Goal: Information Seeking & Learning: Learn about a topic

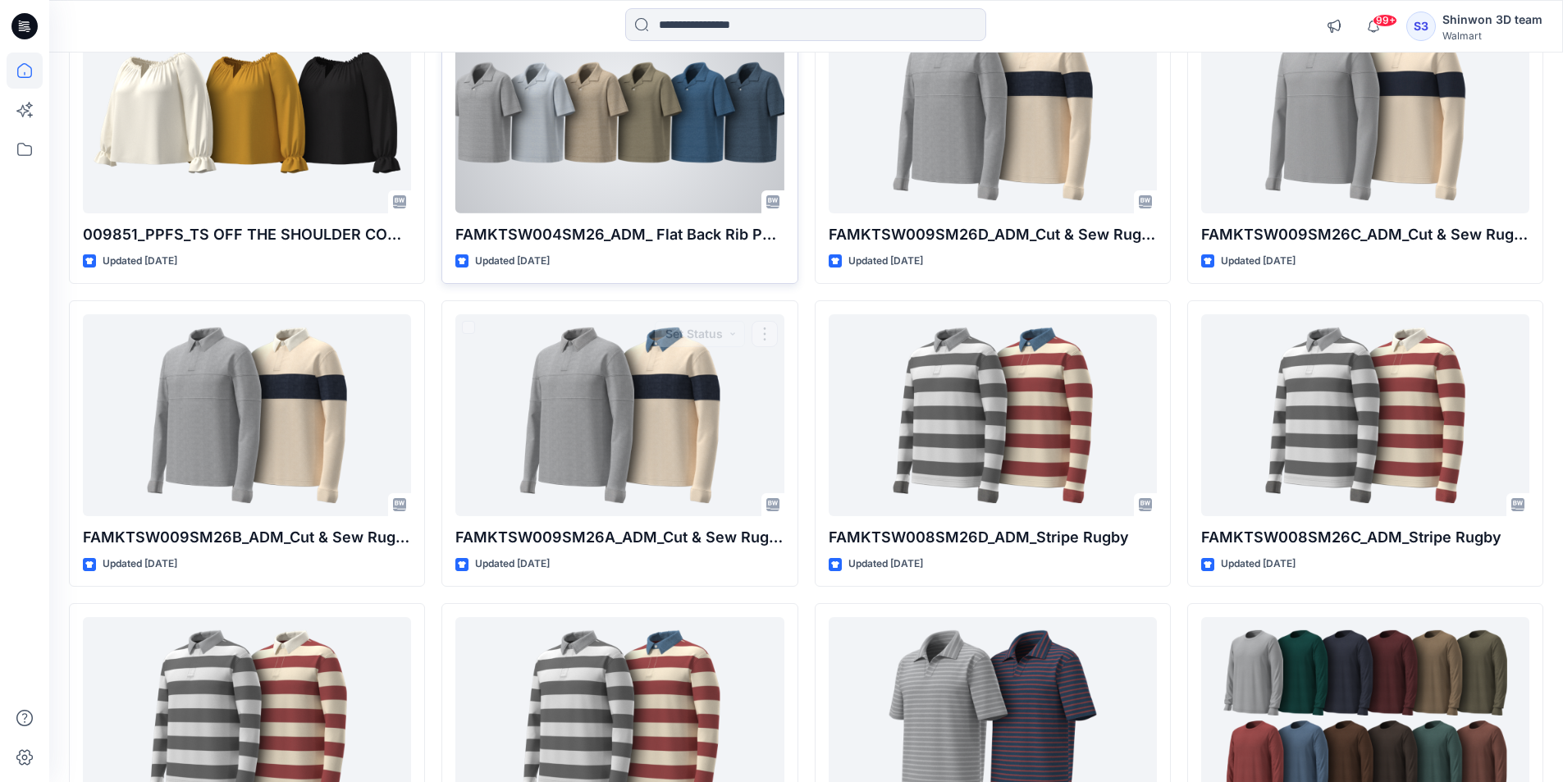
scroll to position [1580, 0]
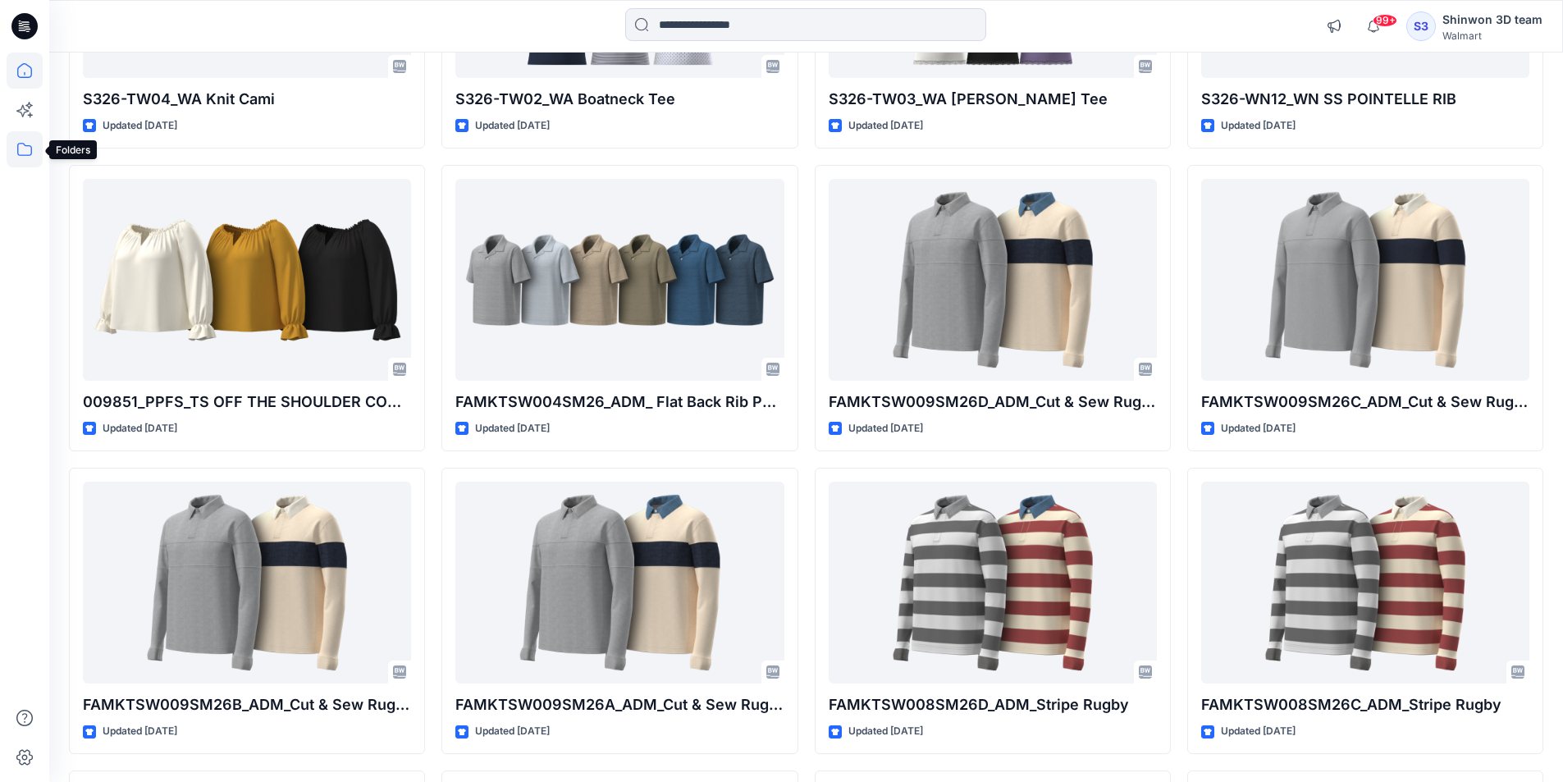
click at [14, 144] on icon at bounding box center [25, 149] width 36 height 36
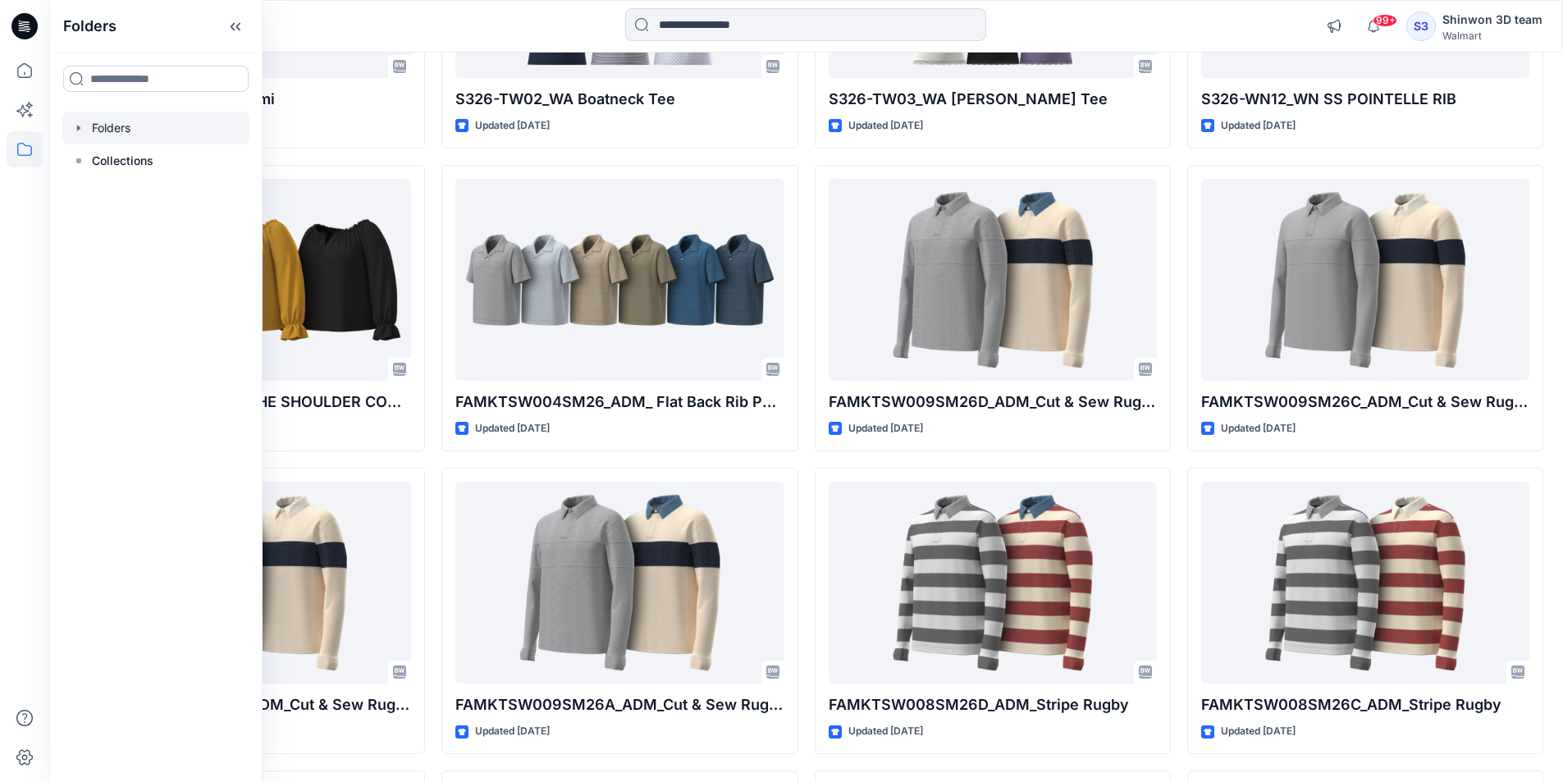
click at [148, 129] on div at bounding box center [155, 128] width 187 height 33
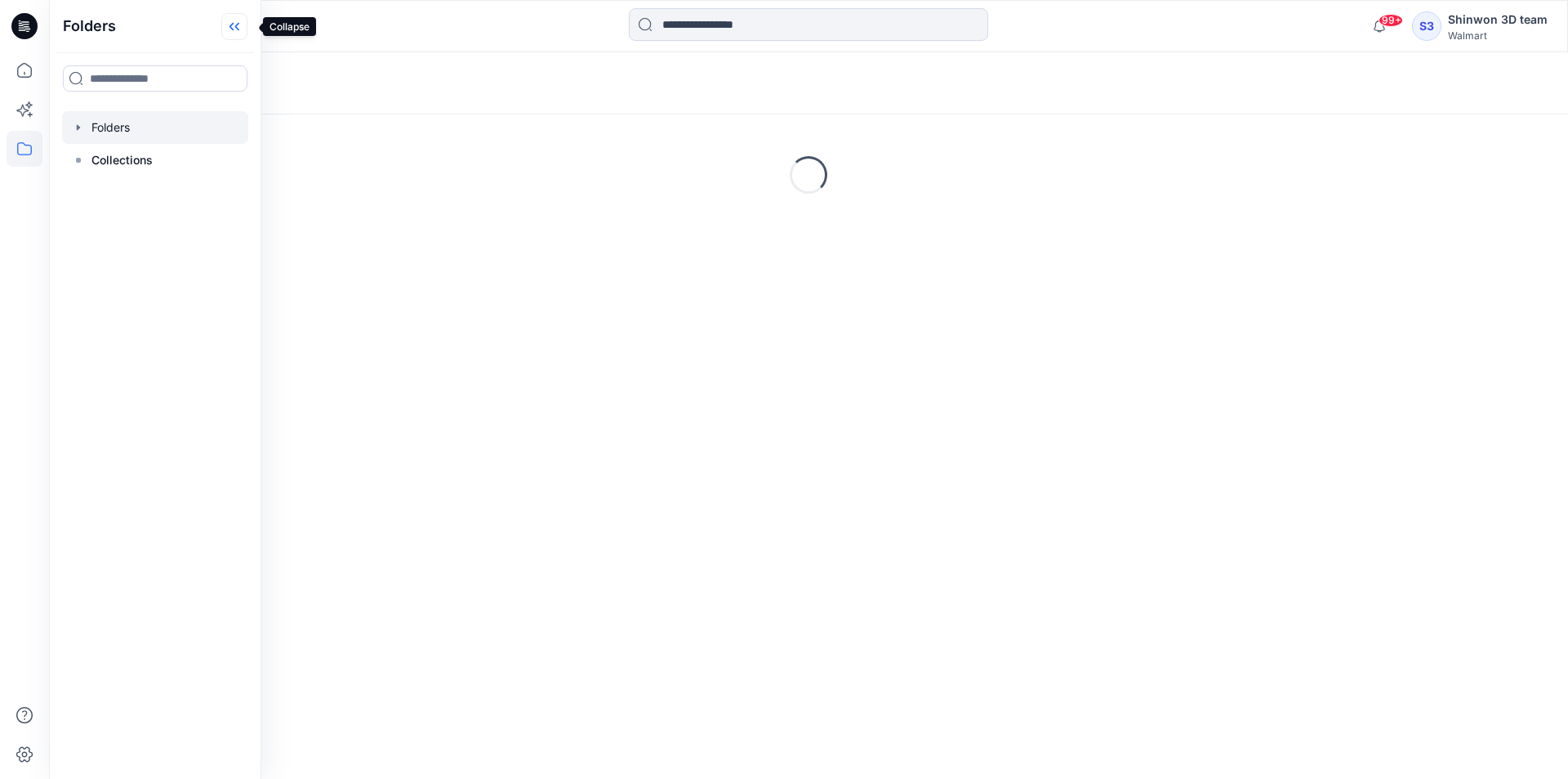
click at [248, 30] on icon at bounding box center [234, 26] width 26 height 27
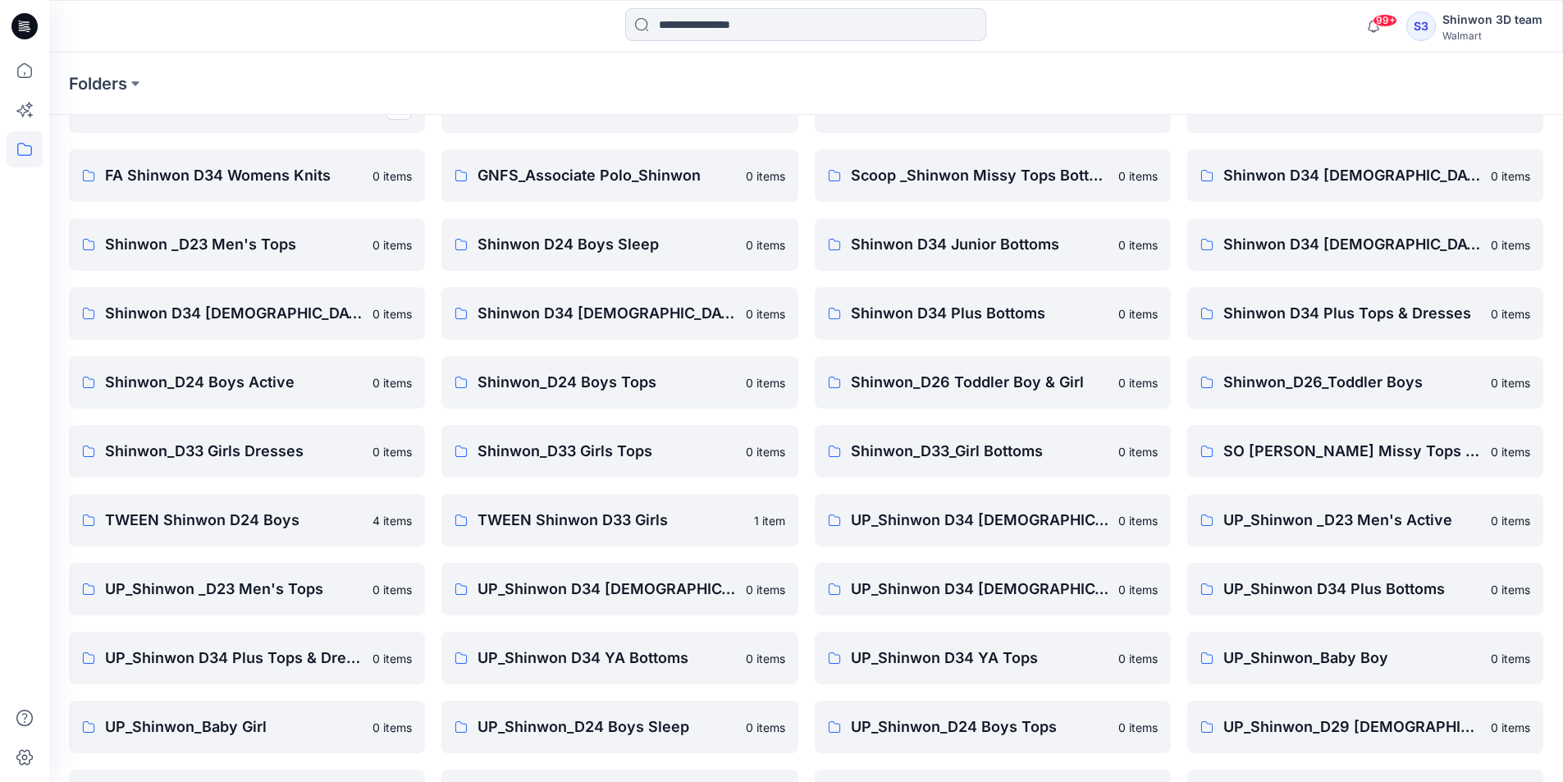
scroll to position [229, 0]
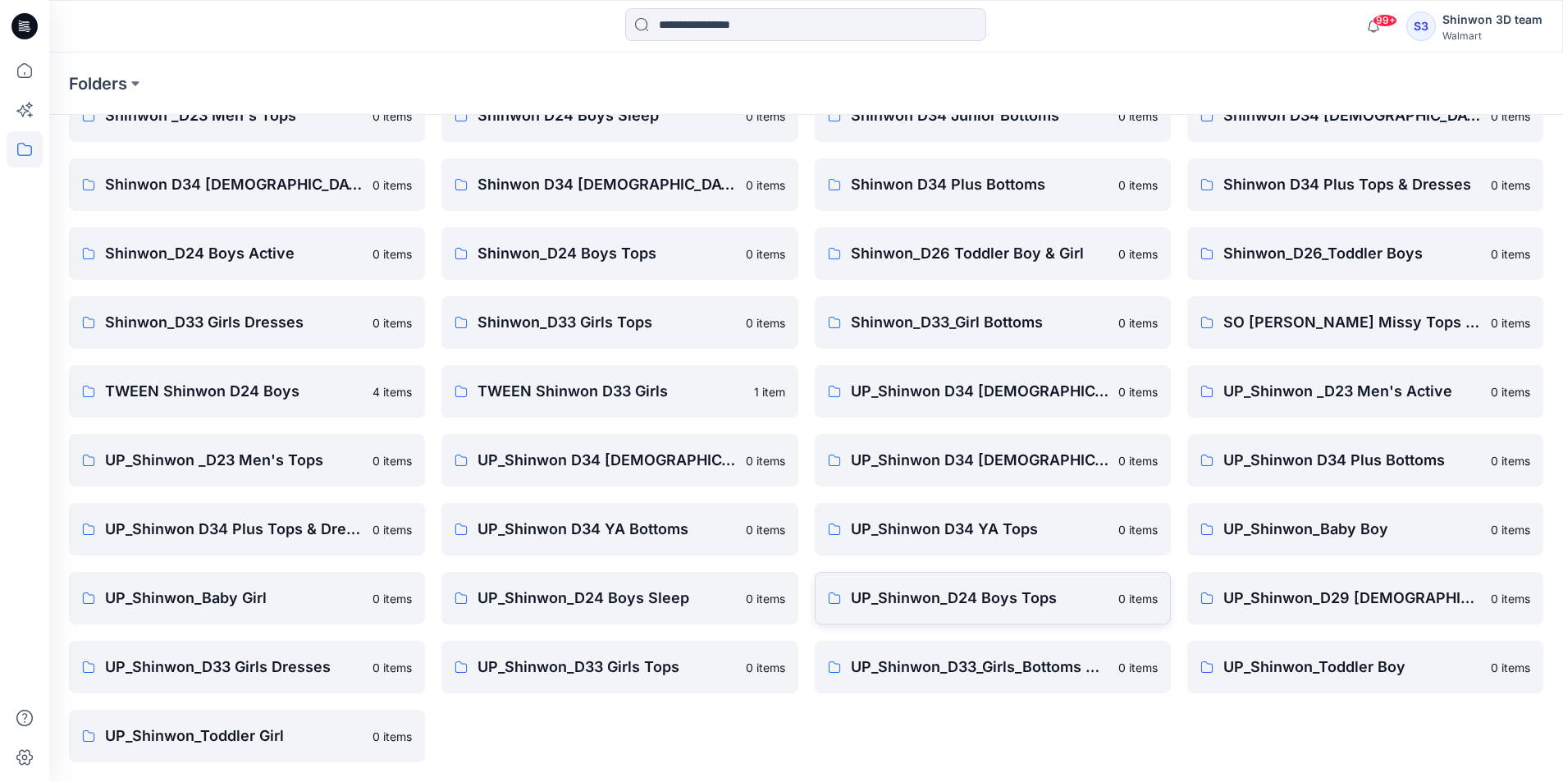
click at [930, 621] on link "UP_Shinwon_D24 Boys Tops 0 items" at bounding box center [993, 598] width 356 height 53
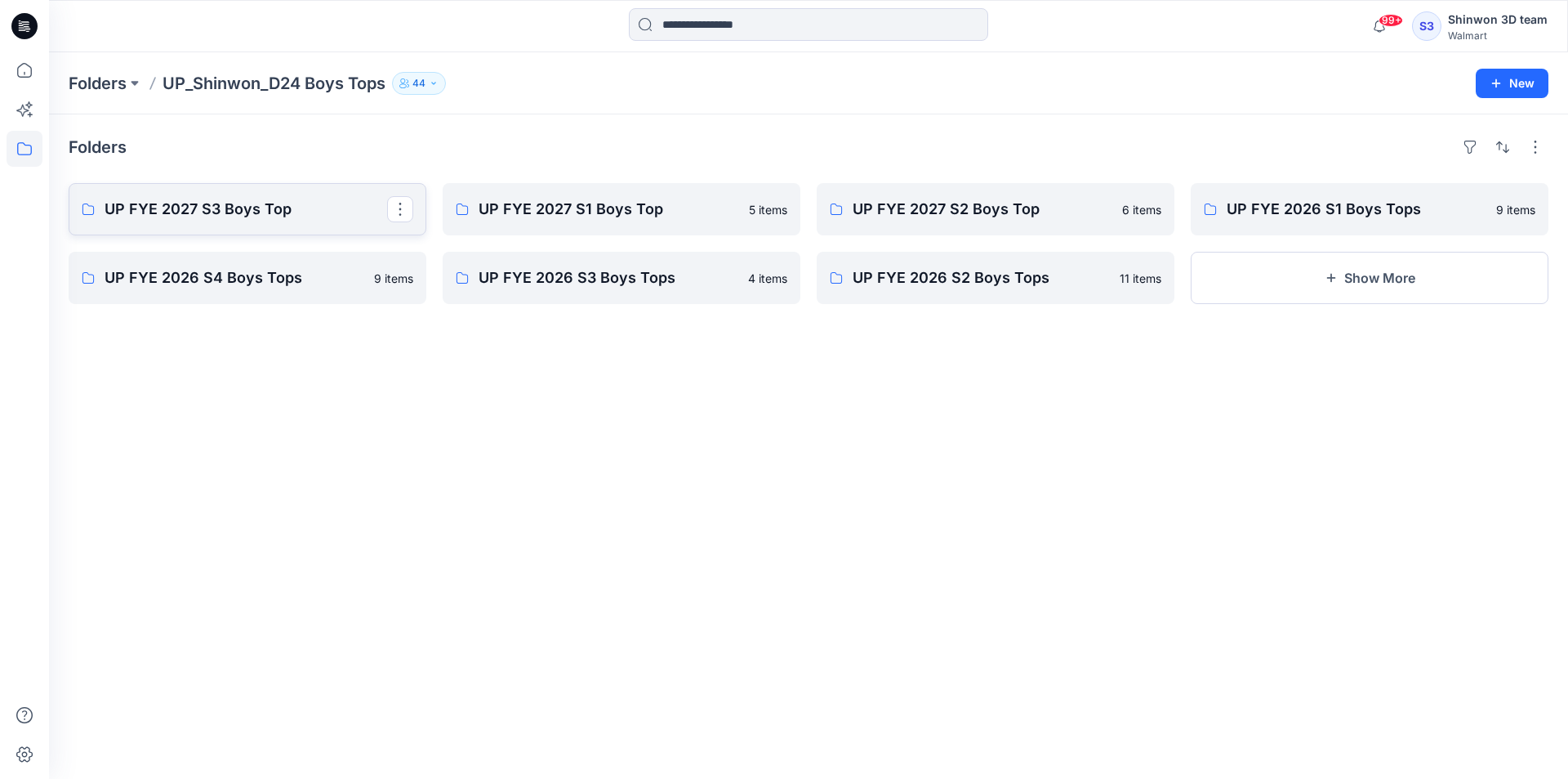
click at [292, 209] on p "UP FYE 2027 S3 Boys Top" at bounding box center [246, 209] width 283 height 23
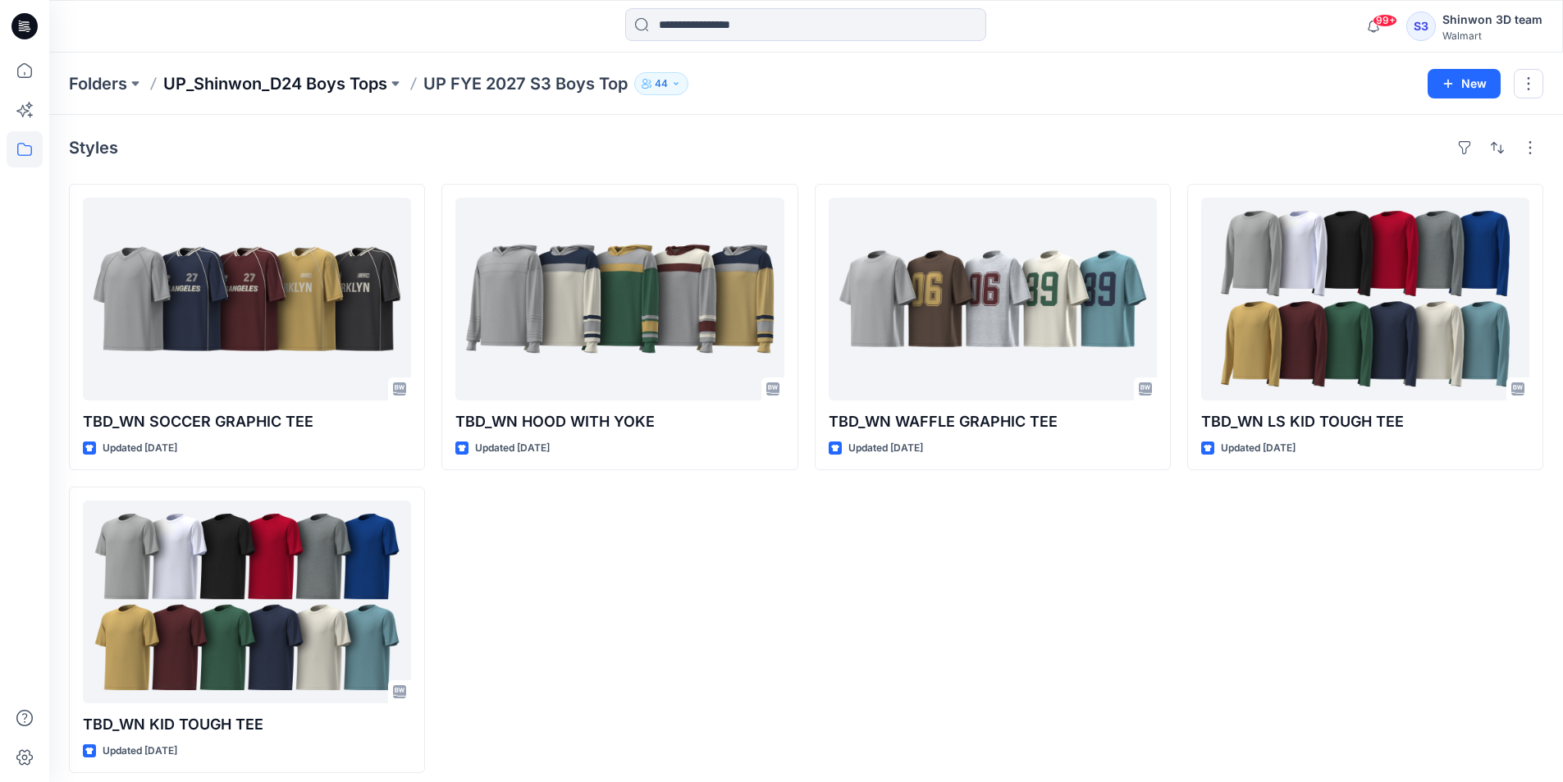
click at [345, 93] on p "UP_Shinwon_D24 Boys Tops" at bounding box center [275, 83] width 224 height 23
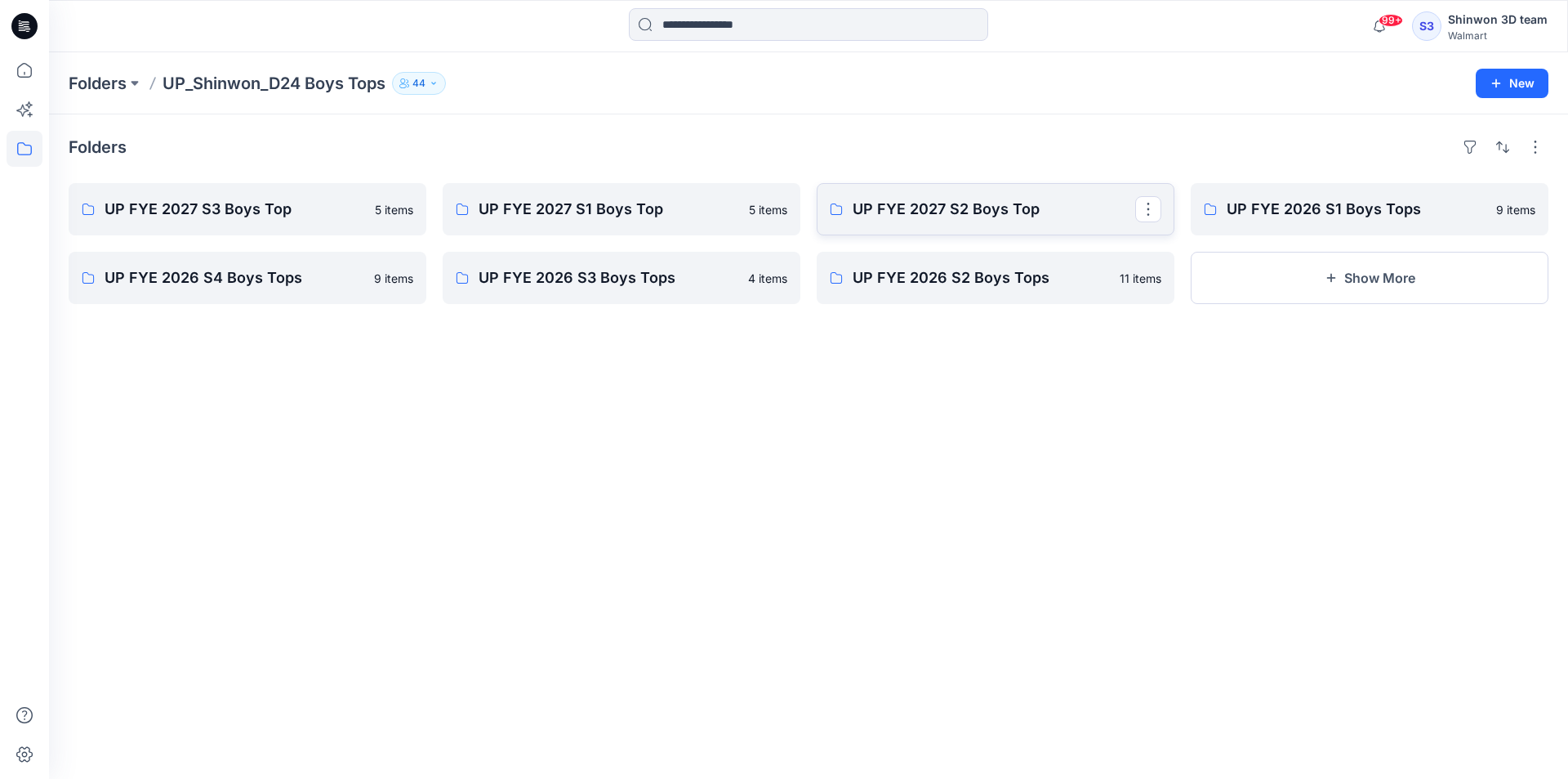
click at [1089, 202] on p "UP FYE 2027 S2 Boys Top" at bounding box center [995, 209] width 283 height 23
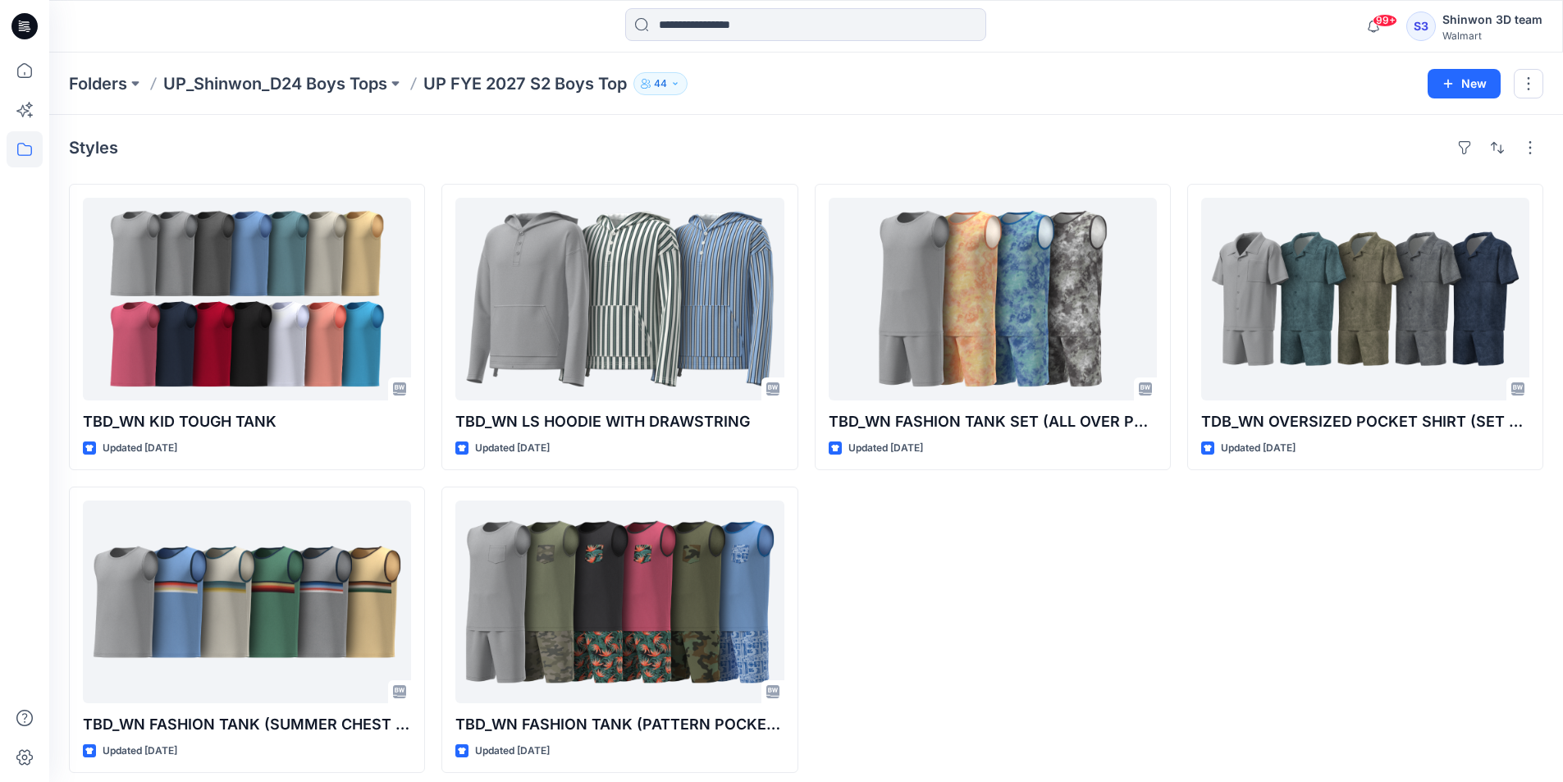
click at [351, 70] on div "Folders UP_Shinwon_D24 Boys Tops UP FYE 2027 S2 Boys Top 44 New" at bounding box center [806, 84] width 1514 height 62
click at [347, 75] on p "UP_Shinwon_D24 Boys Tops" at bounding box center [275, 83] width 224 height 23
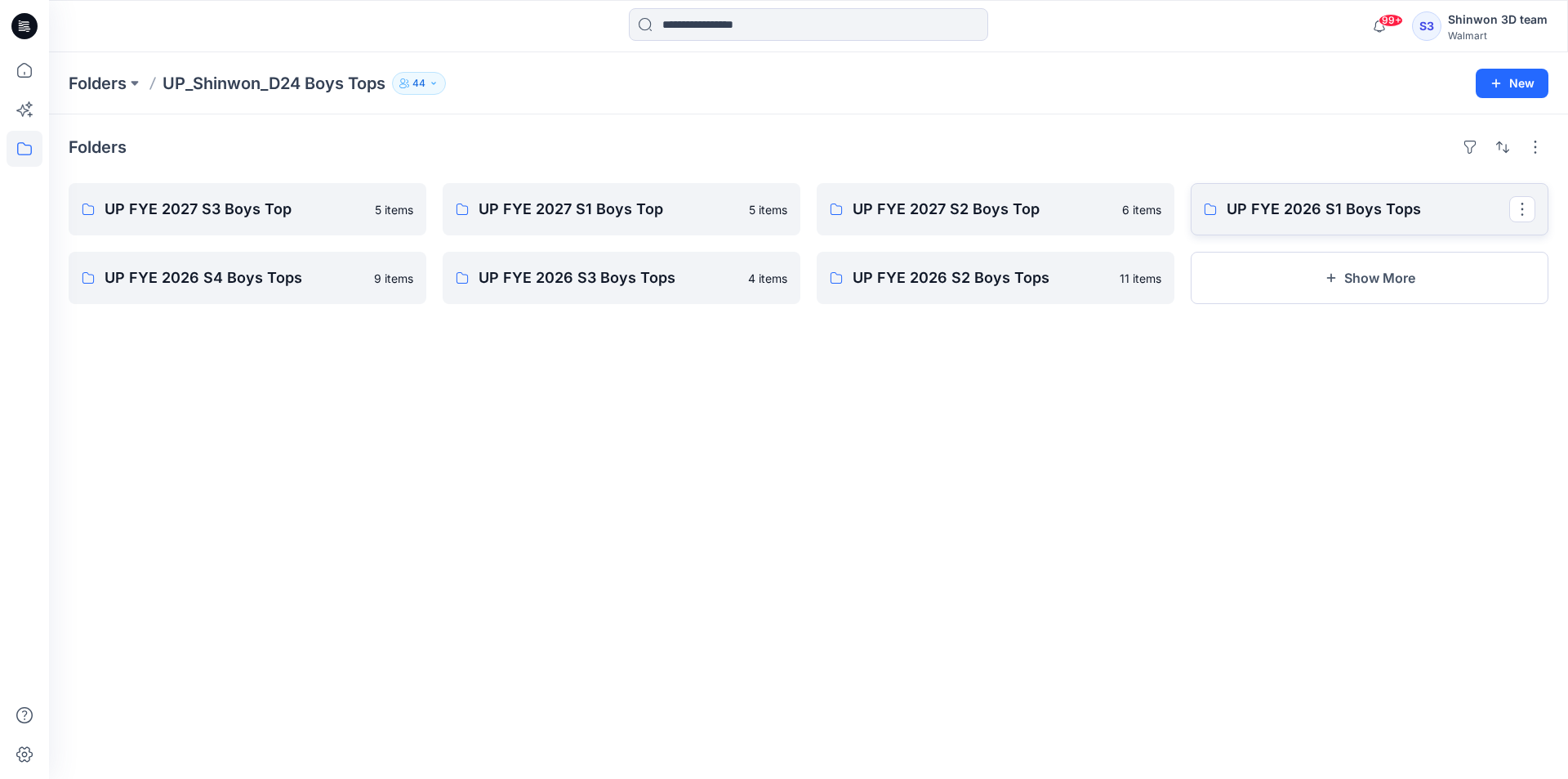
click at [1338, 208] on p "UP FYE 2026 S1 Boys Tops" at bounding box center [1368, 209] width 283 height 23
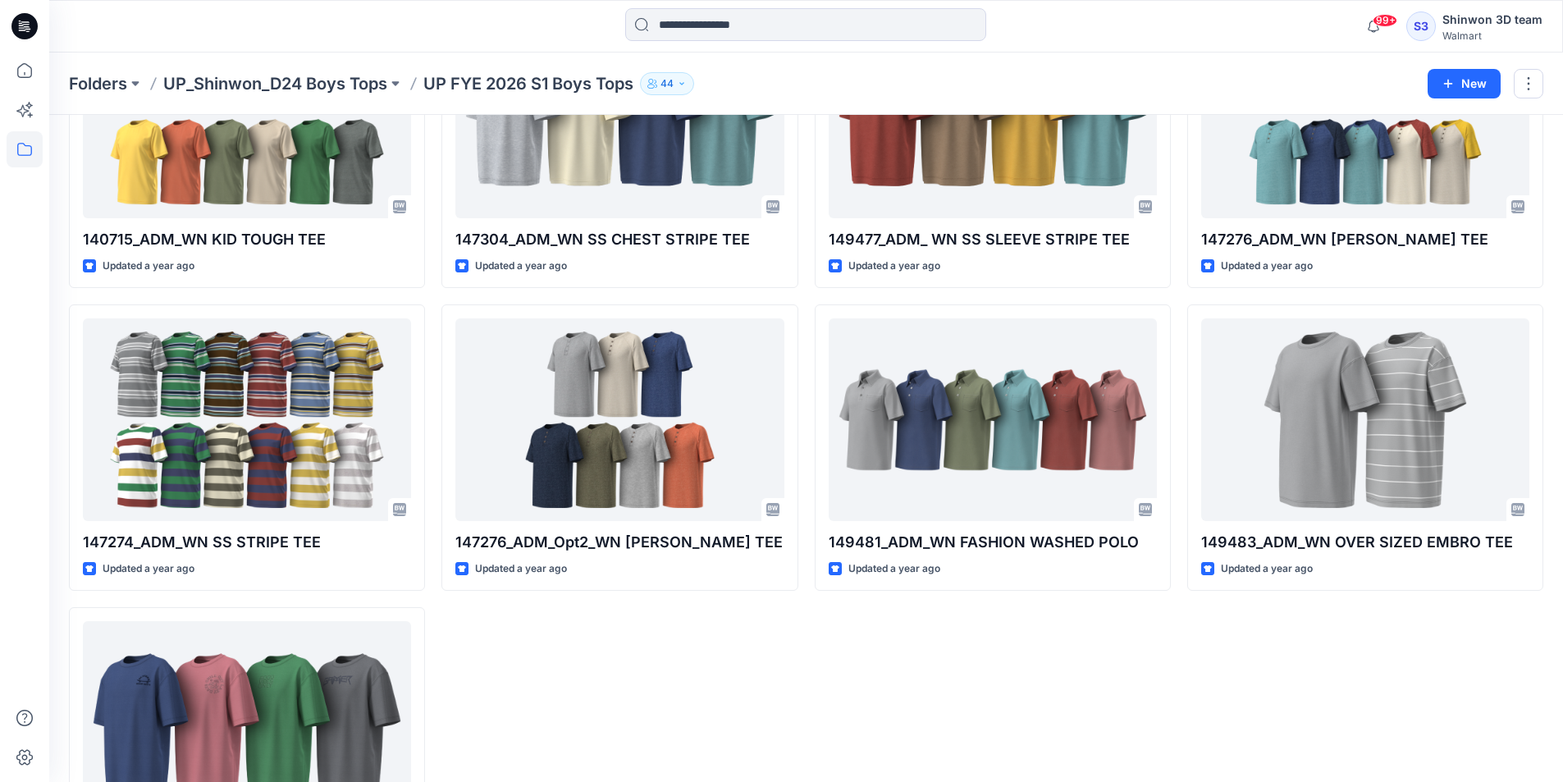
scroll to position [314, 0]
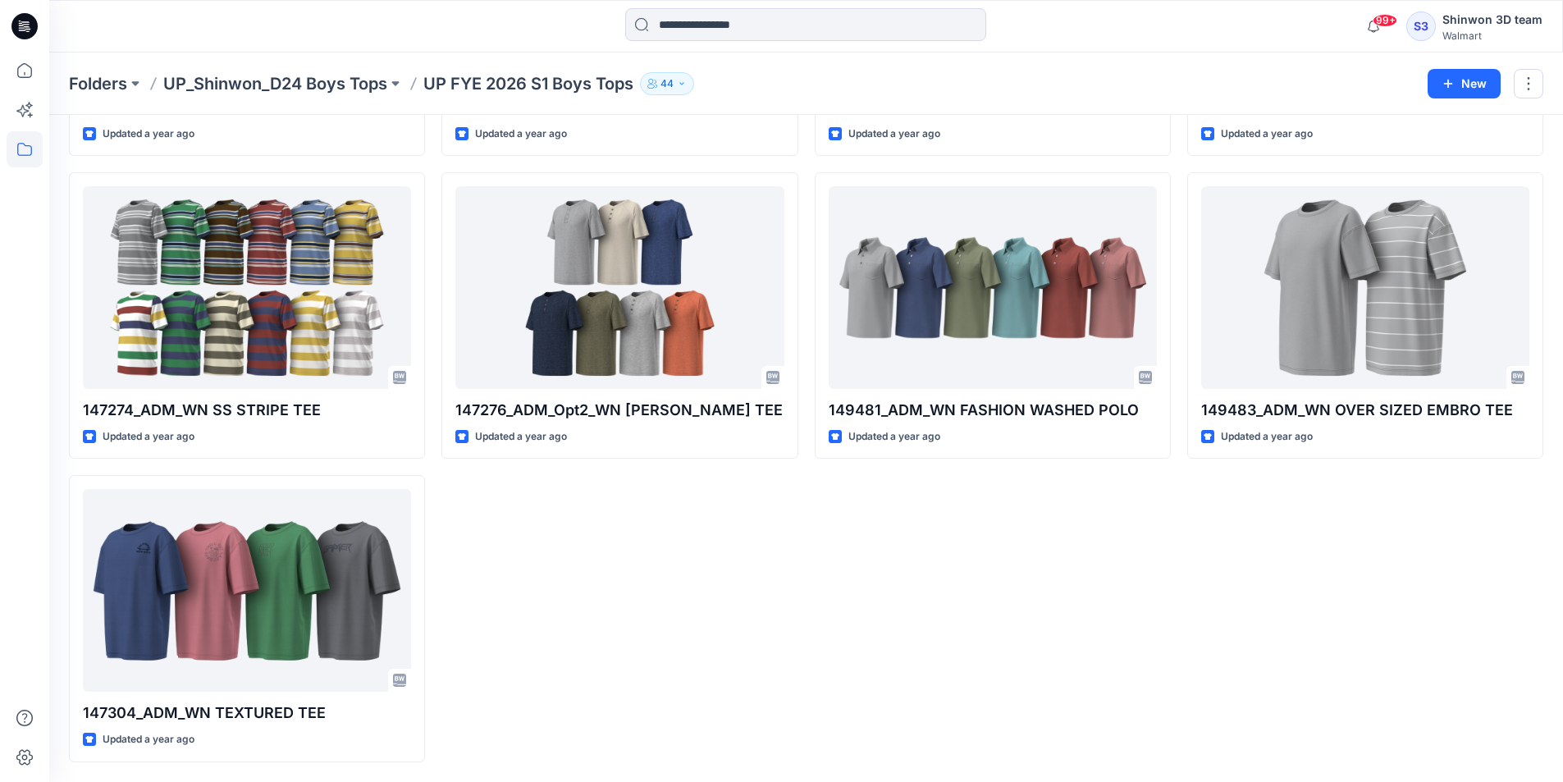
click at [321, 98] on div "Folders UP_Shinwon_D24 Boys Tops UP FYE 2026 S1 Boys Tops 44 New" at bounding box center [806, 84] width 1514 height 62
click at [322, 94] on div "Folders UP_Shinwon_D24 Boys Tops UP FYE 2026 S1 Boys Tops 44 New" at bounding box center [806, 84] width 1514 height 62
click at [376, 59] on div "Folders UP_Shinwon_D24 Boys Tops UP FYE 2026 S1 Boys Tops 44 New" at bounding box center [806, 84] width 1514 height 62
click at [349, 82] on p "UP_Shinwon_D24 Boys Tops" at bounding box center [275, 83] width 224 height 23
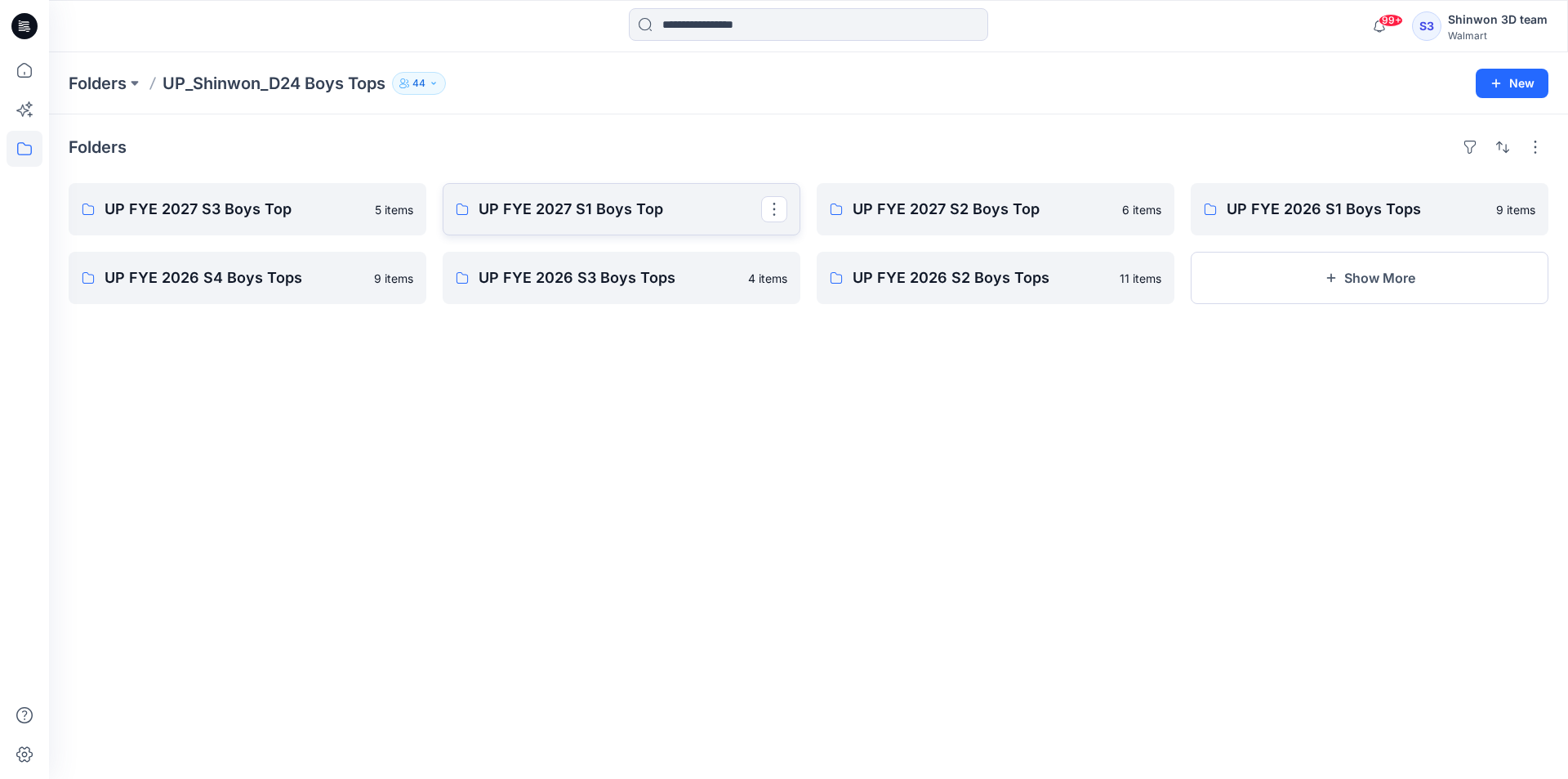
click at [544, 208] on p "UP FYE 2027 S1 Boys Top" at bounding box center [620, 209] width 283 height 23
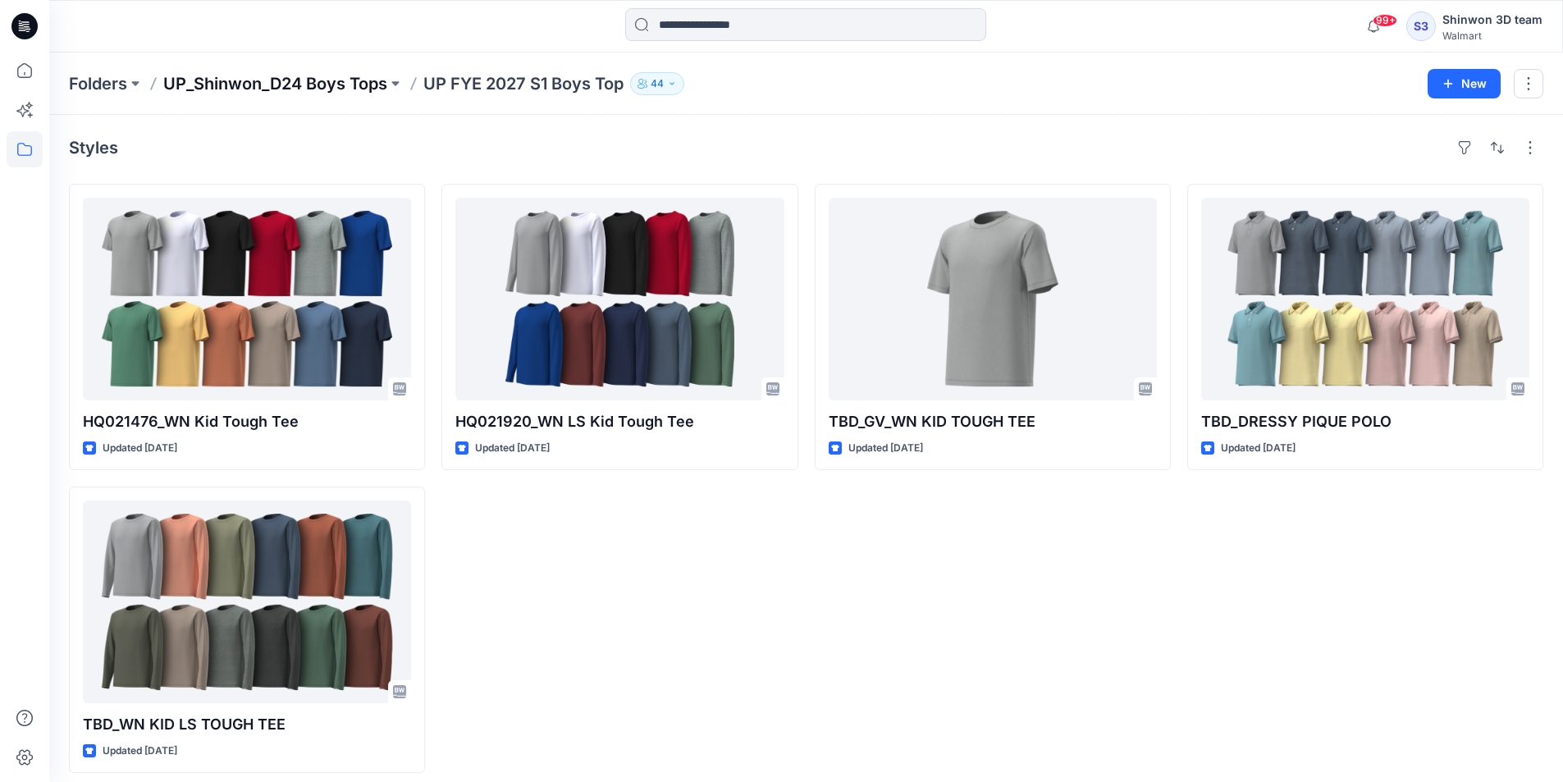
click at [300, 85] on p "UP_Shinwon_D24 Boys Tops" at bounding box center [275, 83] width 224 height 23
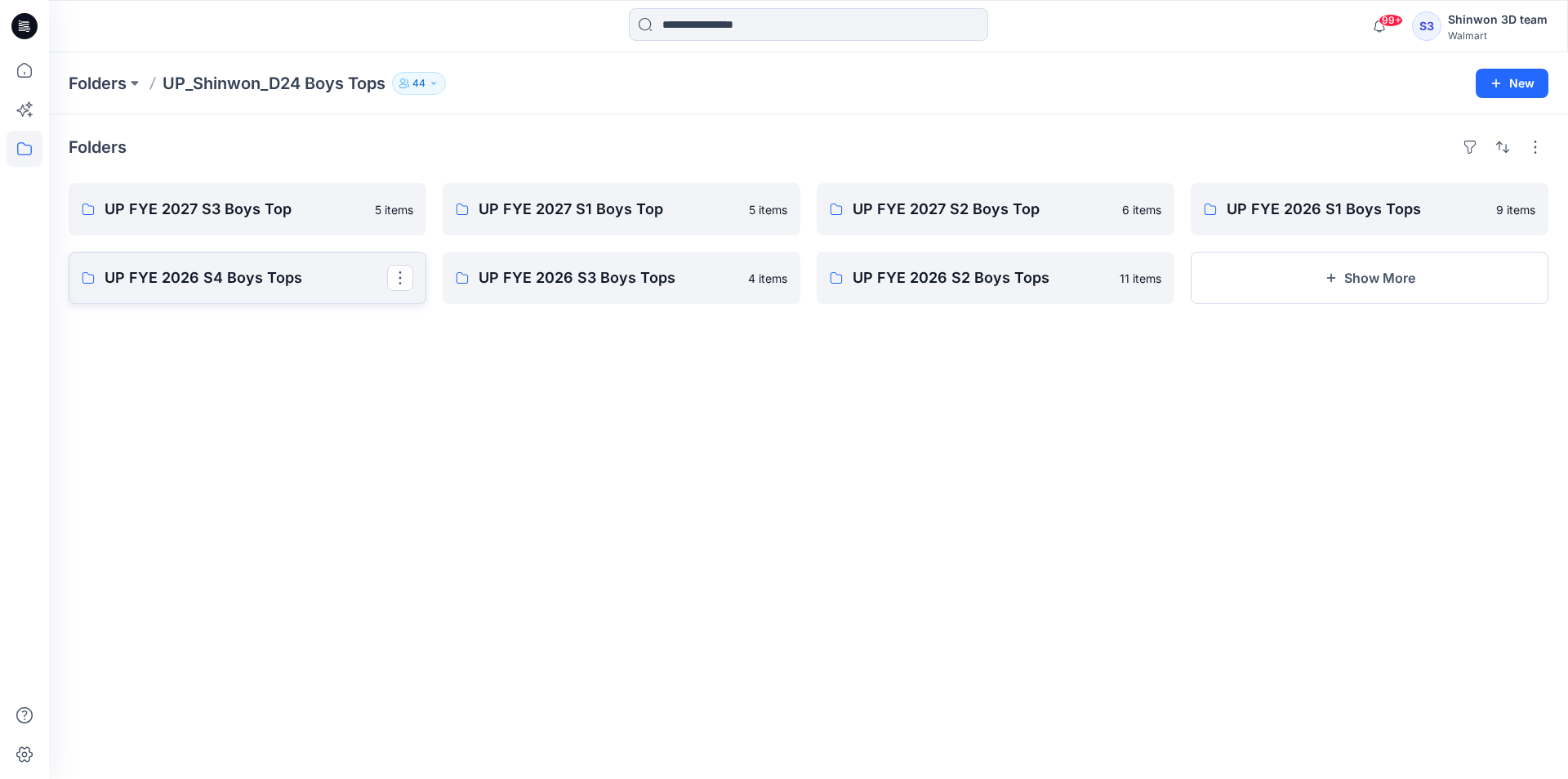
click at [259, 280] on p "UP FYE 2026 S4 Boys Tops" at bounding box center [246, 277] width 283 height 23
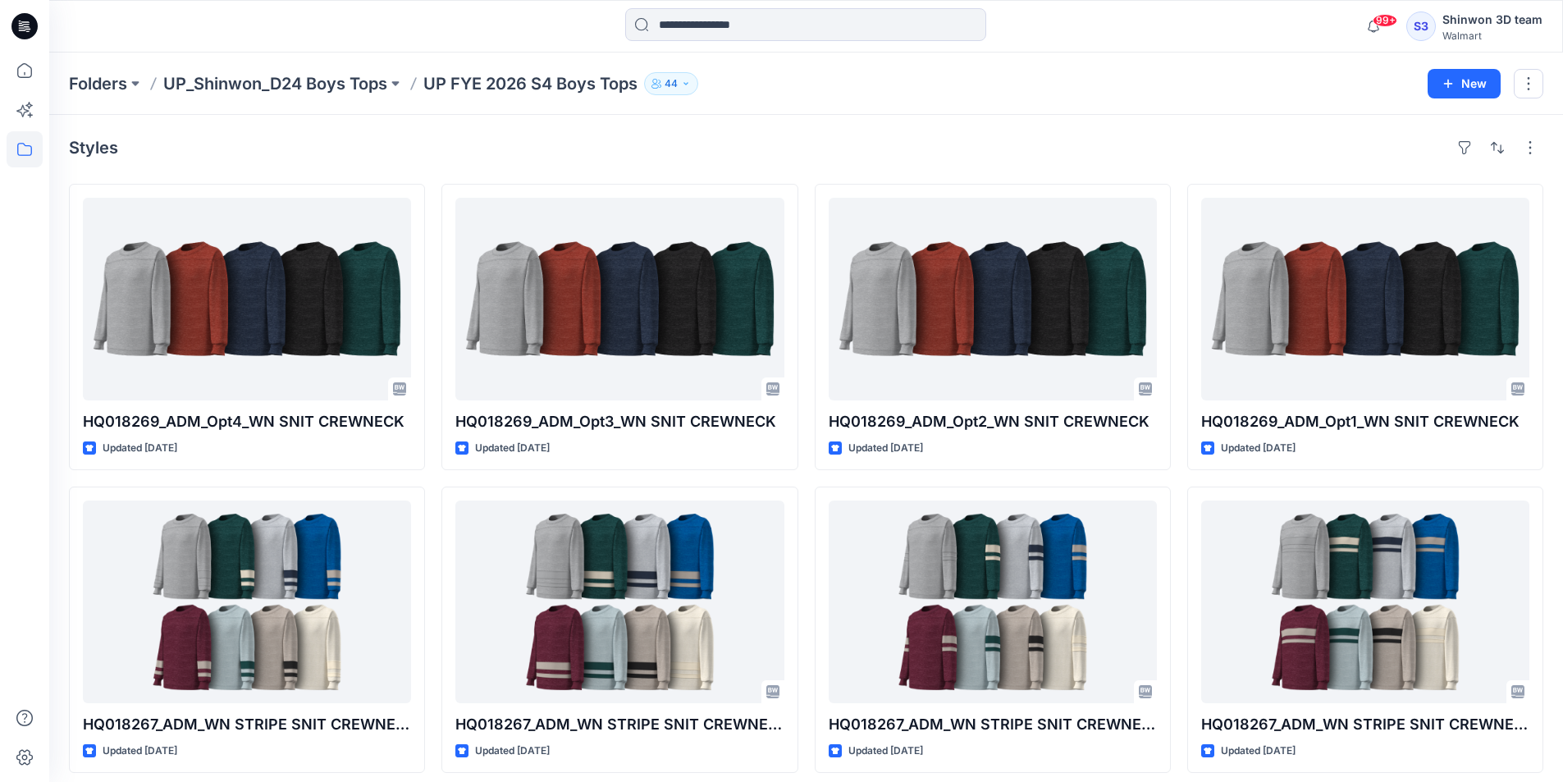
drag, startPoint x: 380, startPoint y: 92, endPoint x: 404, endPoint y: 98, distance: 24.5
click at [380, 91] on p "UP_Shinwon_D24 Boys Tops" at bounding box center [275, 83] width 224 height 23
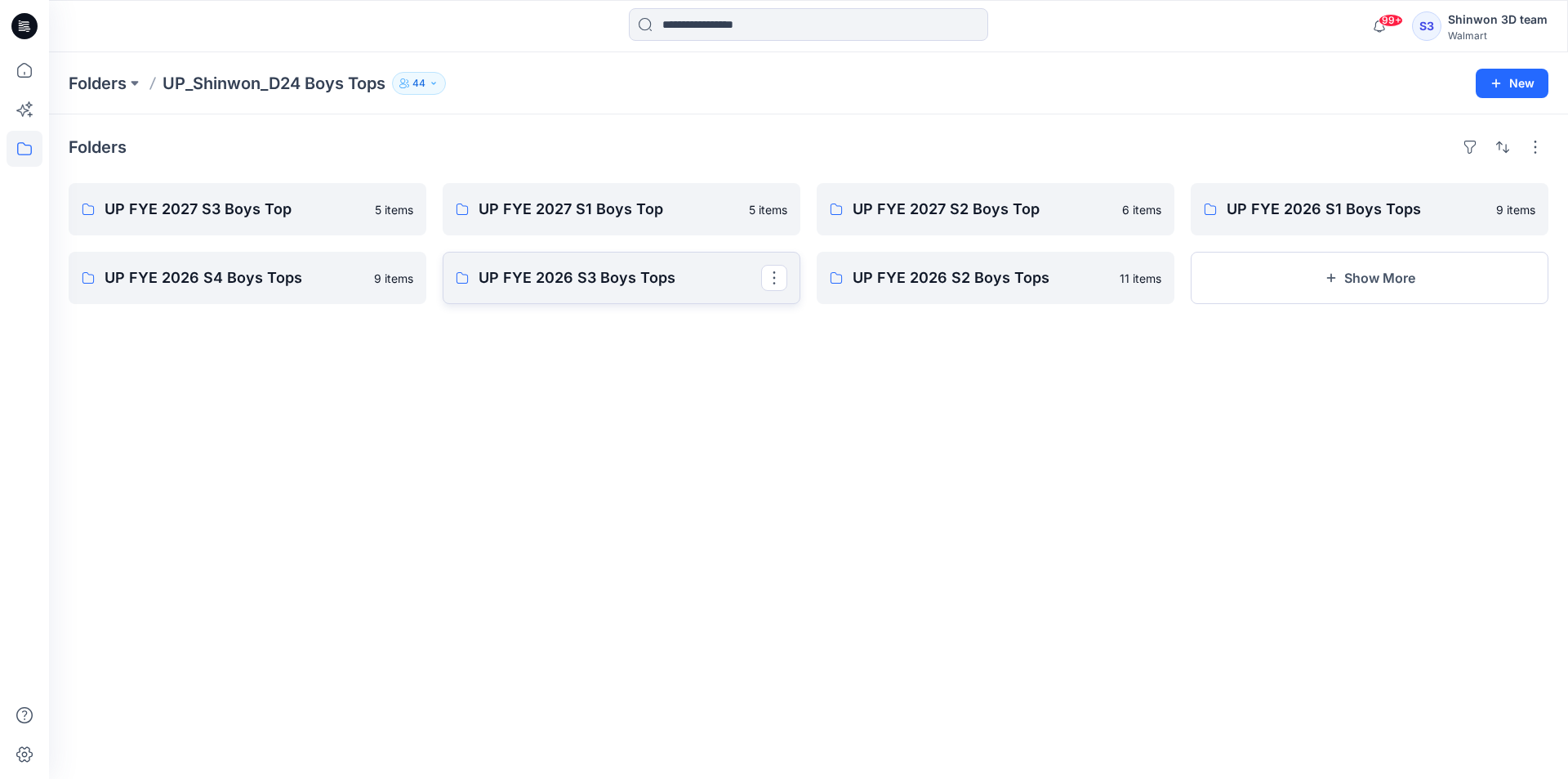
click at [648, 273] on p "UP FYE 2026 S3 Boys Tops" at bounding box center [620, 277] width 283 height 23
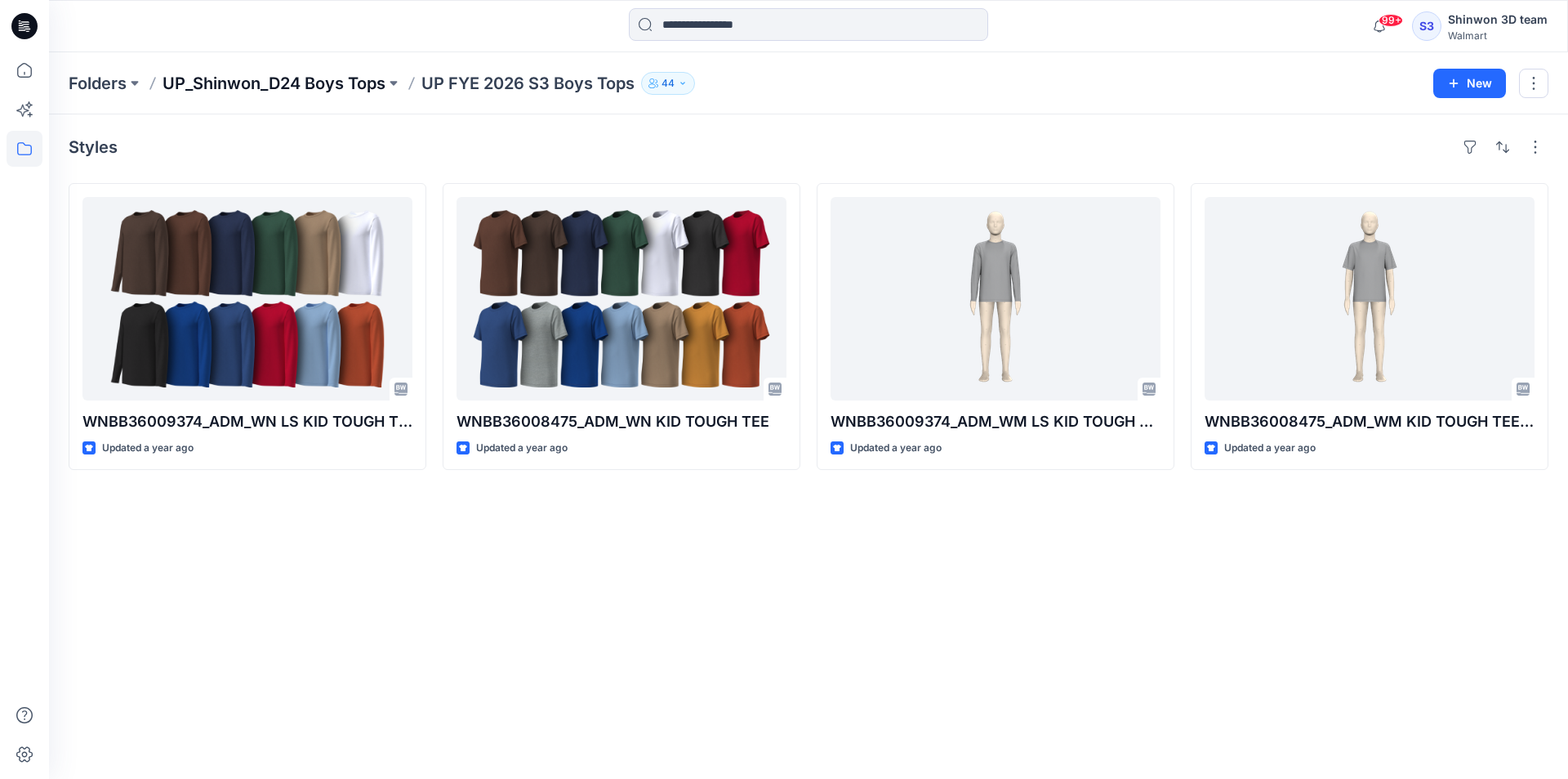
click at [337, 81] on p "UP_Shinwon_D24 Boys Tops" at bounding box center [274, 83] width 223 height 23
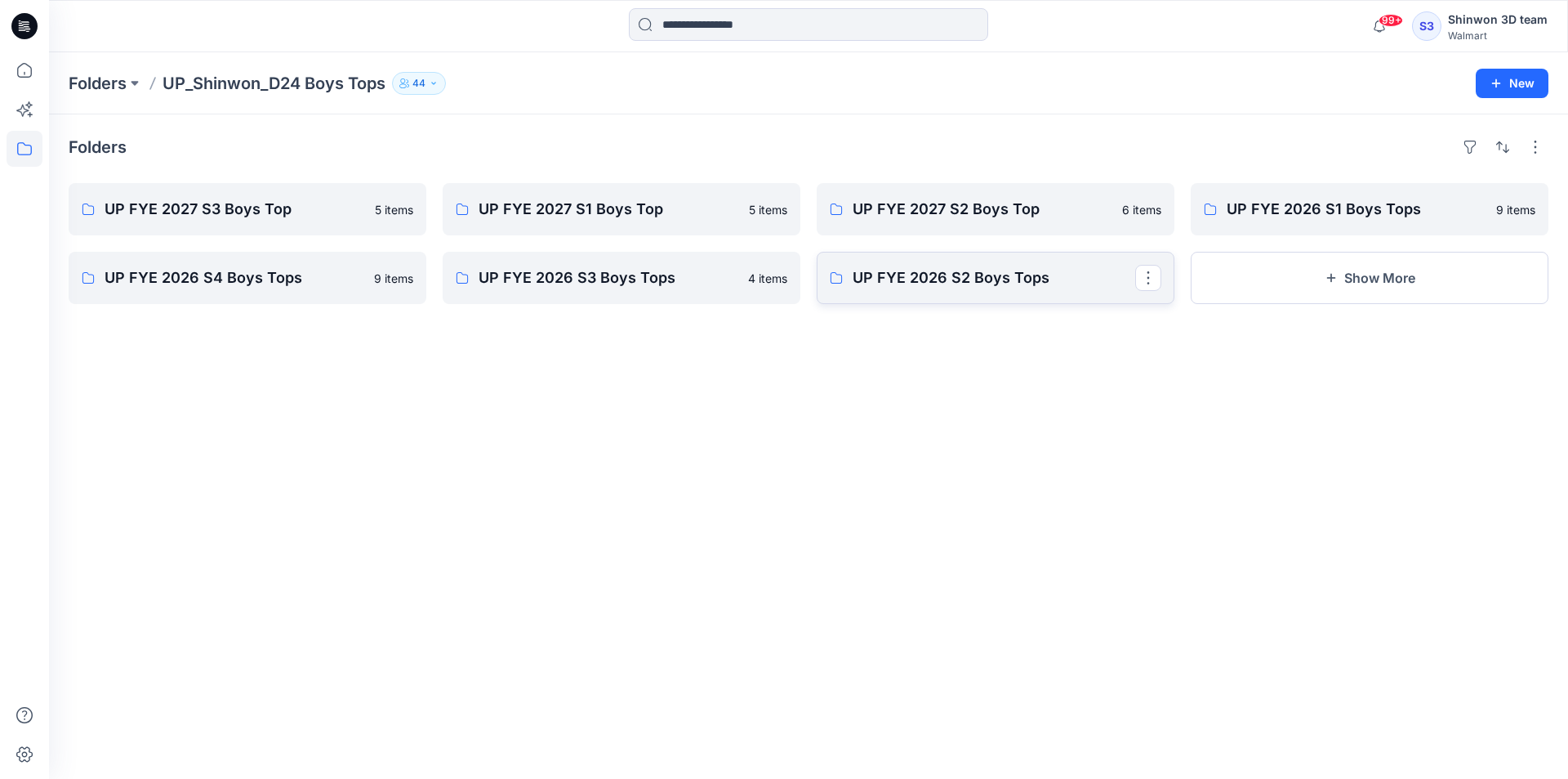
click at [992, 297] on link "UP FYE 2026 S2 Boys Tops" at bounding box center [995, 278] width 357 height 53
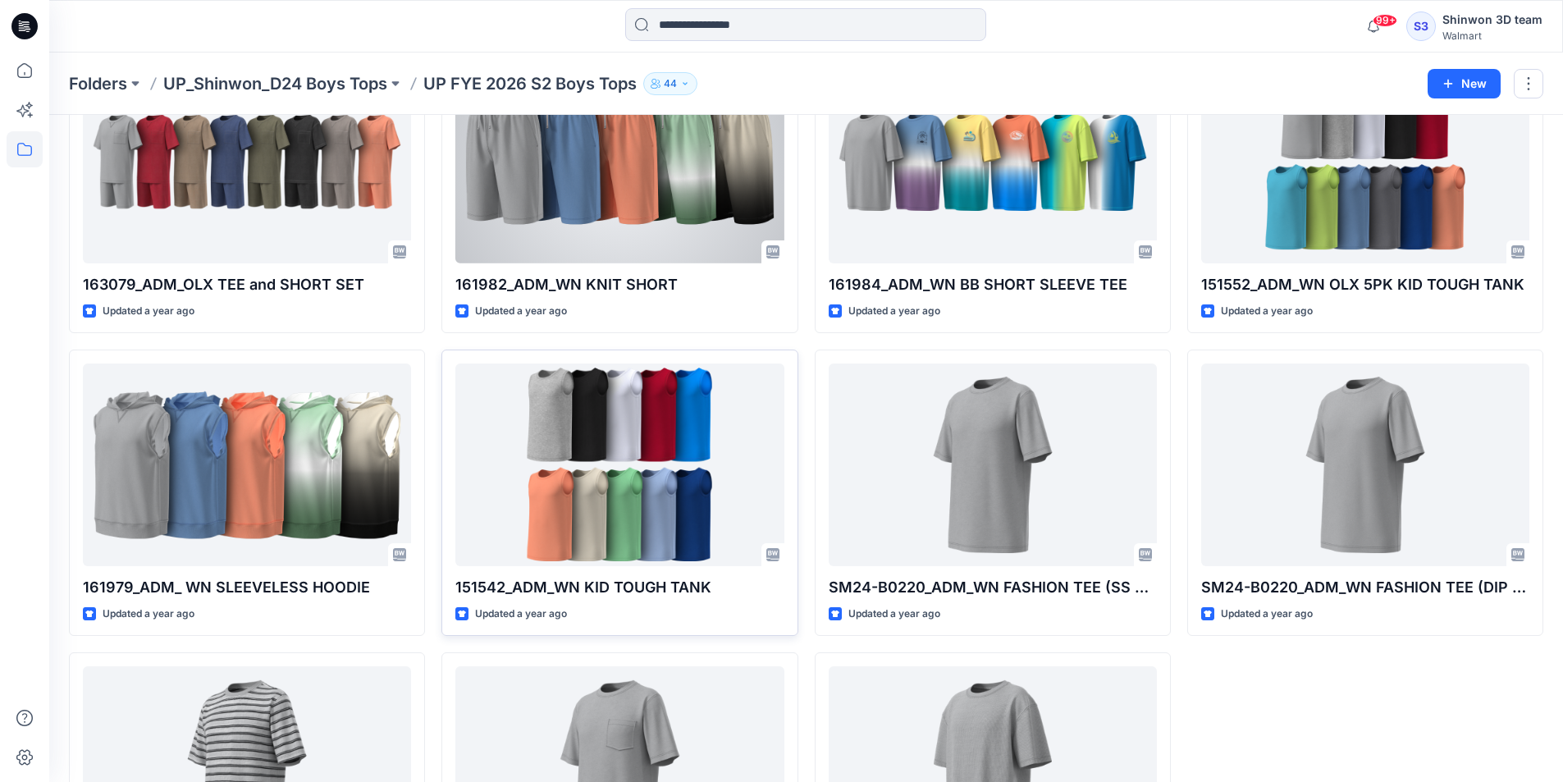
scroll to position [314, 0]
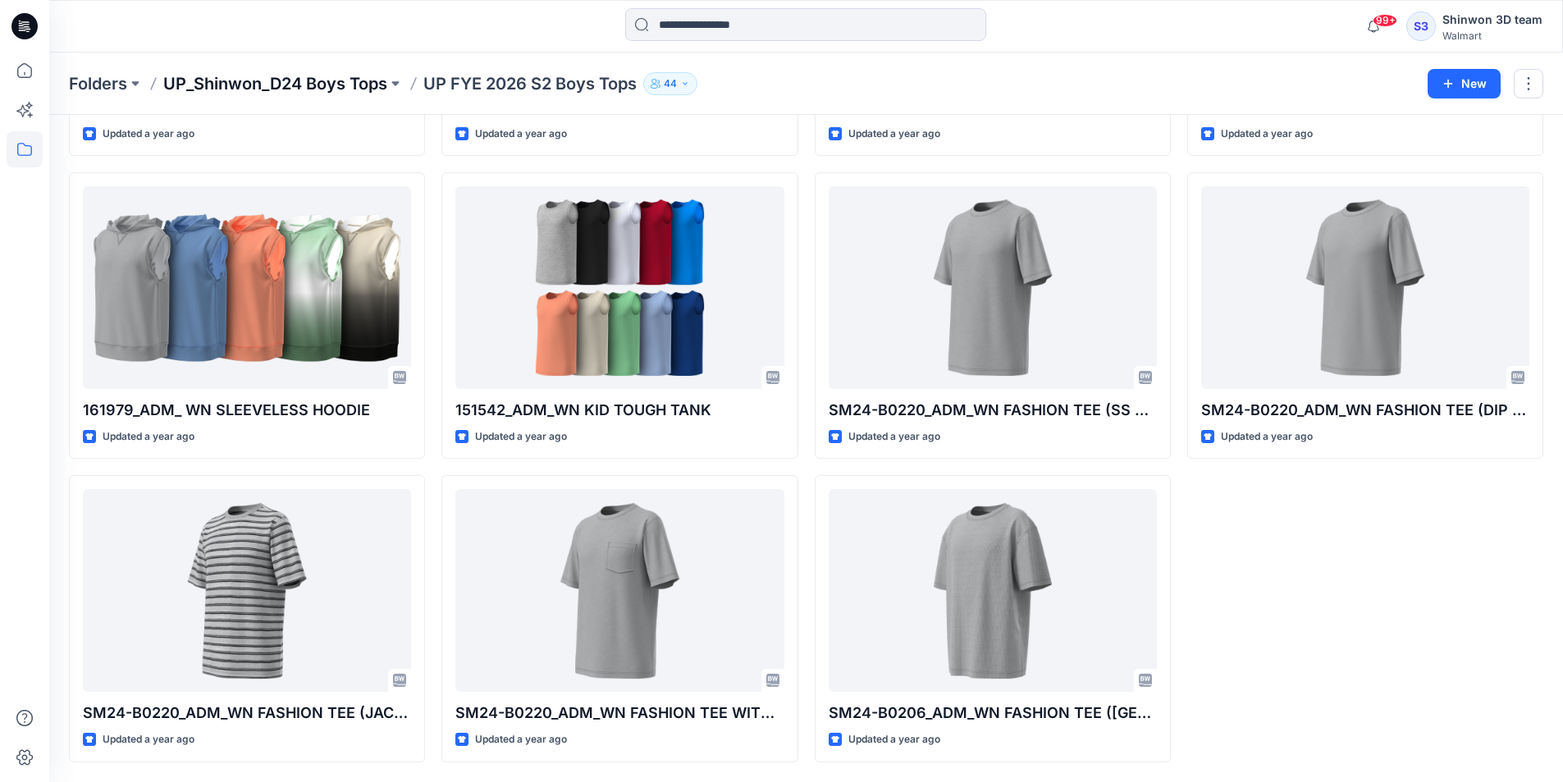
click at [322, 88] on p "UP_Shinwon_D24 Boys Tops" at bounding box center [275, 83] width 224 height 23
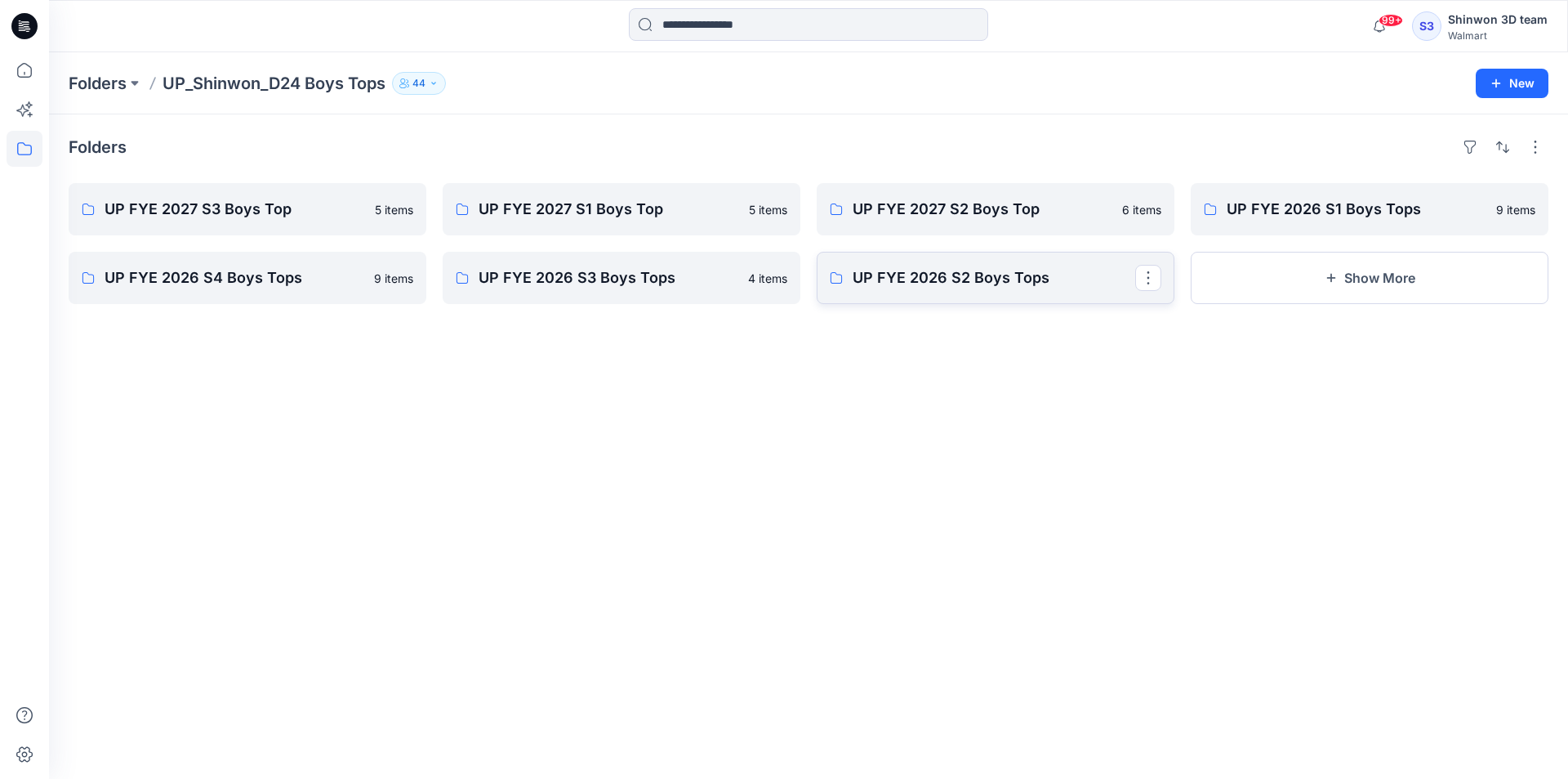
click at [973, 294] on link "UP FYE 2026 S2 Boys Tops" at bounding box center [995, 278] width 357 height 53
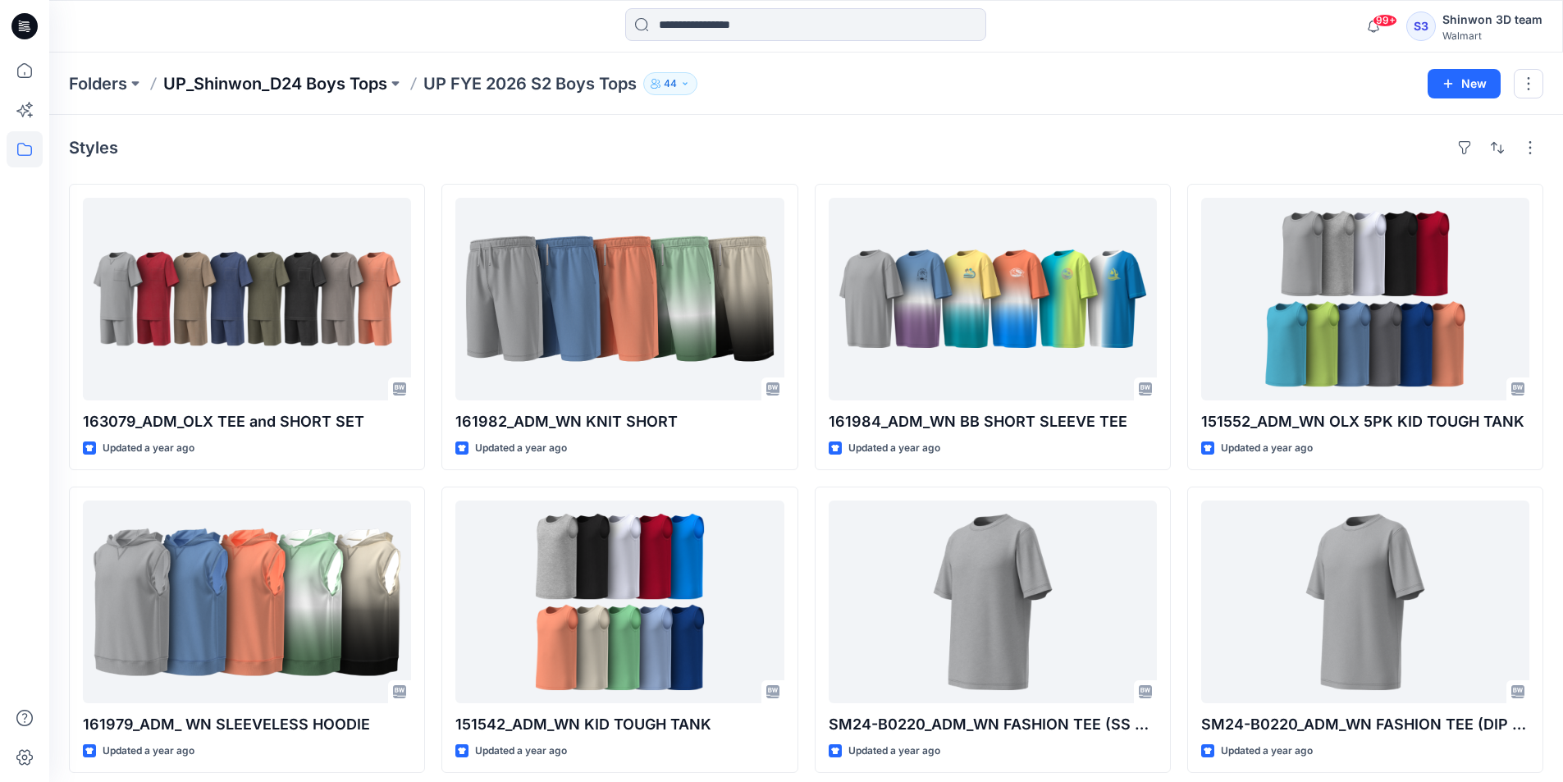
click at [287, 73] on p "UP_Shinwon_D24 Boys Tops" at bounding box center [275, 83] width 224 height 23
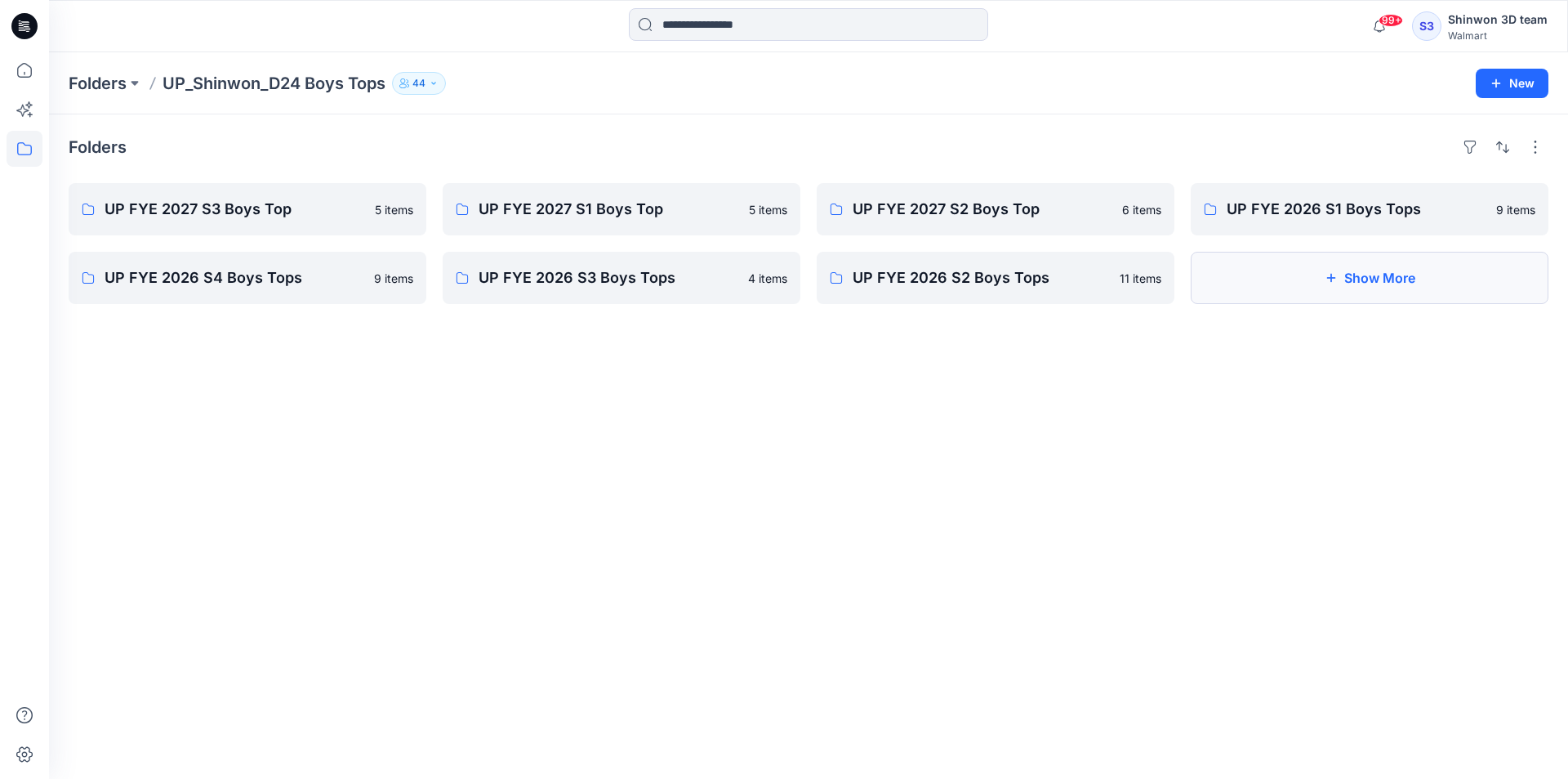
click at [1223, 271] on button "Show More" at bounding box center [1369, 278] width 357 height 53
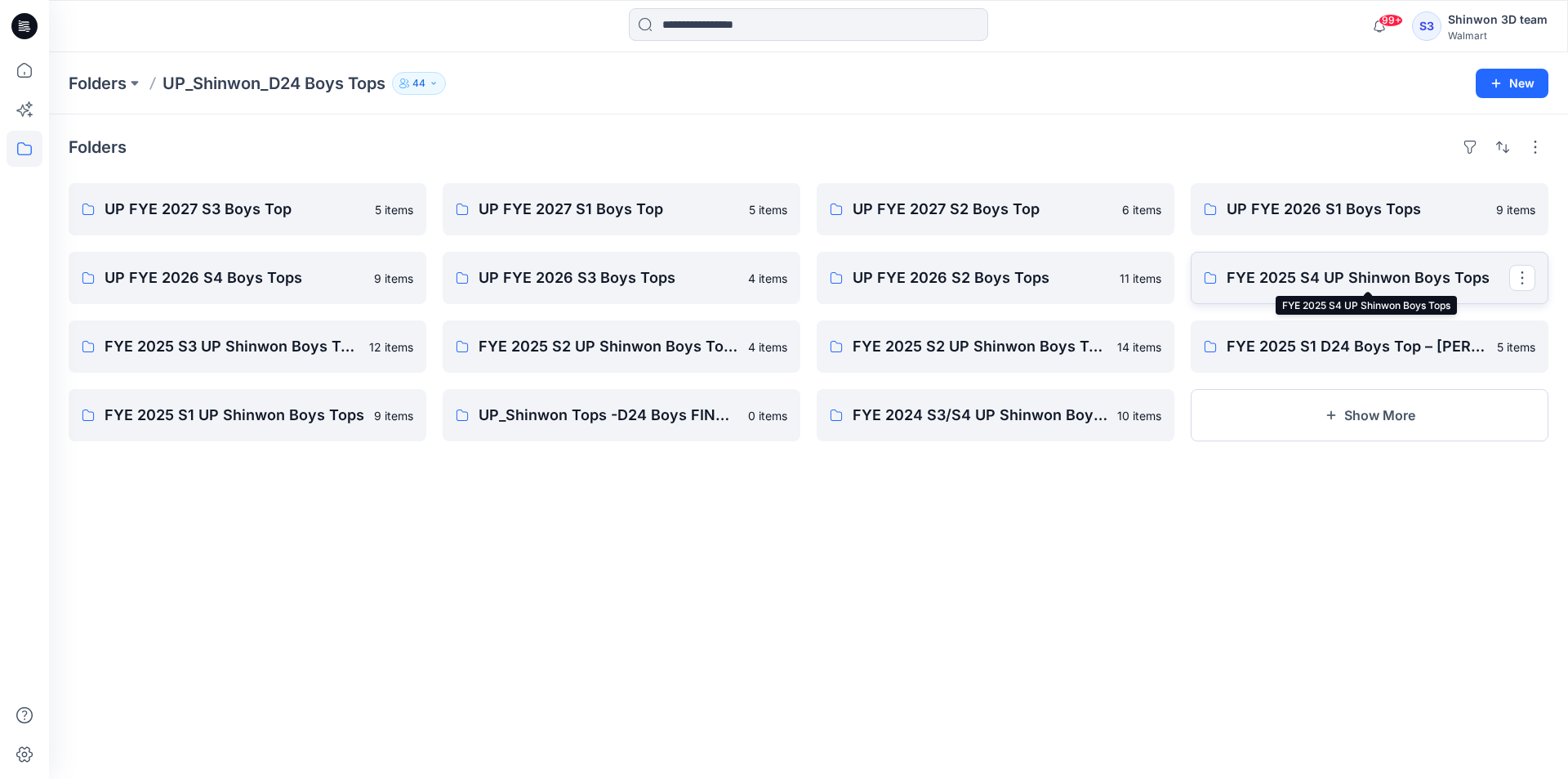
click at [1448, 276] on p "FYE 2025 S4 UP Shinwon Boys Tops" at bounding box center [1368, 277] width 283 height 23
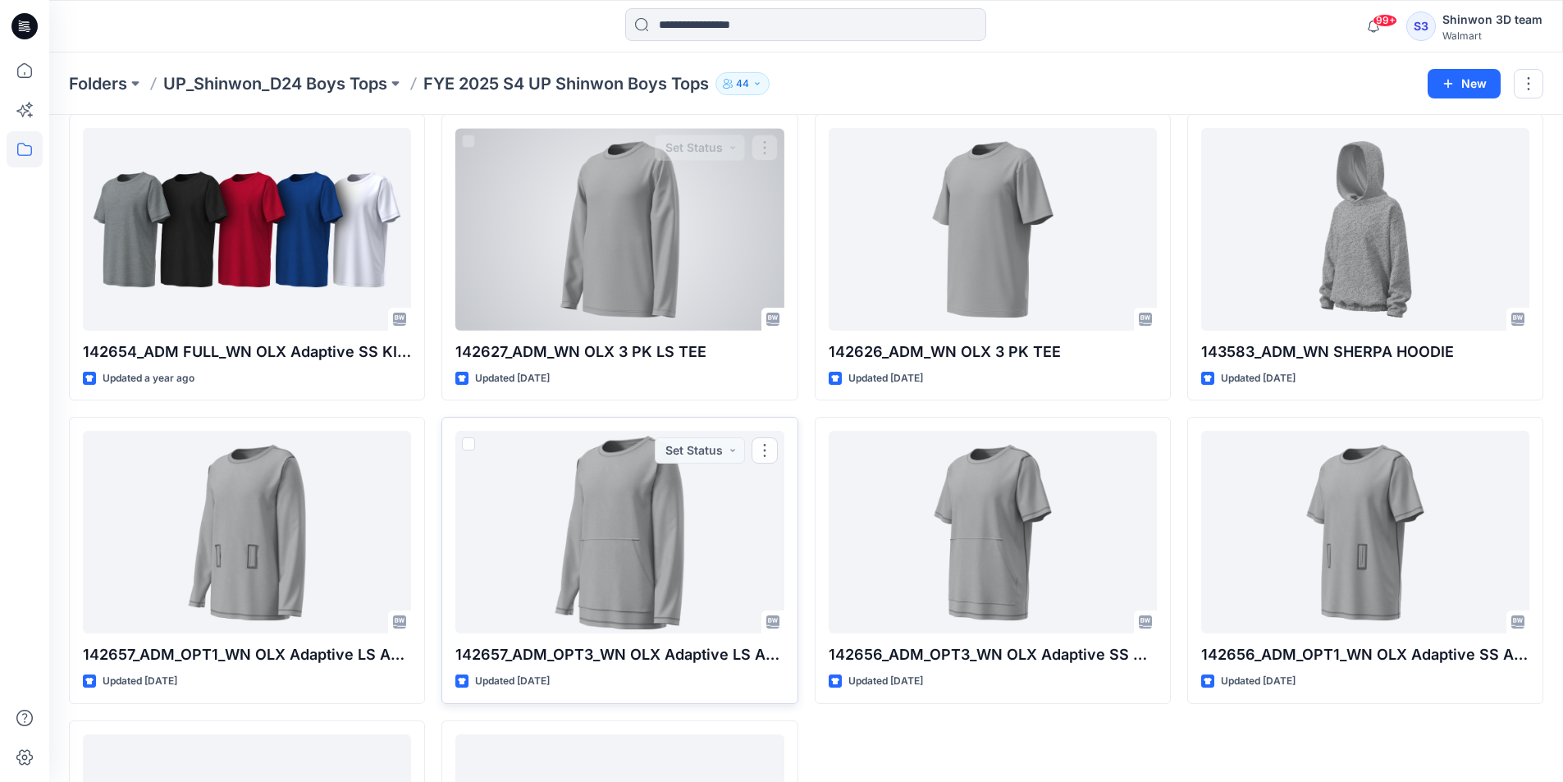
scroll to position [371, 0]
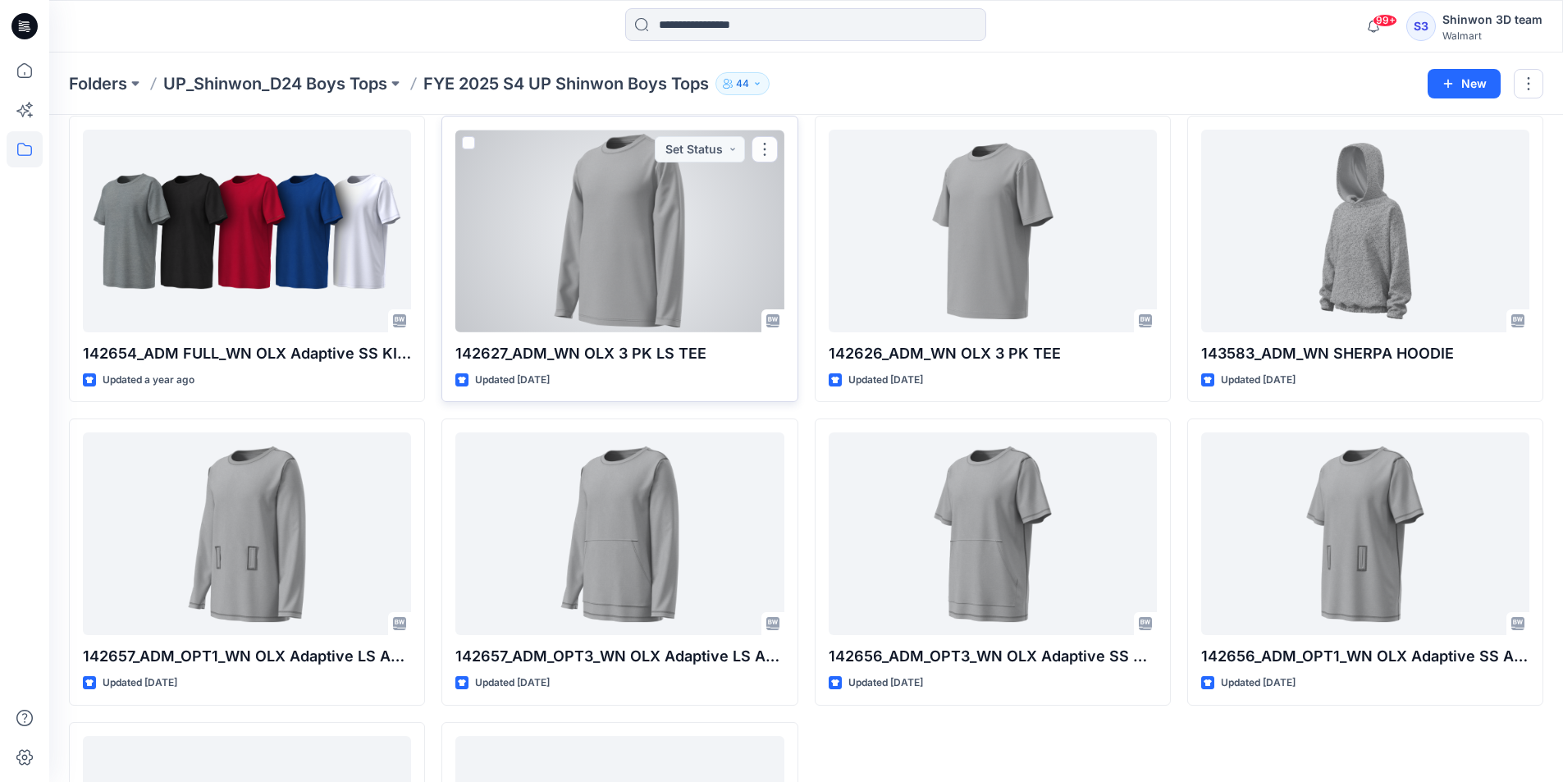
click at [519, 212] on div at bounding box center [619, 231] width 328 height 203
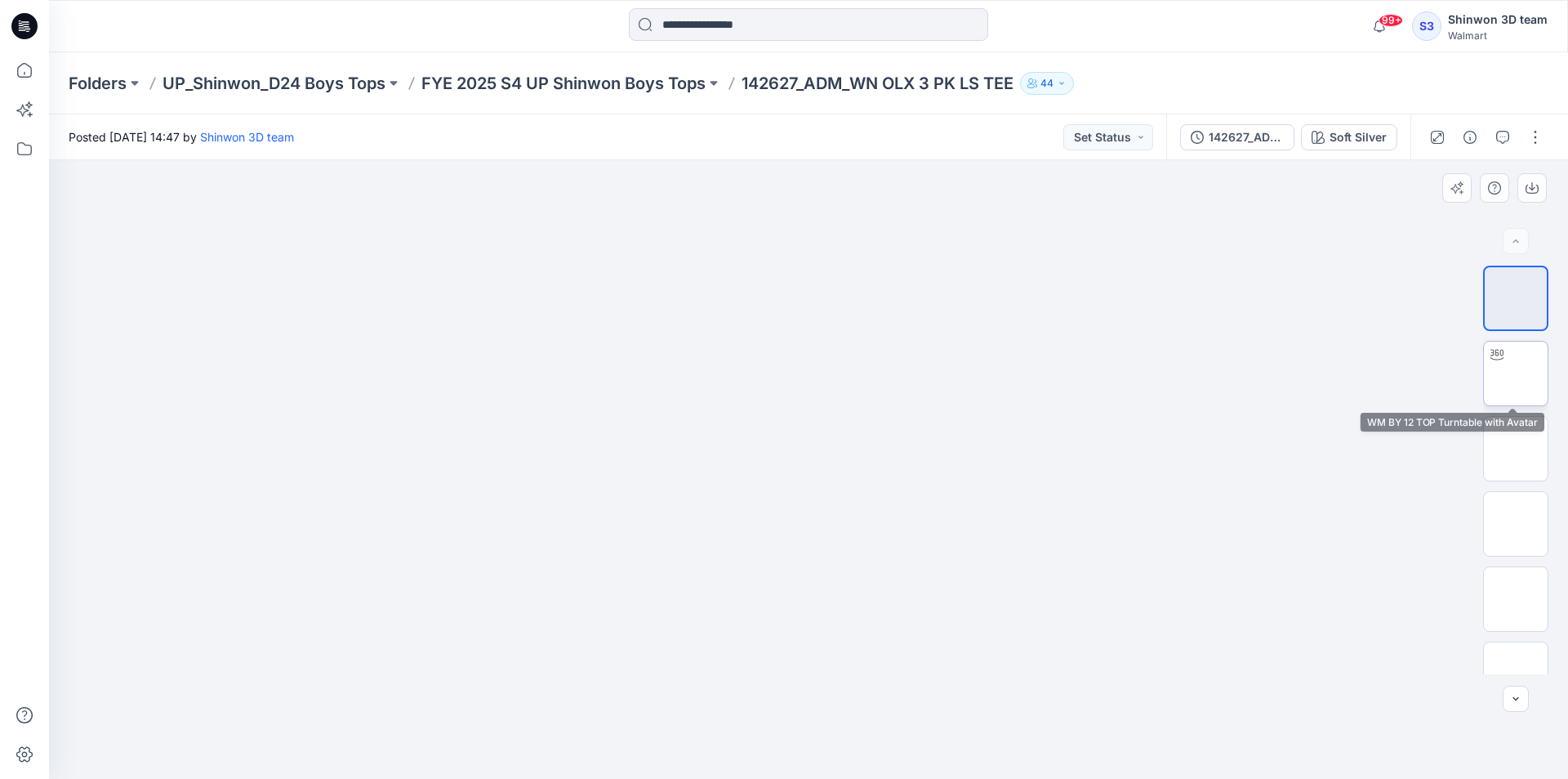
click at [1516, 374] on img at bounding box center [1516, 374] width 0 height 0
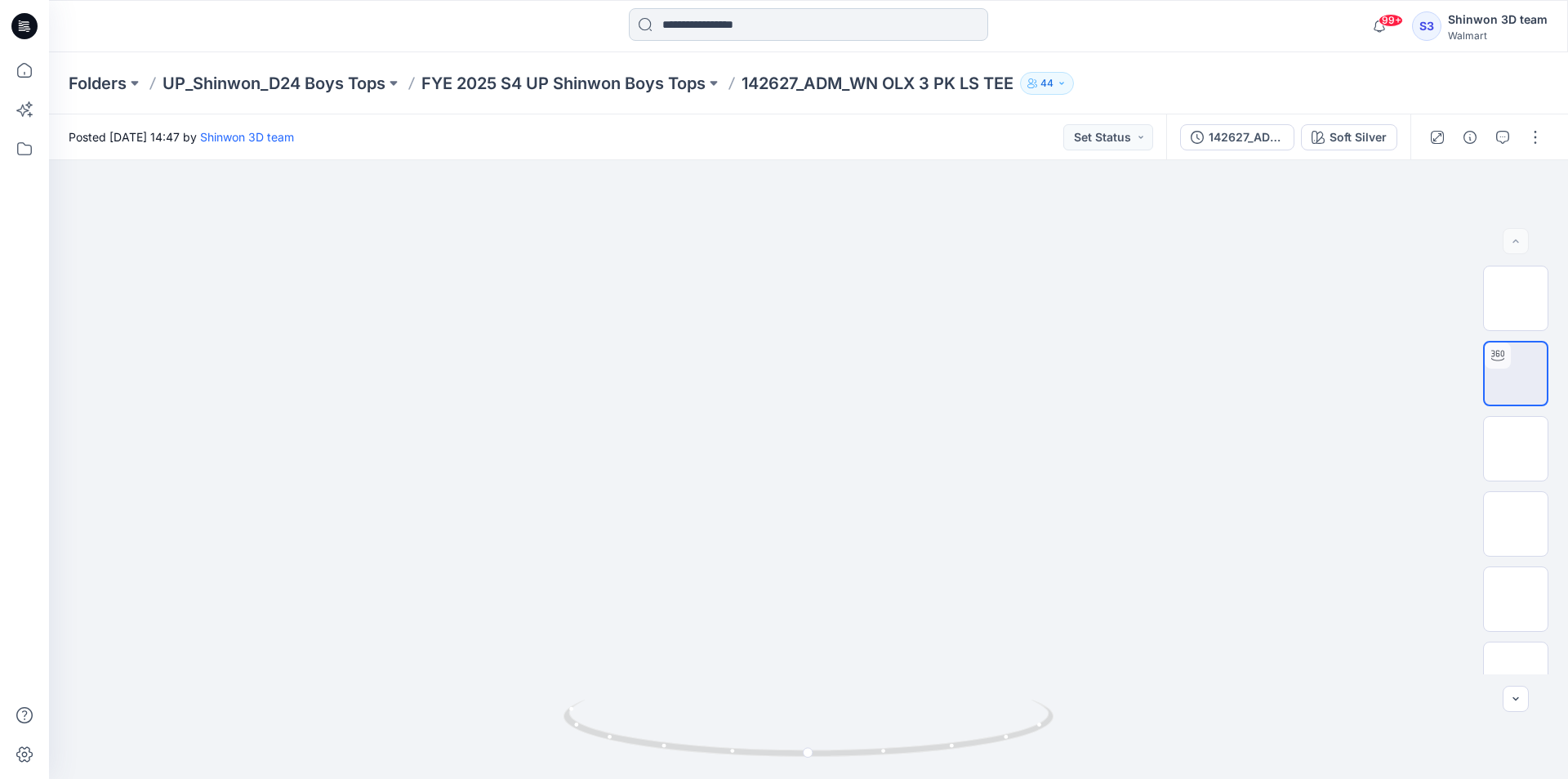
drag, startPoint x: 739, startPoint y: 16, endPoint x: 751, endPoint y: 23, distance: 13.9
click at [739, 16] on input at bounding box center [808, 24] width 359 height 33
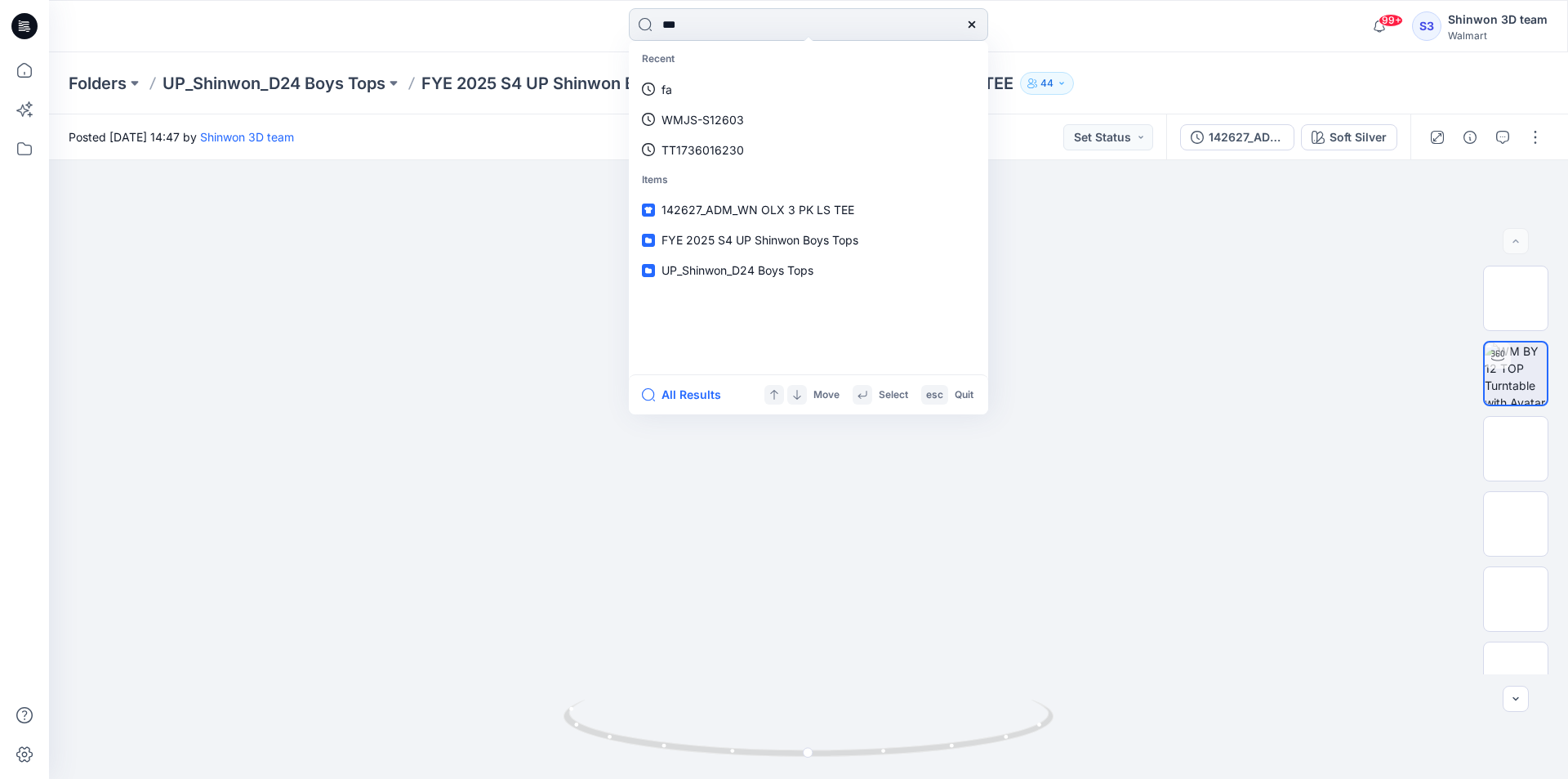
type input "****"
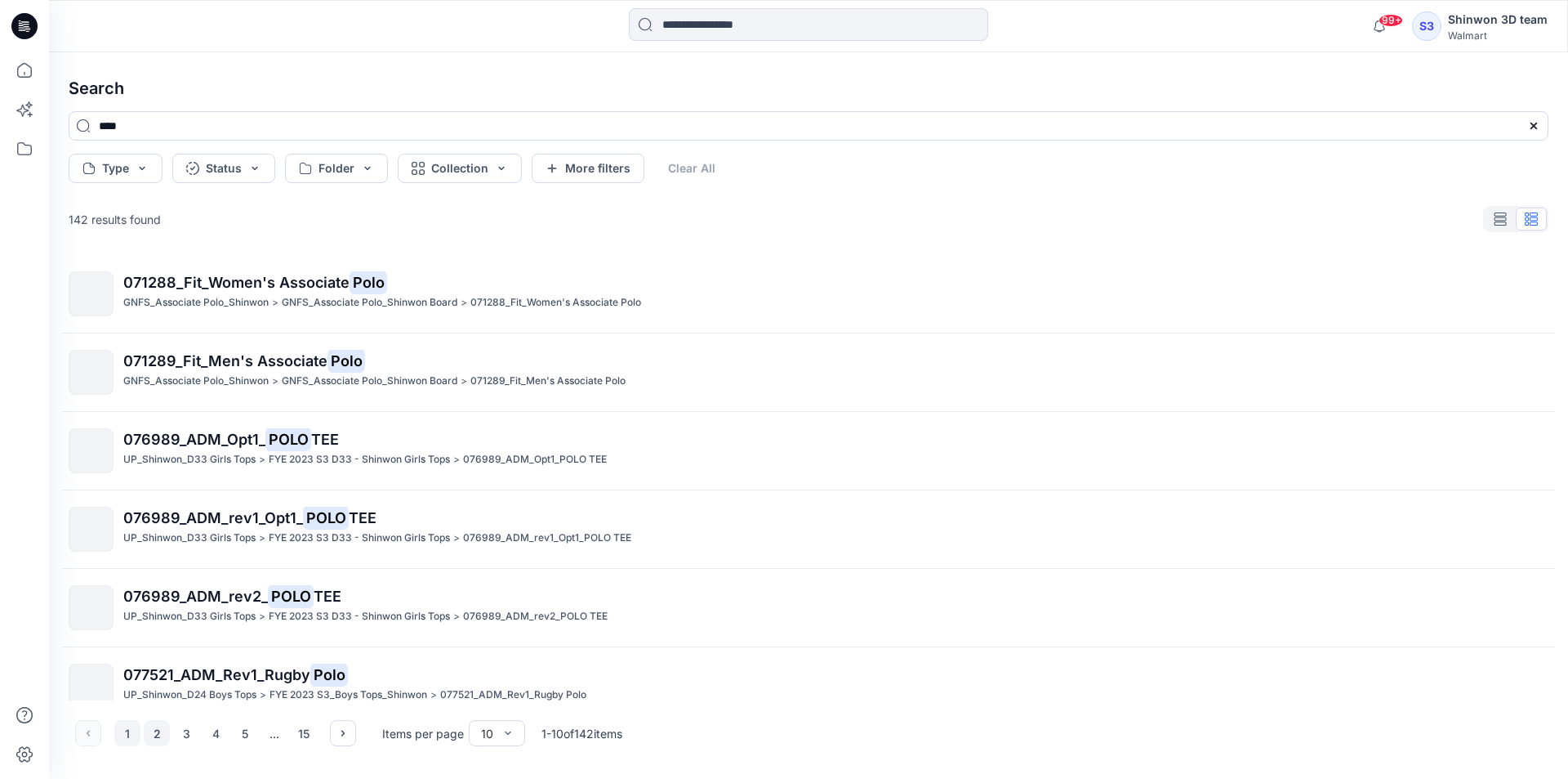
click at [147, 730] on button "2" at bounding box center [156, 733] width 26 height 26
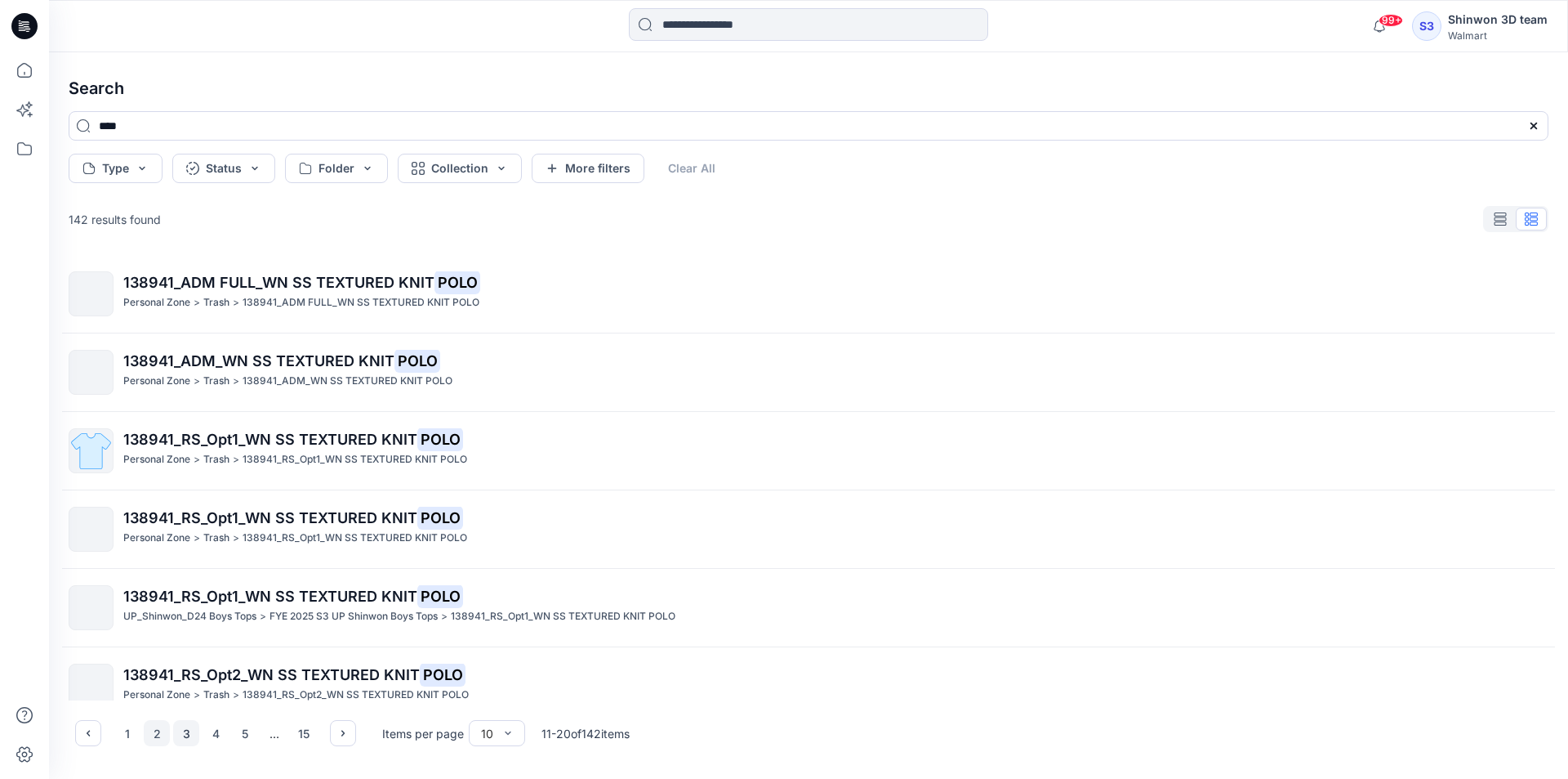
click at [181, 727] on button "3" at bounding box center [186, 733] width 26 height 26
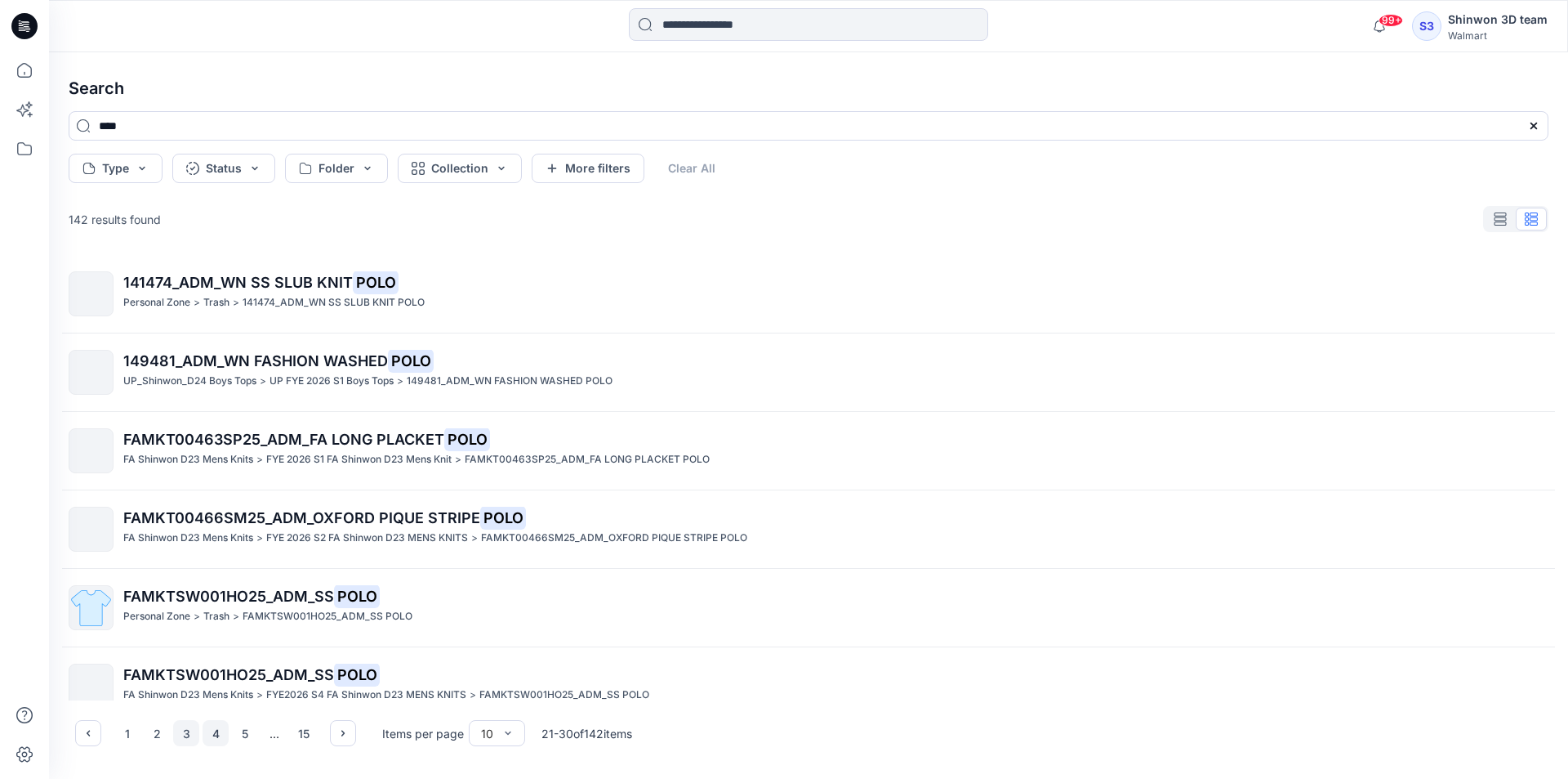
click at [216, 727] on button "4" at bounding box center [215, 733] width 26 height 26
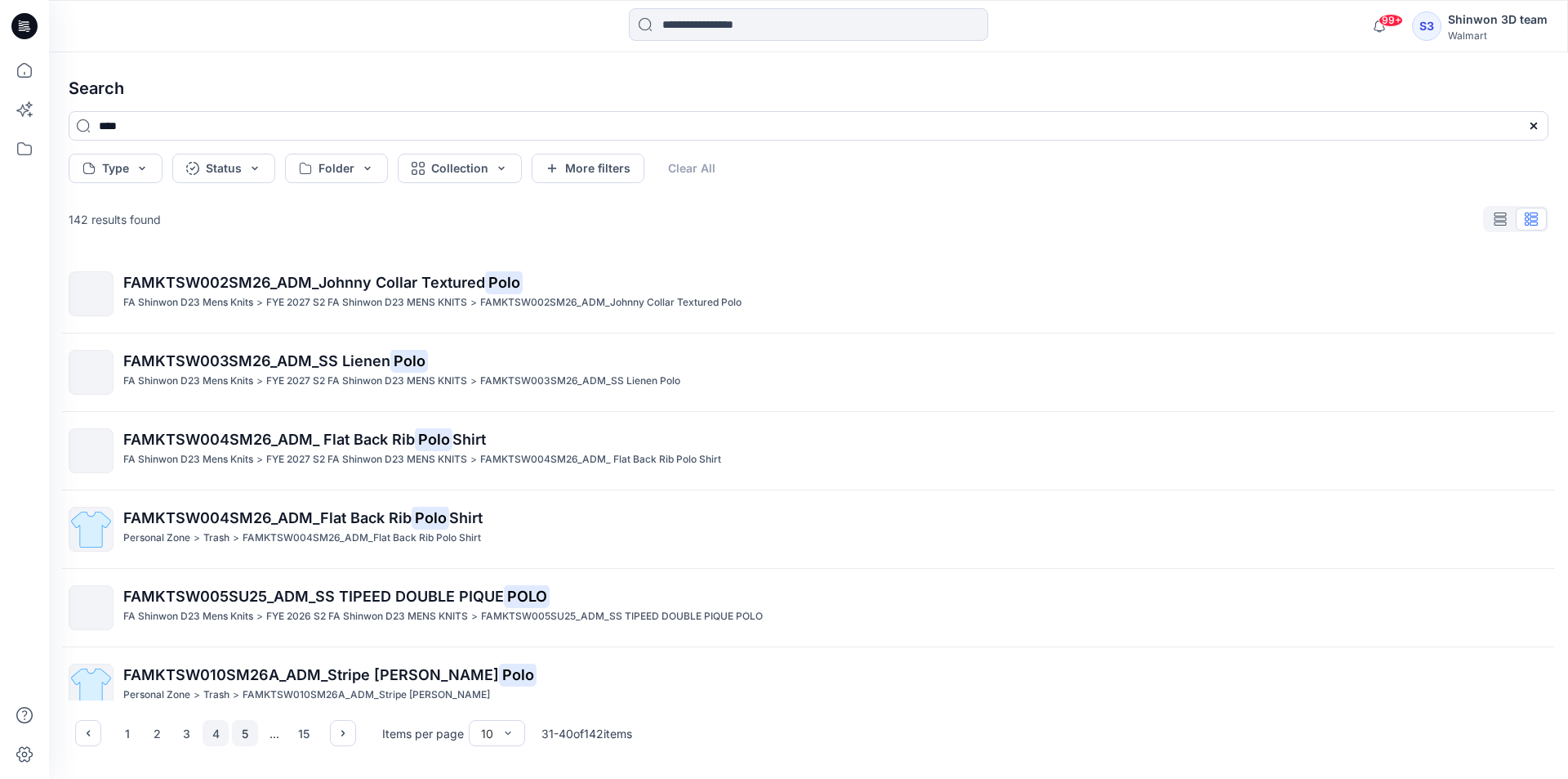
click at [235, 730] on button "5" at bounding box center [245, 733] width 26 height 26
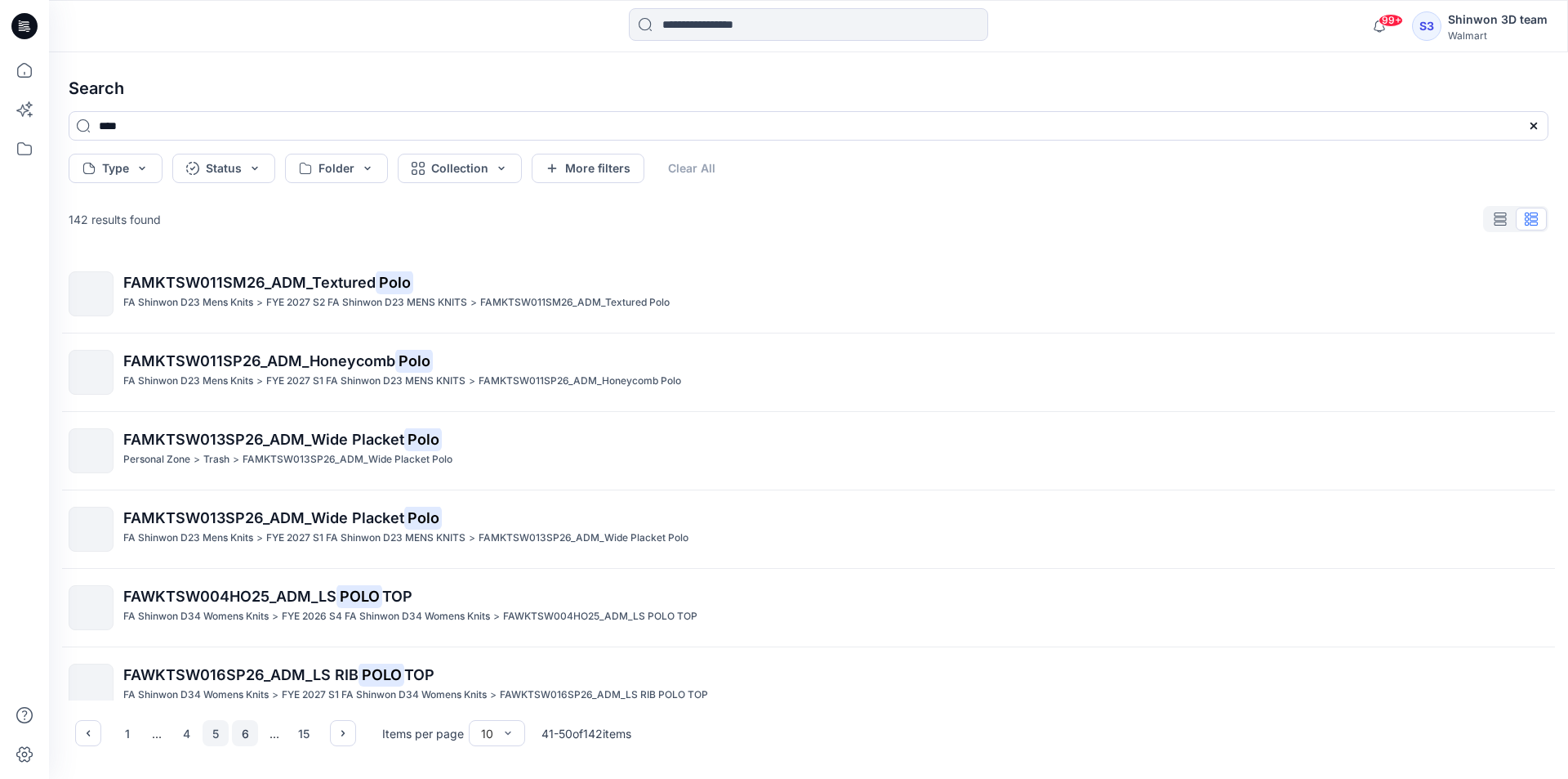
click at [239, 737] on button "6" at bounding box center [245, 733] width 26 height 26
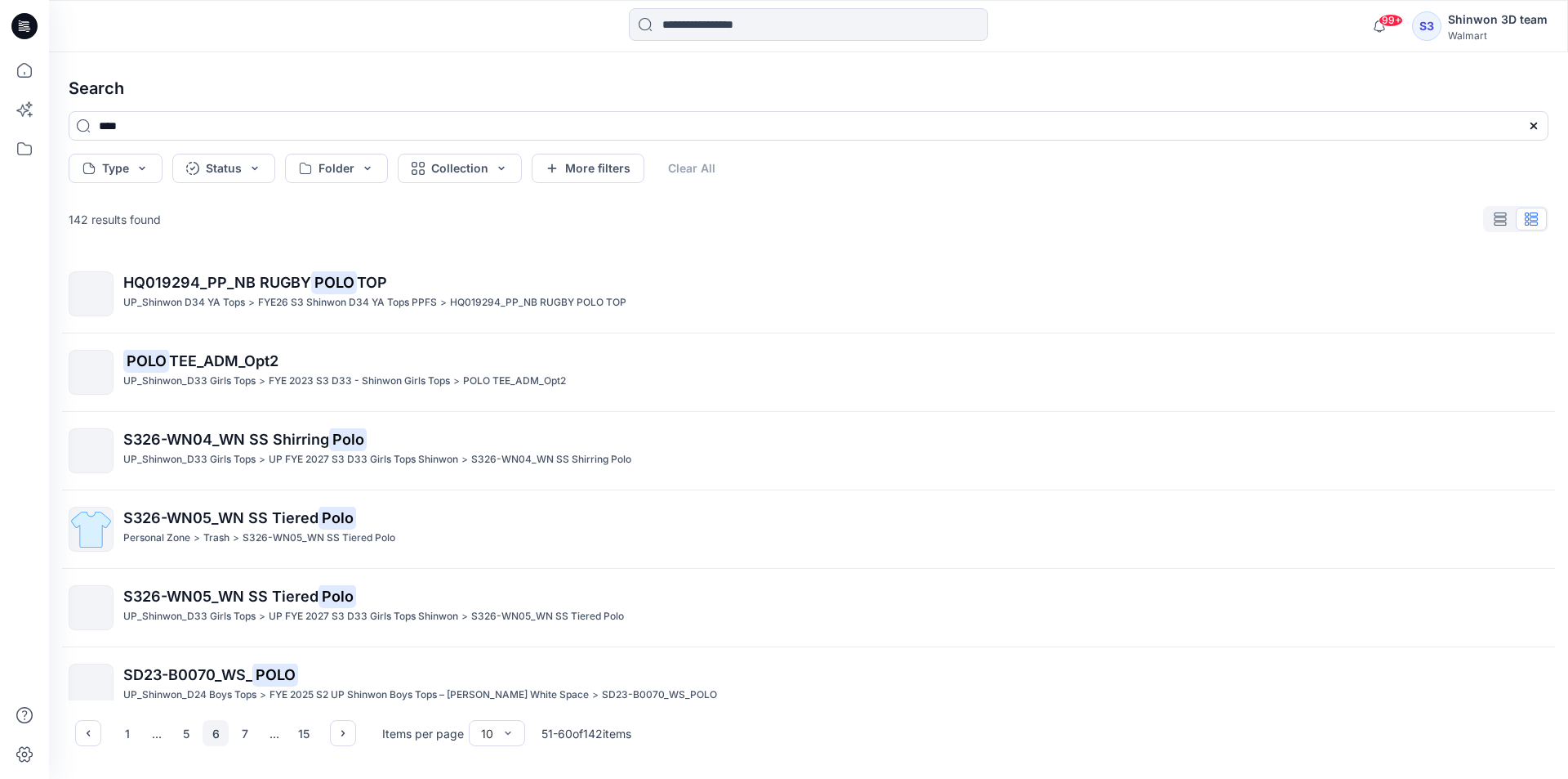
click at [239, 737] on button "7" at bounding box center [245, 733] width 26 height 26
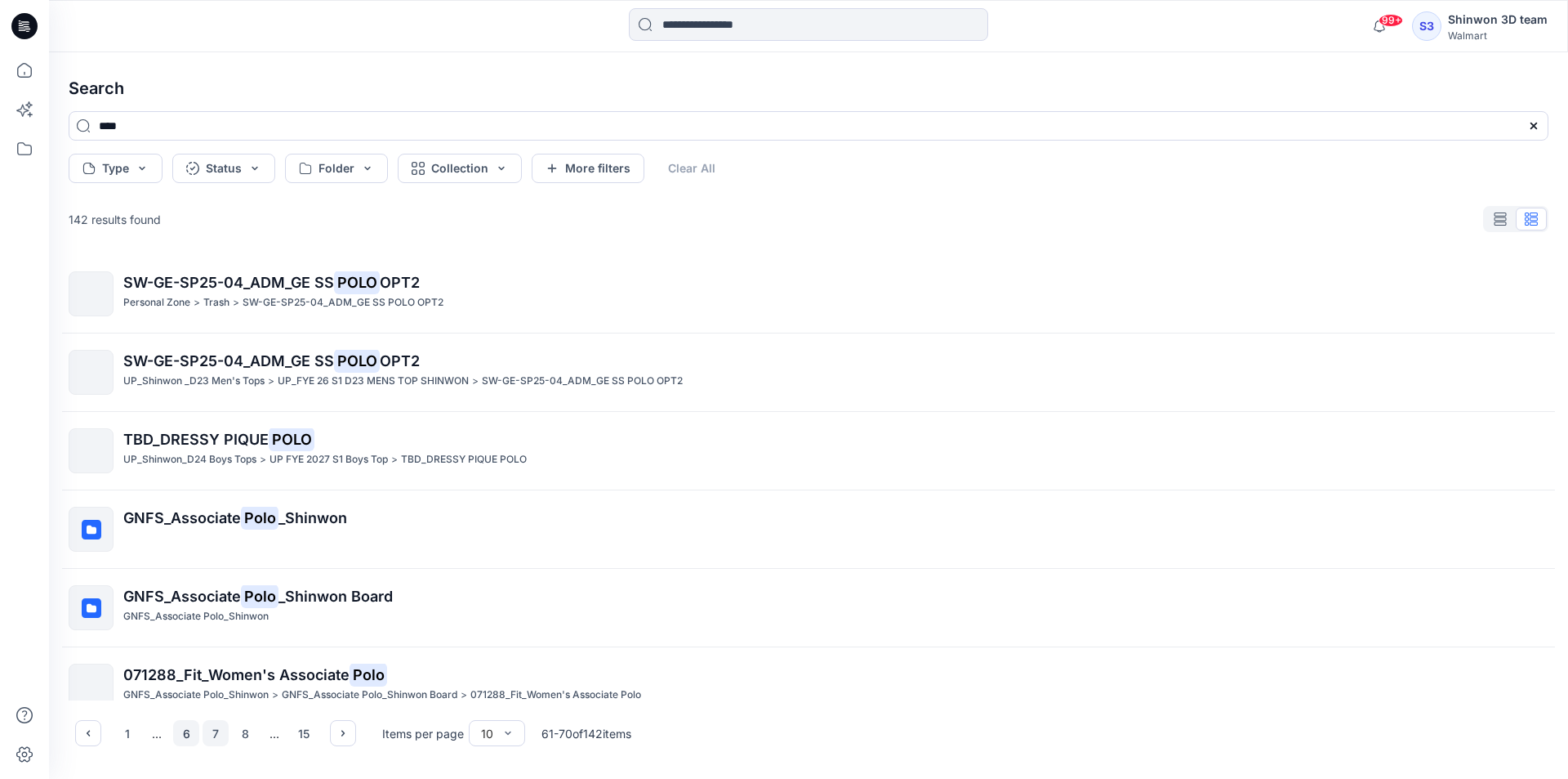
click at [239, 737] on button "8" at bounding box center [245, 733] width 26 height 26
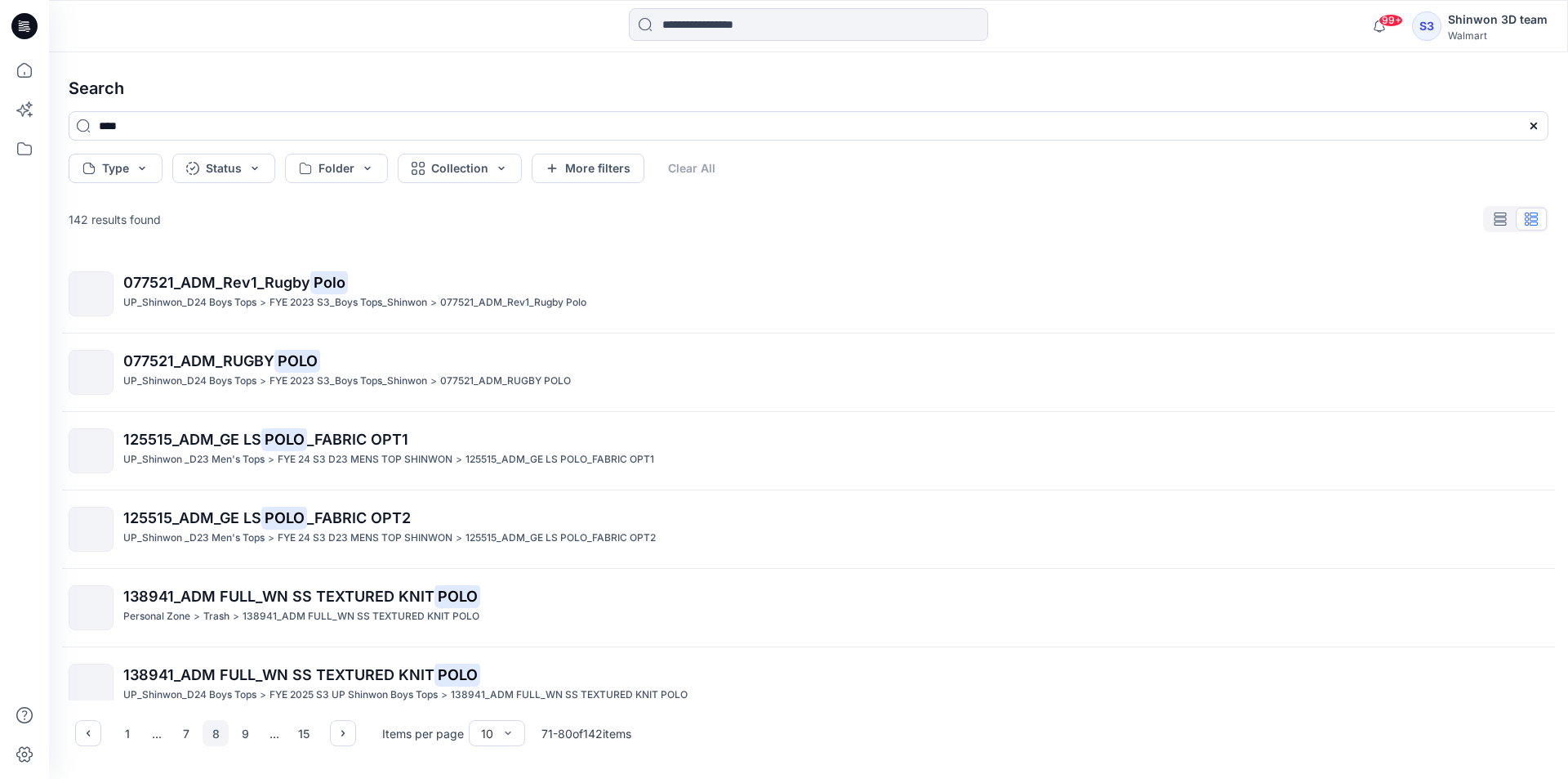
click at [226, 339] on div "077521_ADM_Rev1_Rugby Polo UP_Shinwon_D24 Boys Tops > FYE 2023 S3_Boys Tops_Shi…" at bounding box center [808, 477] width 1506 height 445
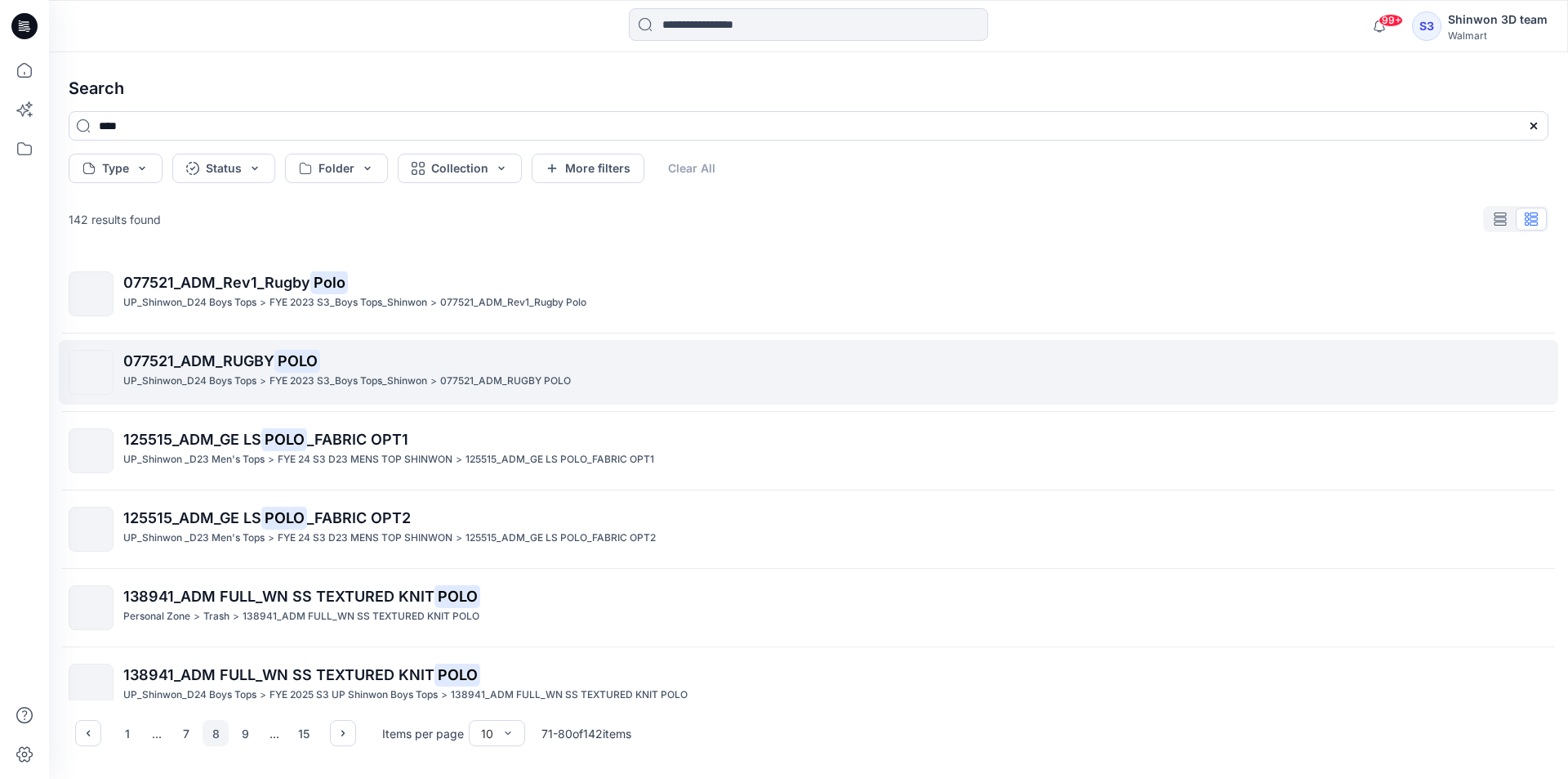
click at [225, 352] on p "077521_ADM_RUGBY POLO" at bounding box center [835, 361] width 1425 height 23
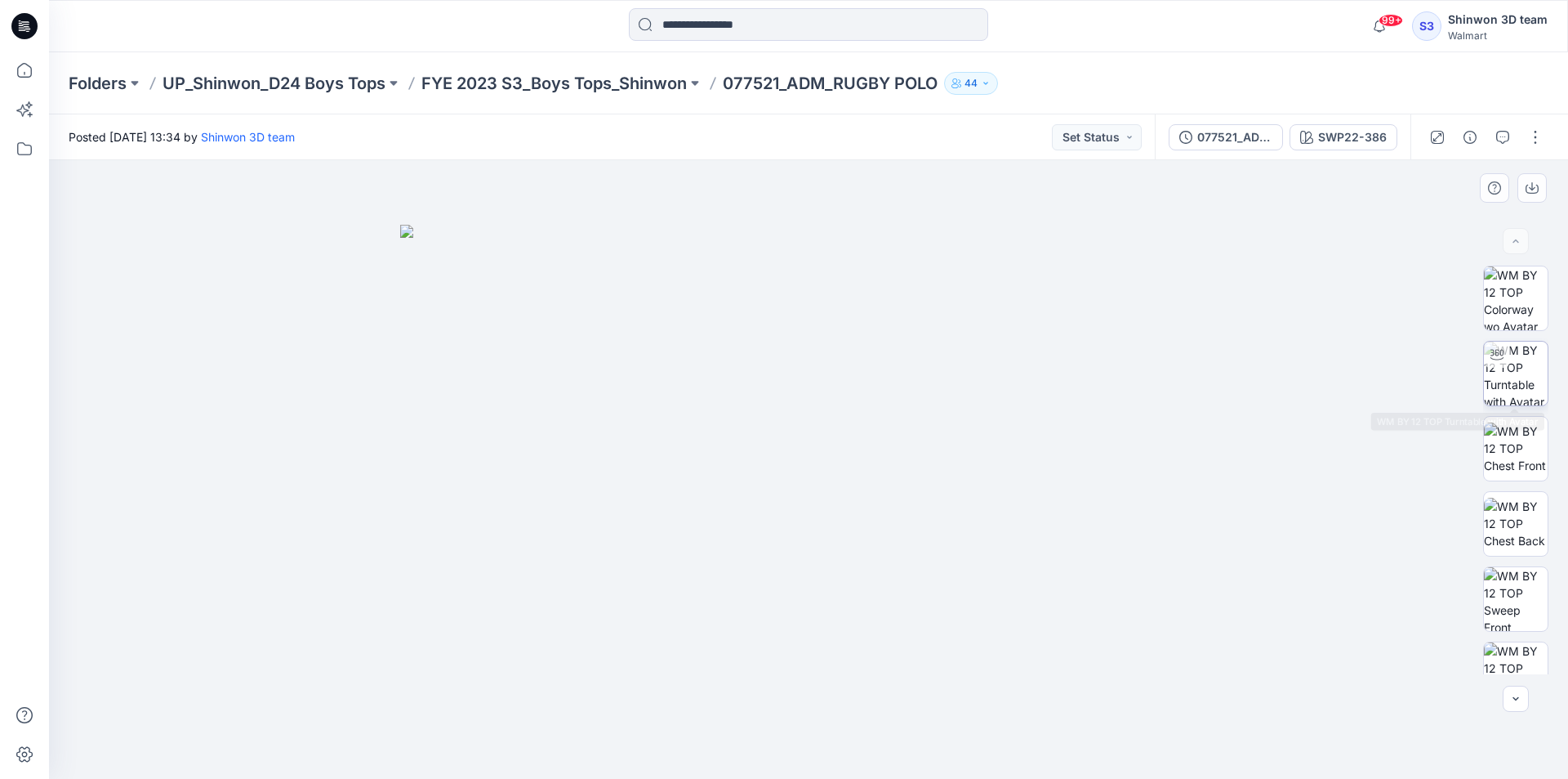
click at [1518, 358] on img at bounding box center [1516, 374] width 64 height 64
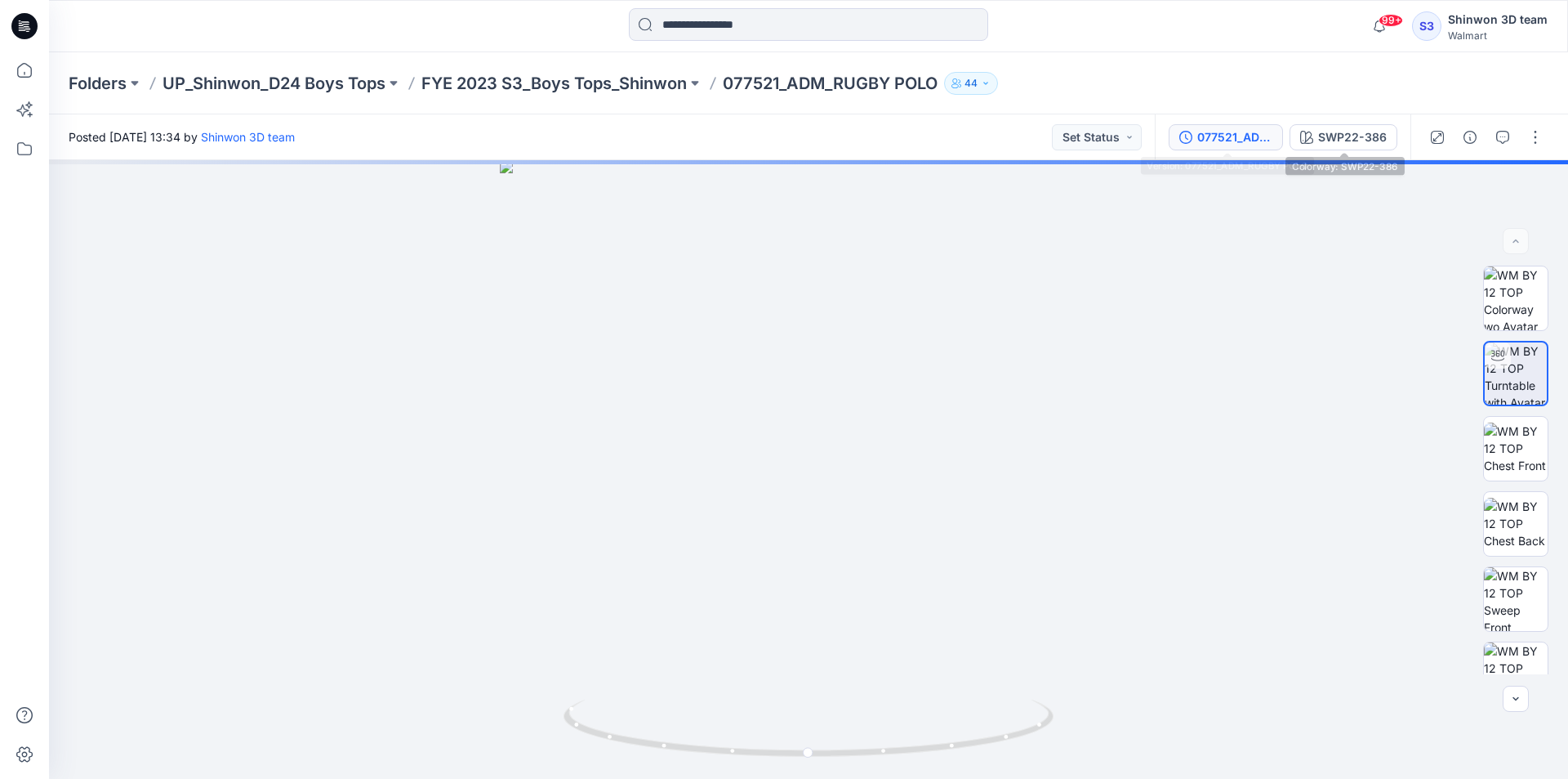
click at [1251, 135] on div "077521_ADM_RUGBY POLO" at bounding box center [1234, 137] width 75 height 18
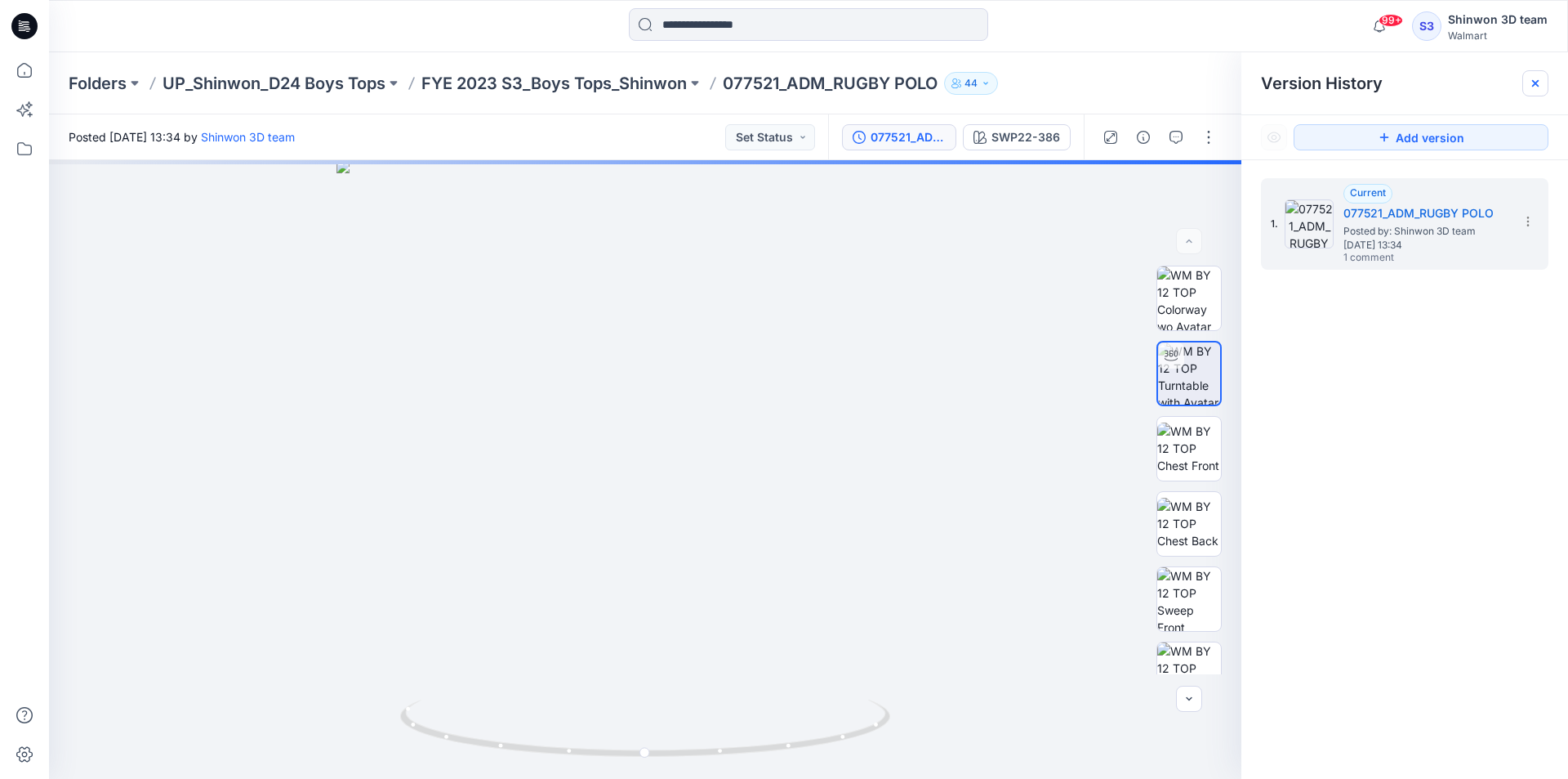
click at [1539, 78] on icon at bounding box center [1535, 83] width 13 height 13
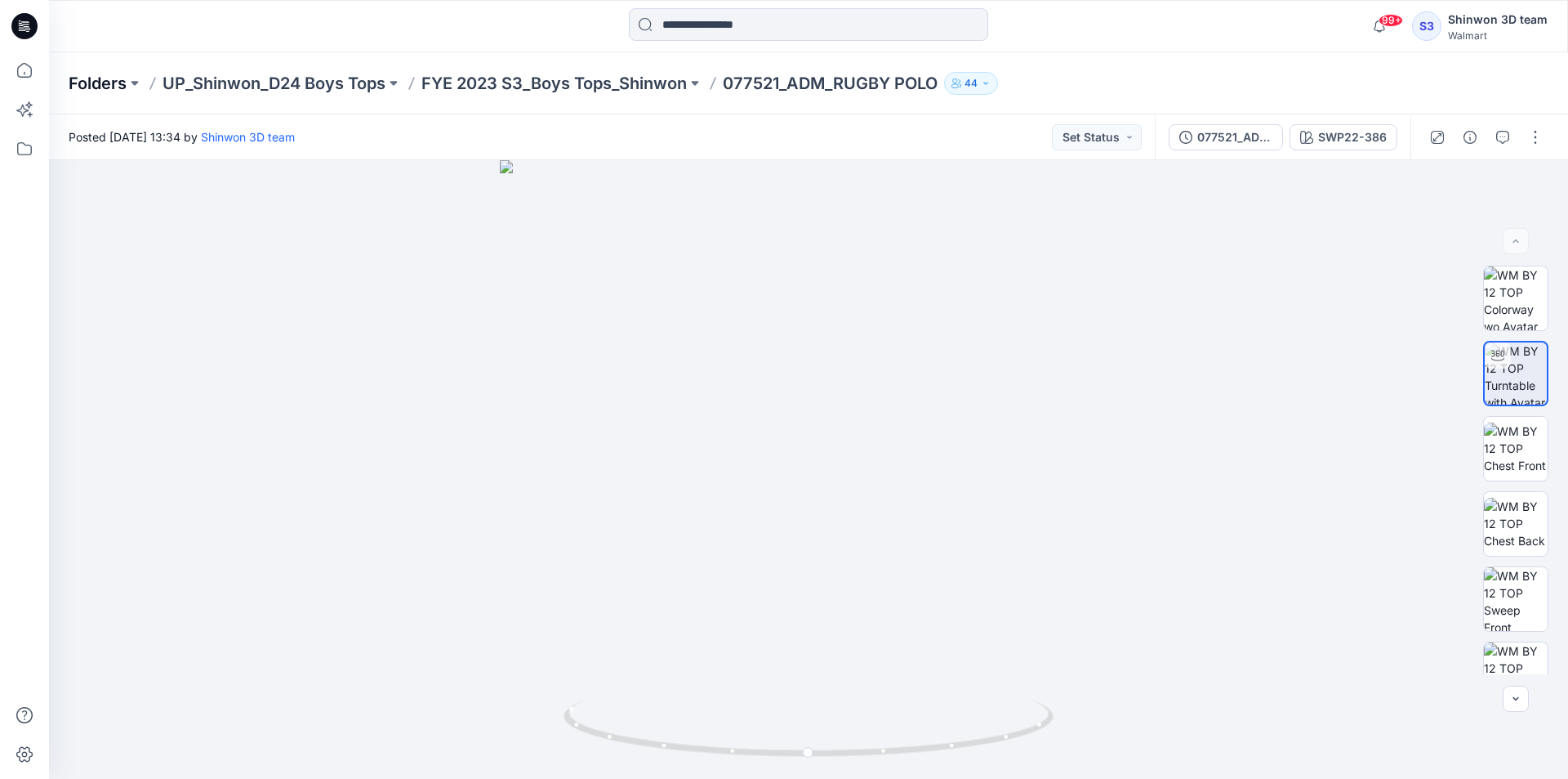
click at [97, 80] on p "Folders" at bounding box center [98, 83] width 58 height 23
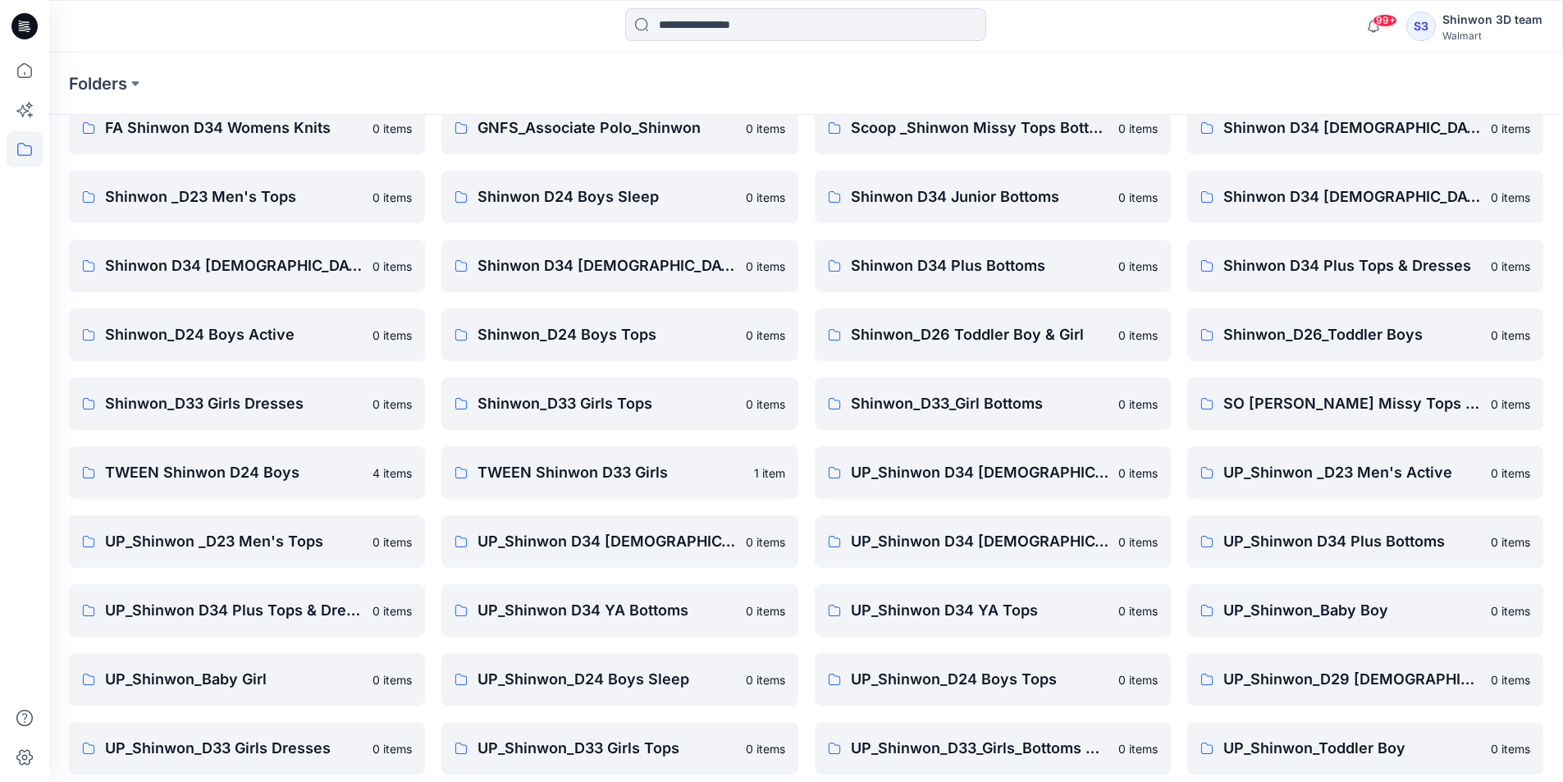
scroll to position [229, 0]
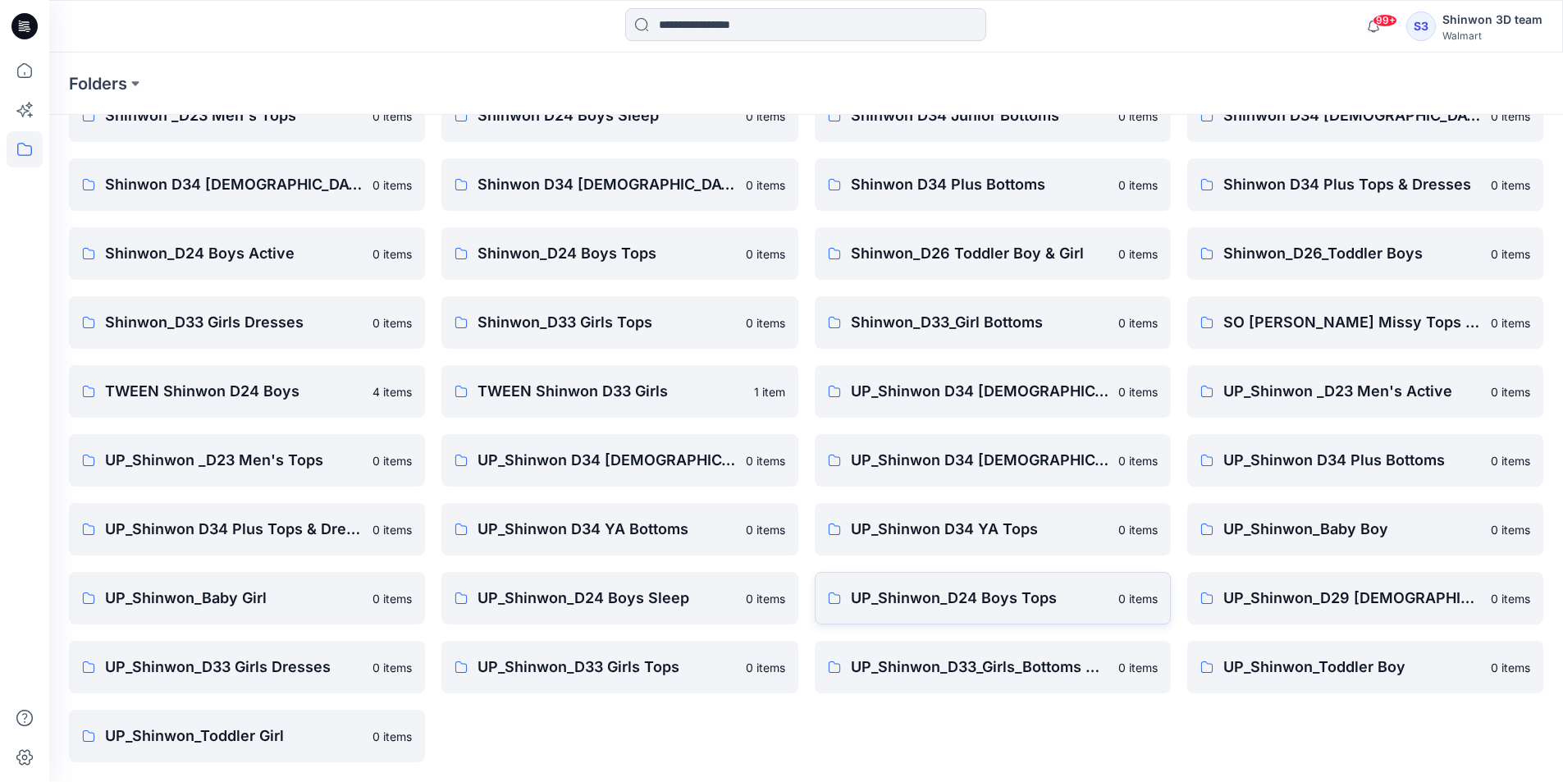
click at [948, 587] on p "UP_Shinwon_D24 Boys Tops" at bounding box center [980, 598] width 258 height 23
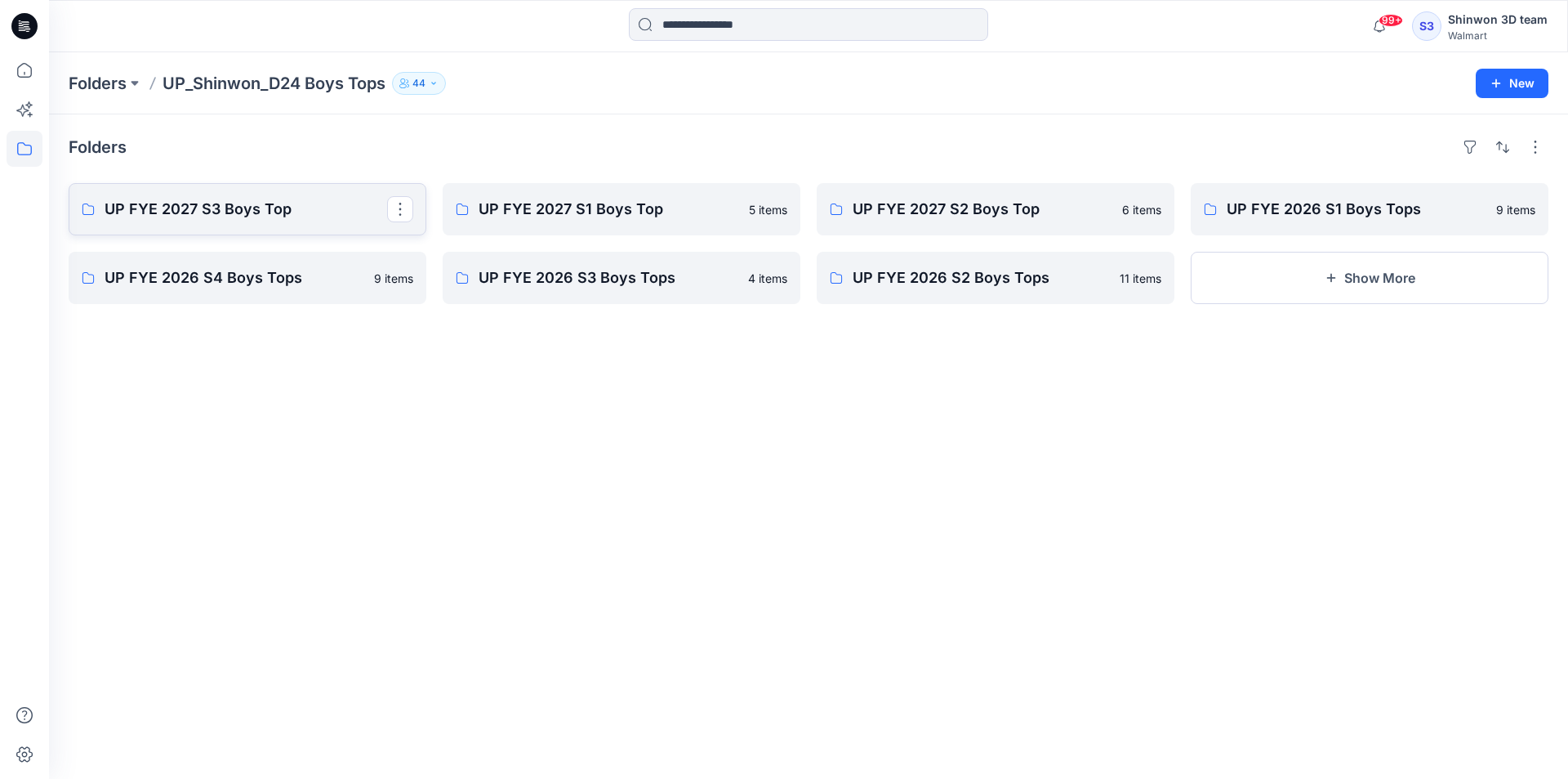
click at [326, 220] on p "UP FYE 2027 S3 Boys Top" at bounding box center [246, 209] width 283 height 23
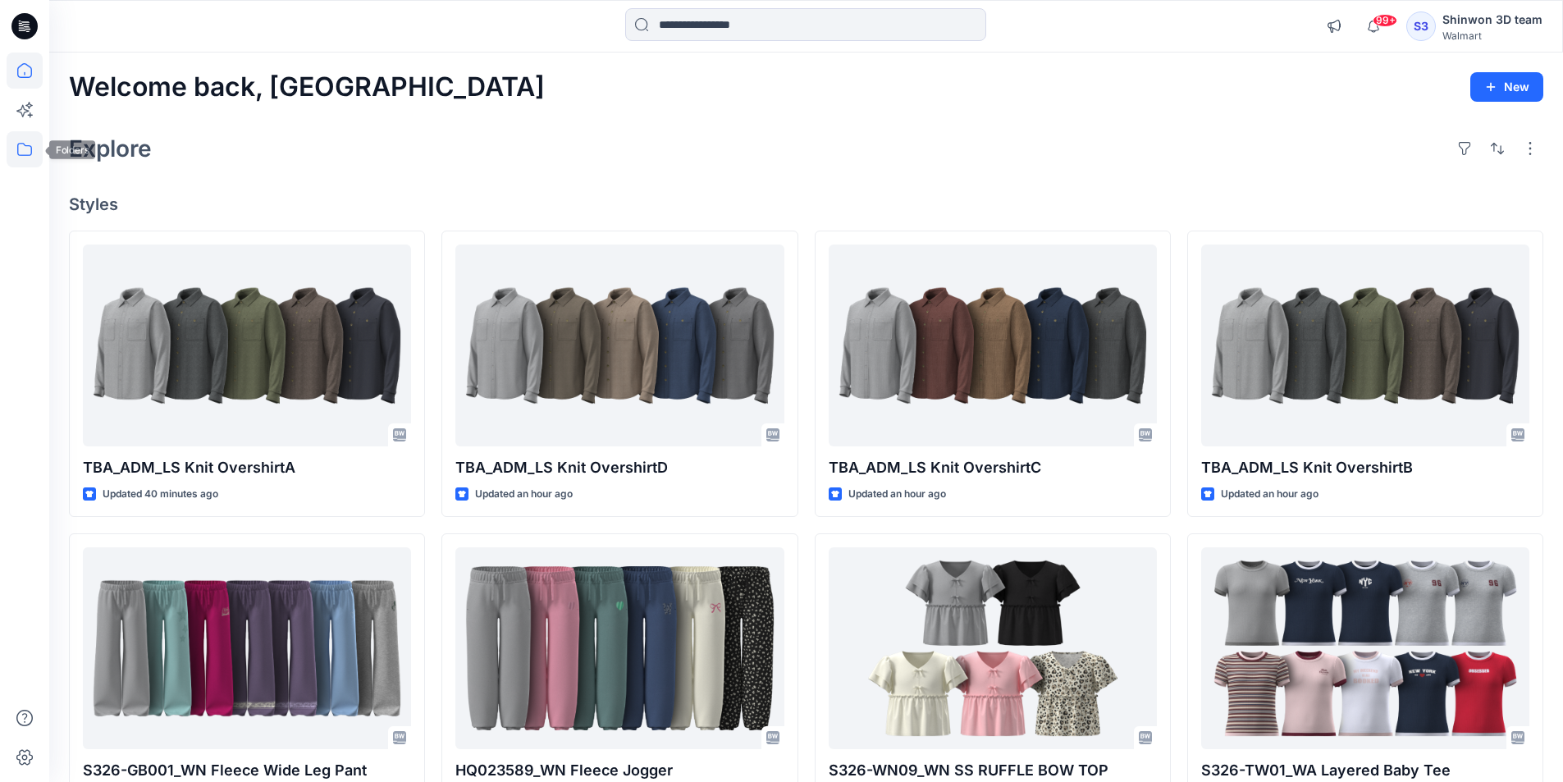
click at [7, 149] on icon at bounding box center [25, 149] width 36 height 36
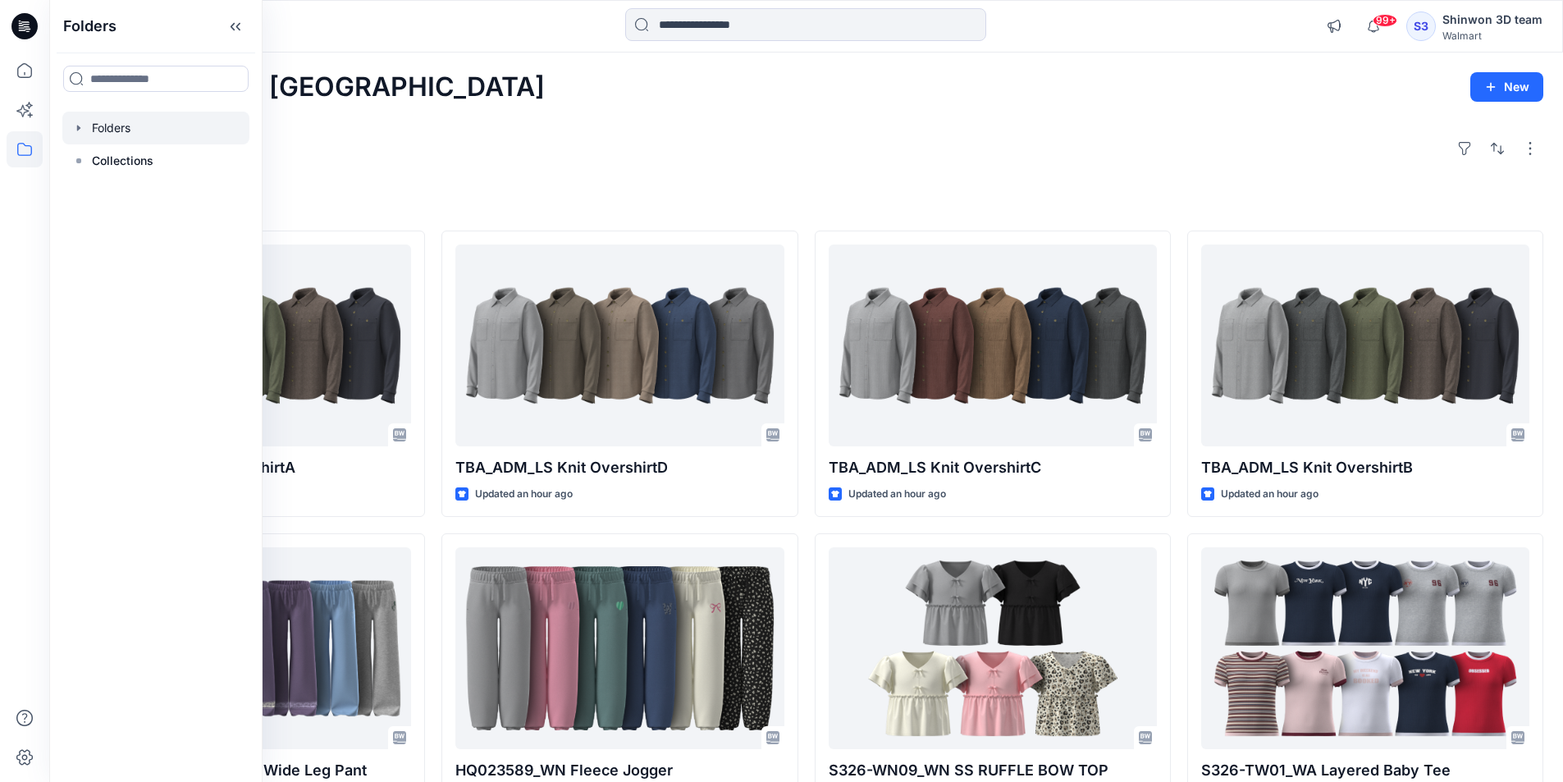
click at [153, 118] on div at bounding box center [155, 128] width 187 height 33
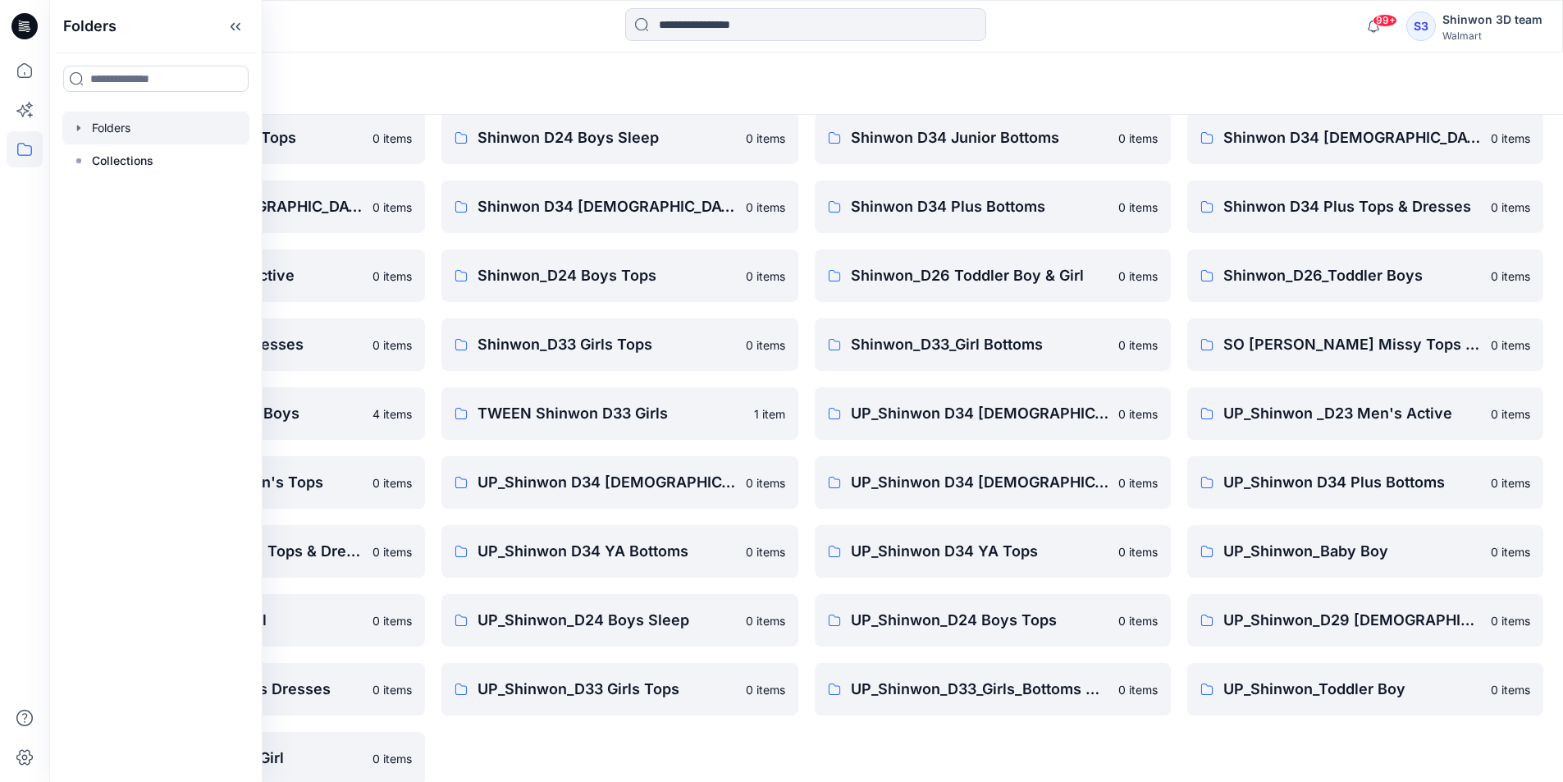
scroll to position [229, 0]
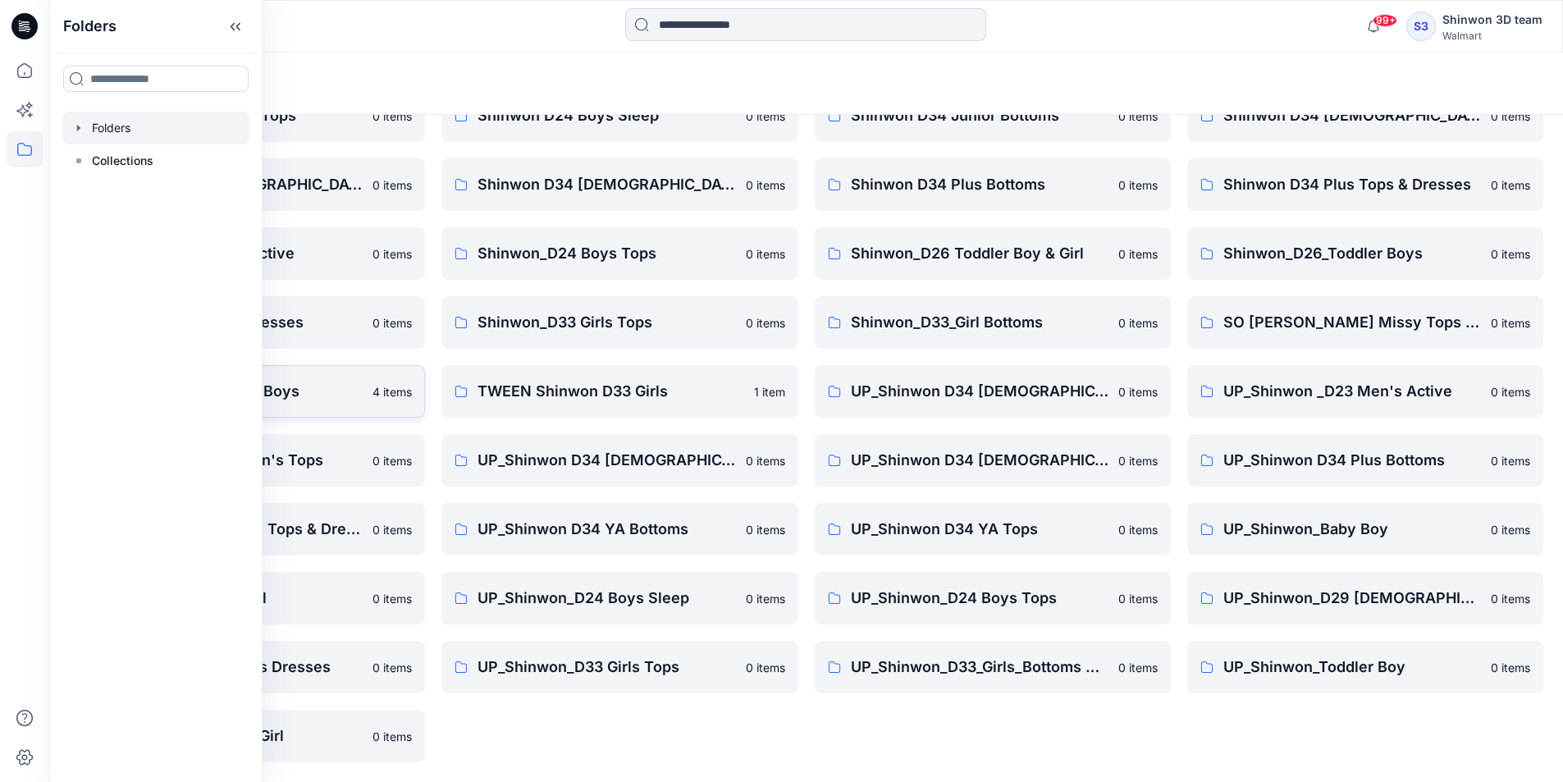
click at [290, 391] on p "TWEEN Shinwon D24 Boys" at bounding box center [234, 391] width 258 height 23
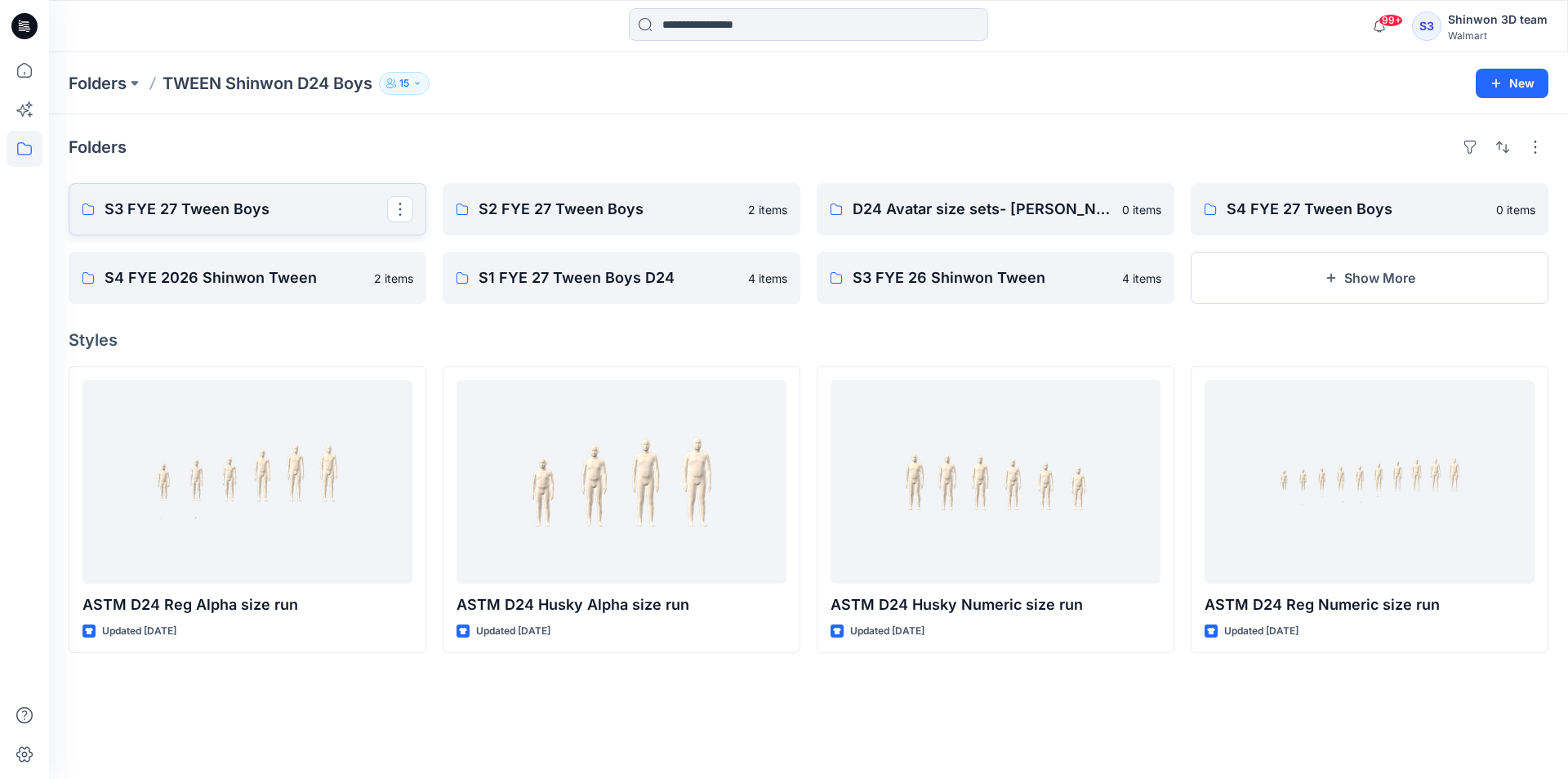
click at [264, 213] on p "S3 FYE 27 Tween Boys" at bounding box center [246, 209] width 283 height 23
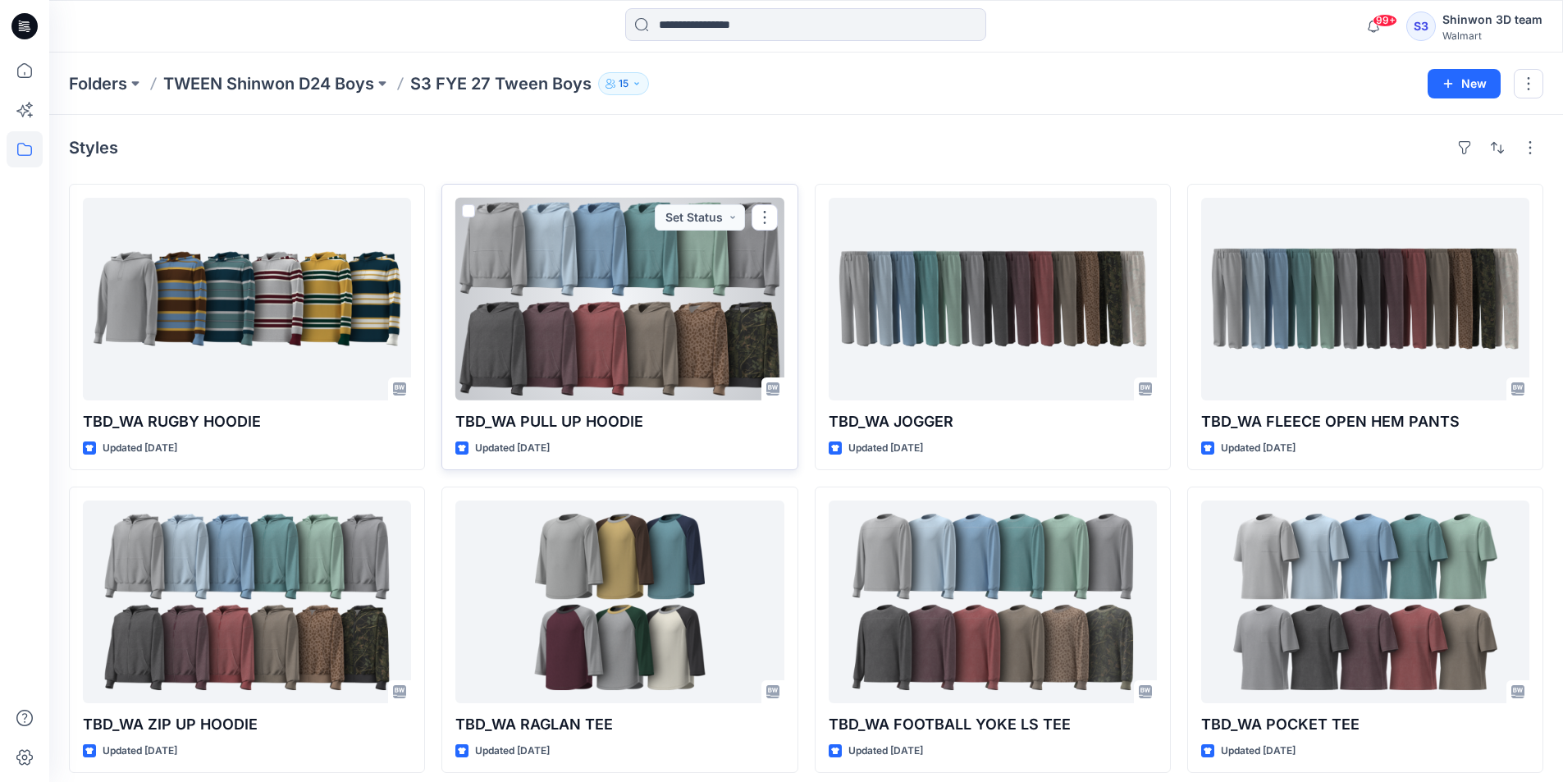
click at [574, 332] on div at bounding box center [619, 299] width 328 height 203
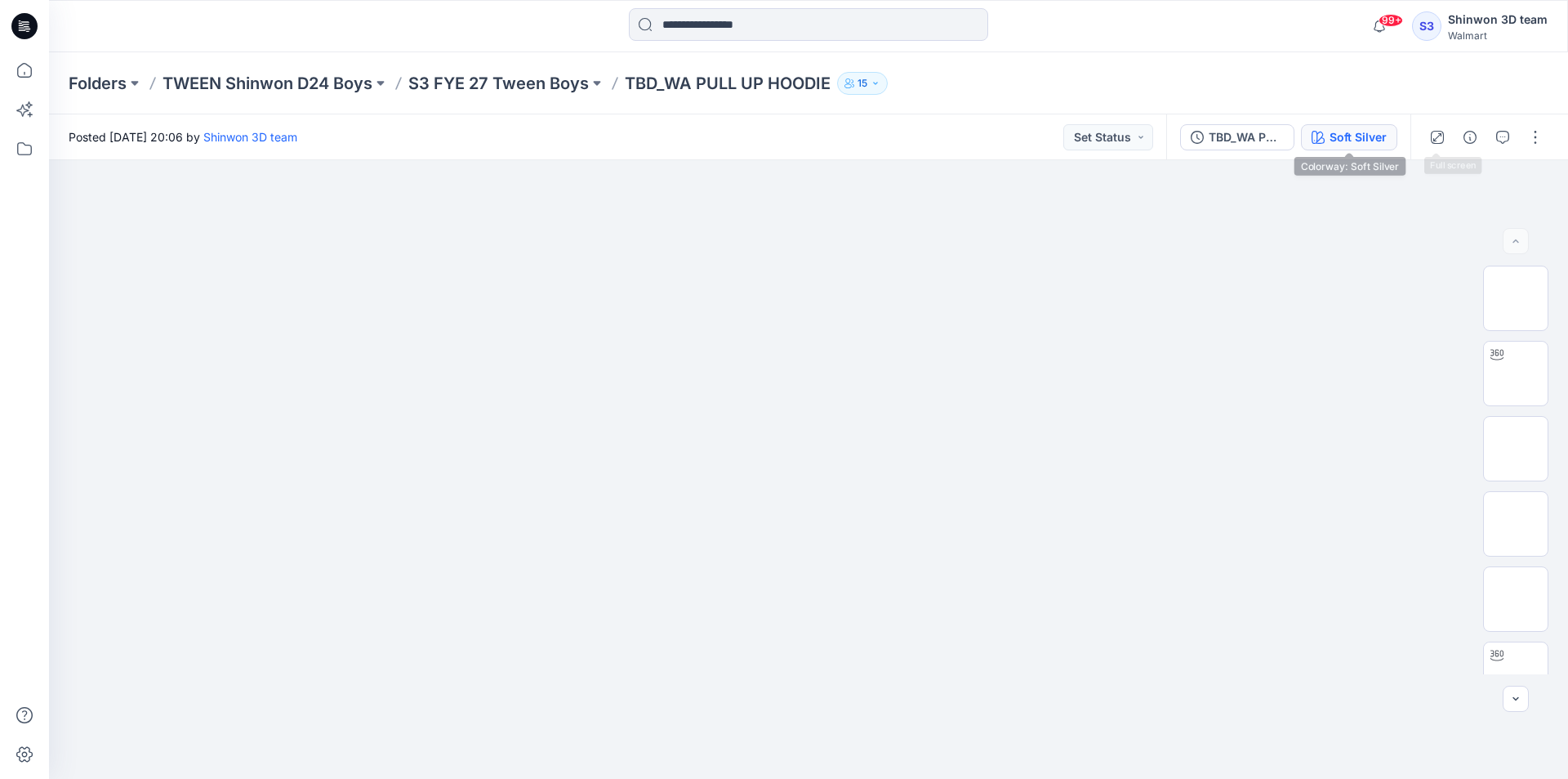
click at [1349, 145] on div "Soft Silver" at bounding box center [1358, 137] width 57 height 18
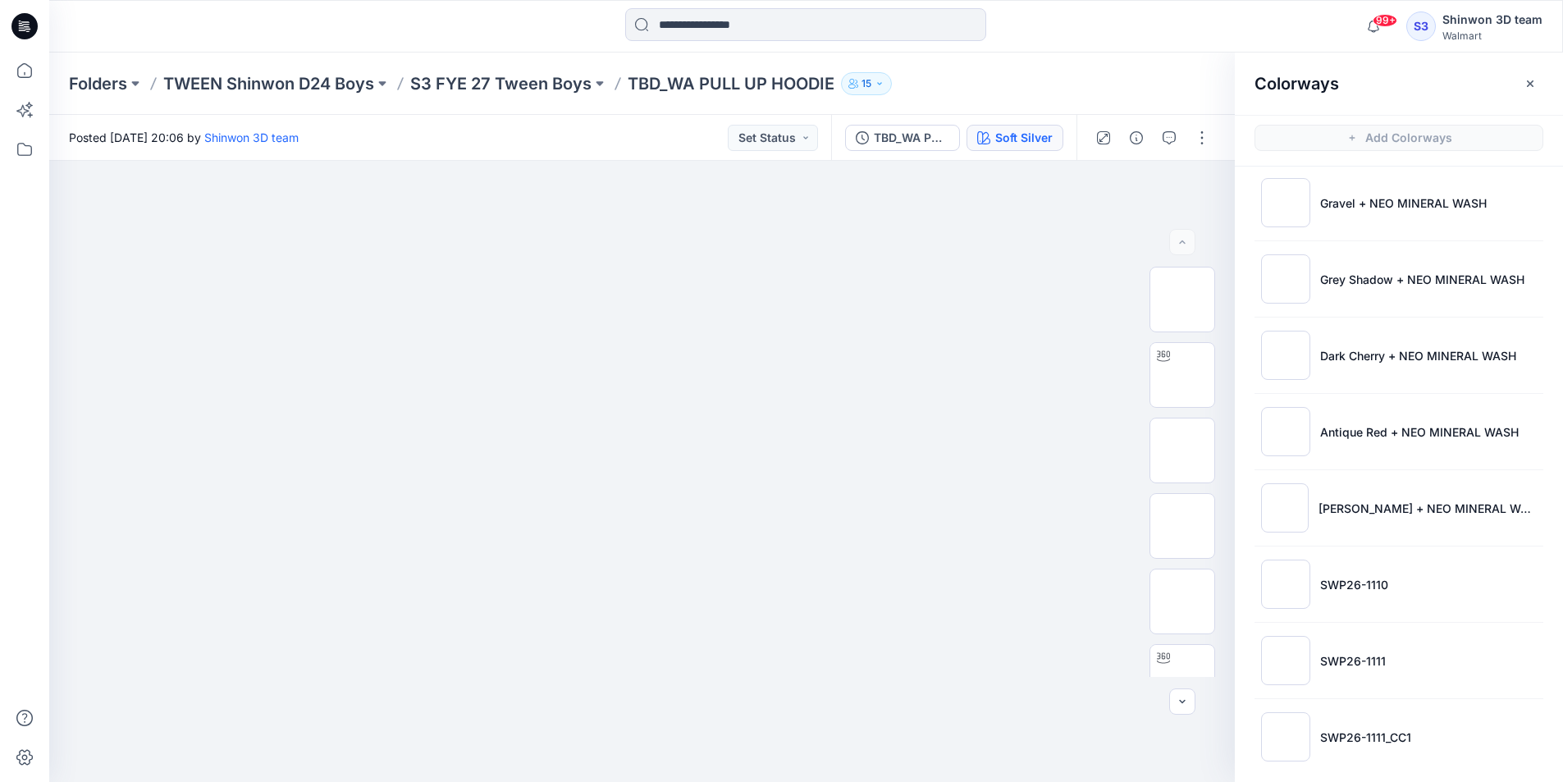
scroll to position [404, 0]
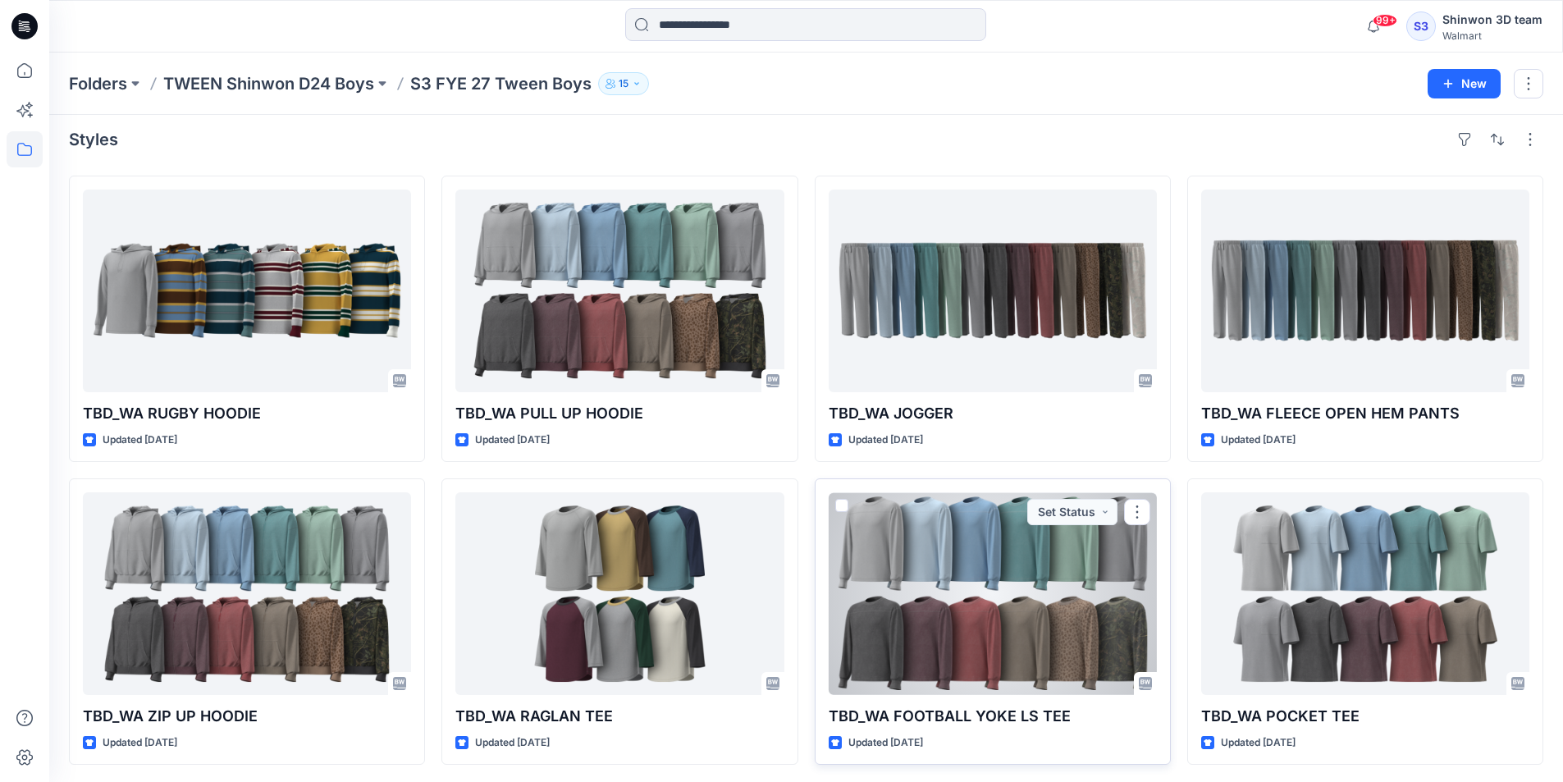
scroll to position [11, 0]
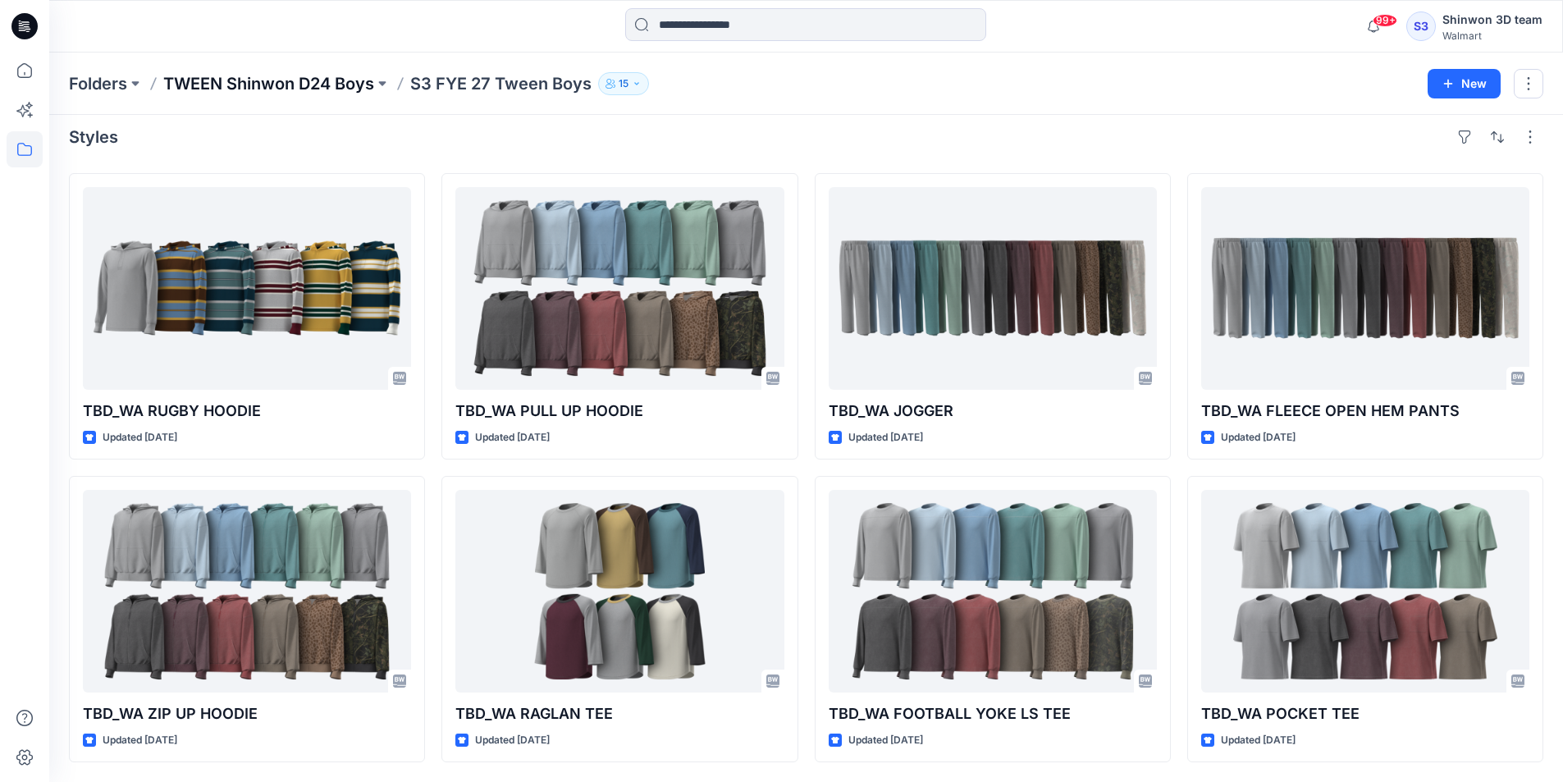
click at [317, 87] on p "TWEEN Shinwon D24 Boys" at bounding box center [268, 83] width 211 height 23
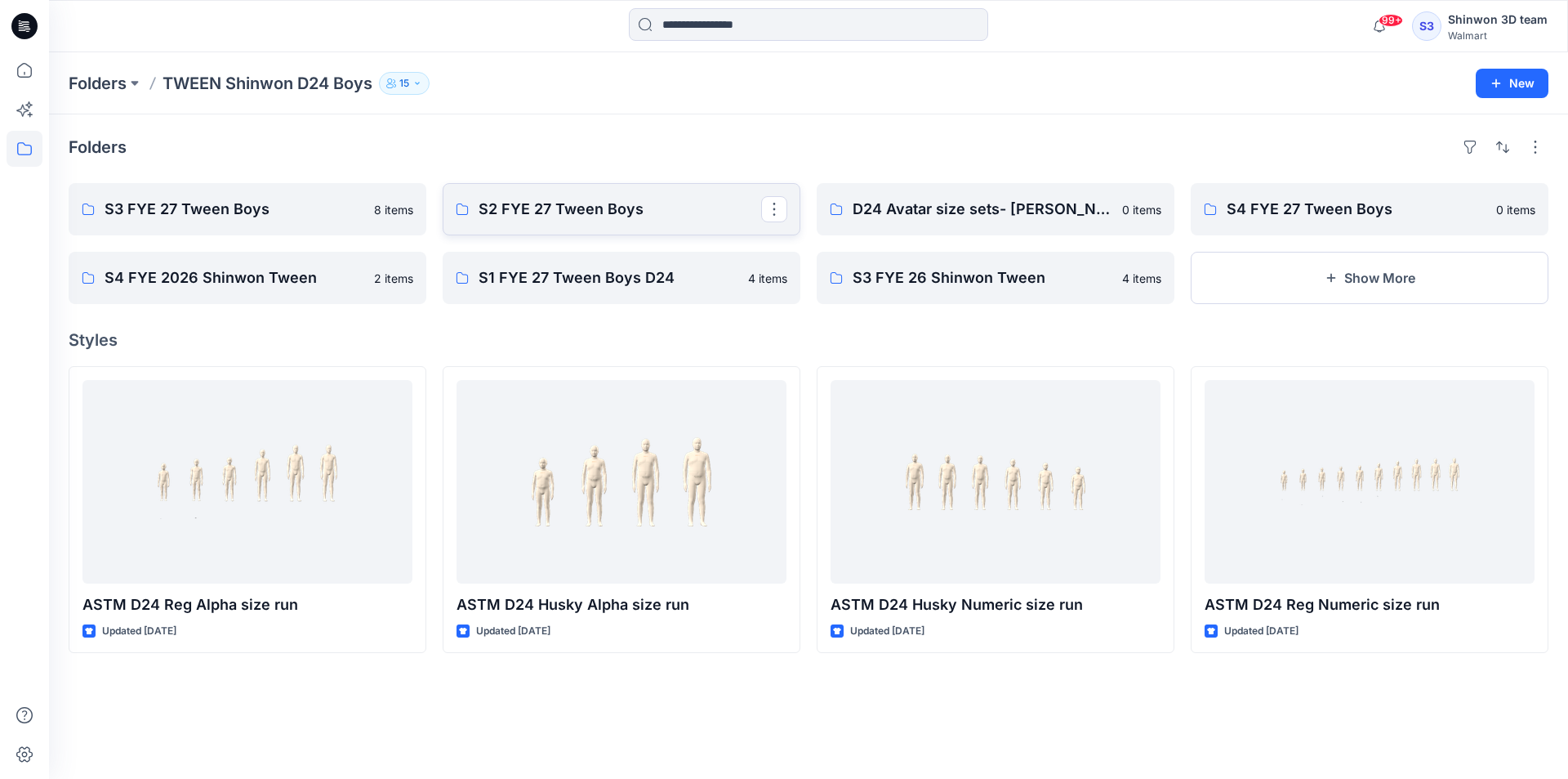
click at [622, 201] on p "S2 FYE 27 Tween Boys" at bounding box center [620, 209] width 283 height 23
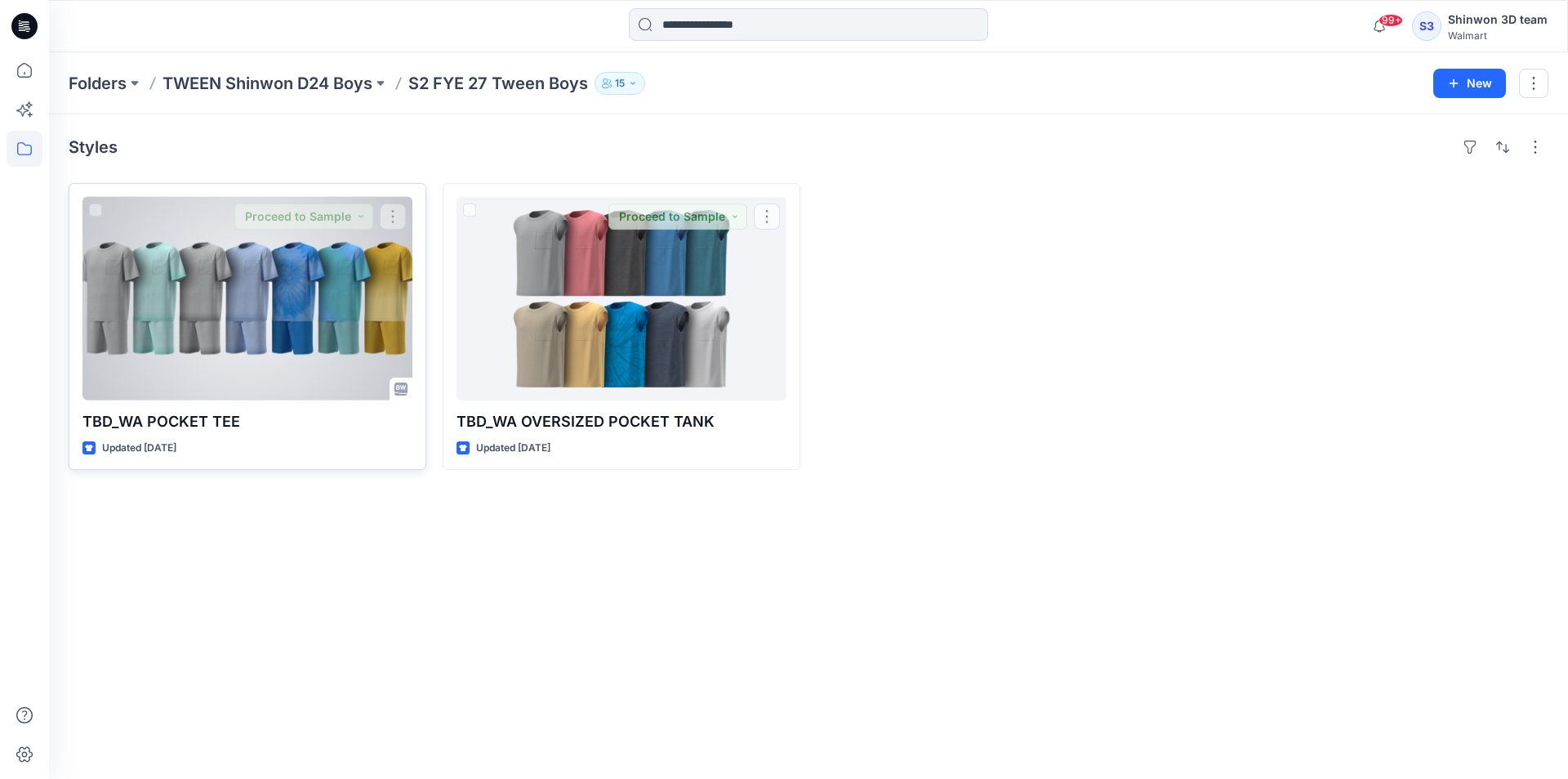
click at [325, 330] on div at bounding box center [247, 299] width 330 height 203
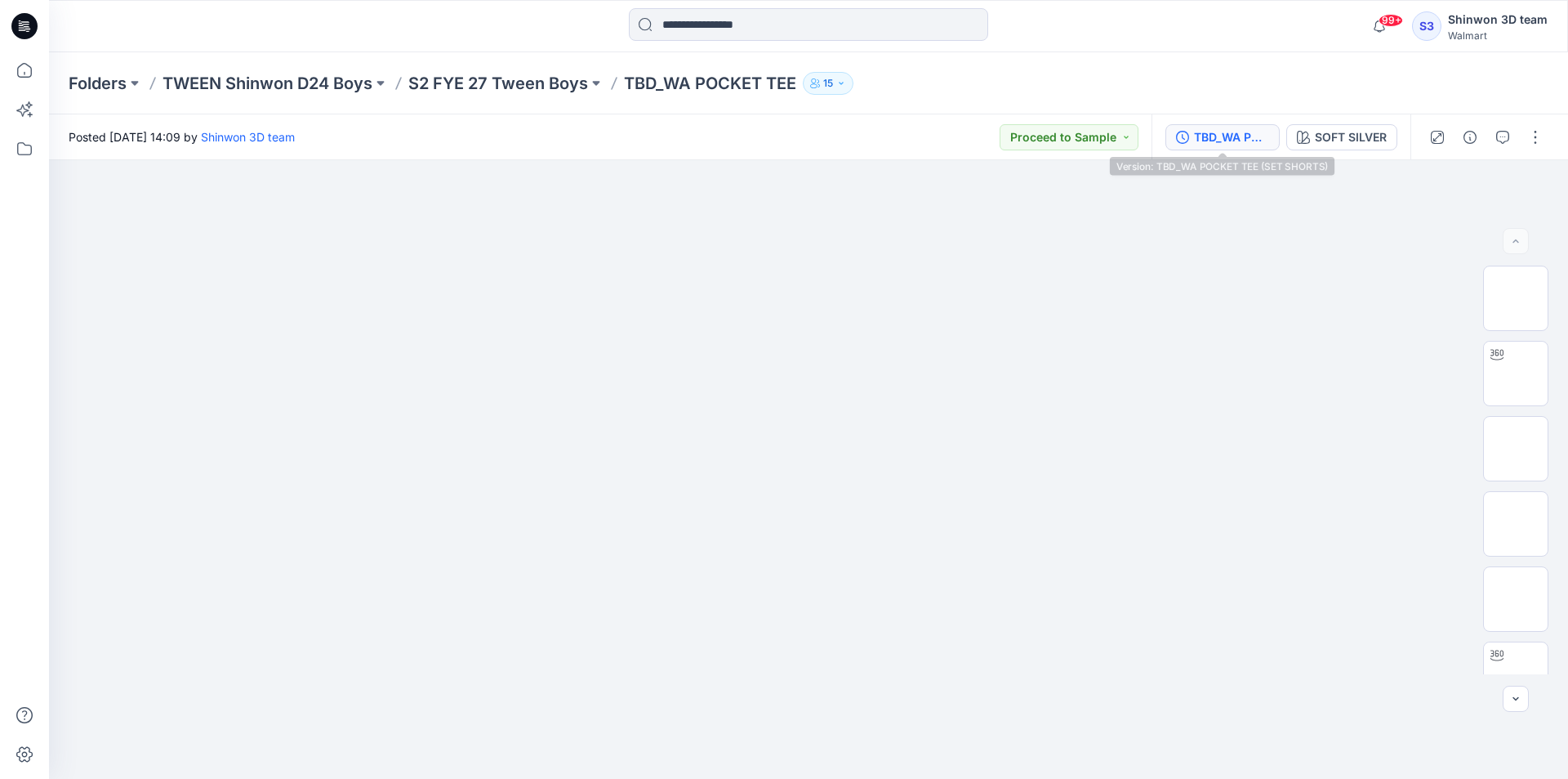
click at [1252, 133] on div "TBD_WA POCKET TEE (SET SHORTS)" at bounding box center [1231, 137] width 75 height 18
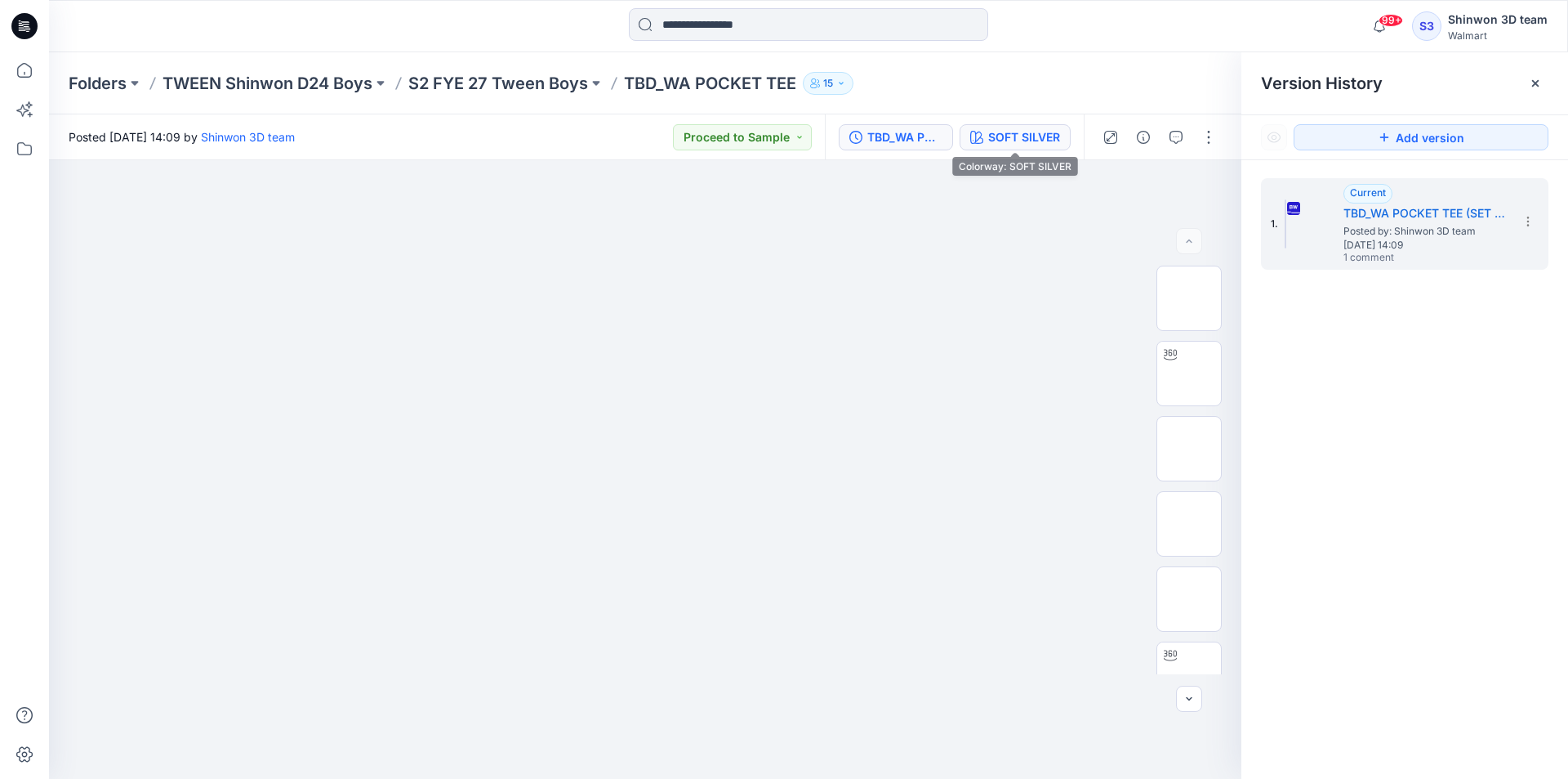
click at [1046, 138] on div "SOFT SILVER" at bounding box center [1024, 137] width 72 height 18
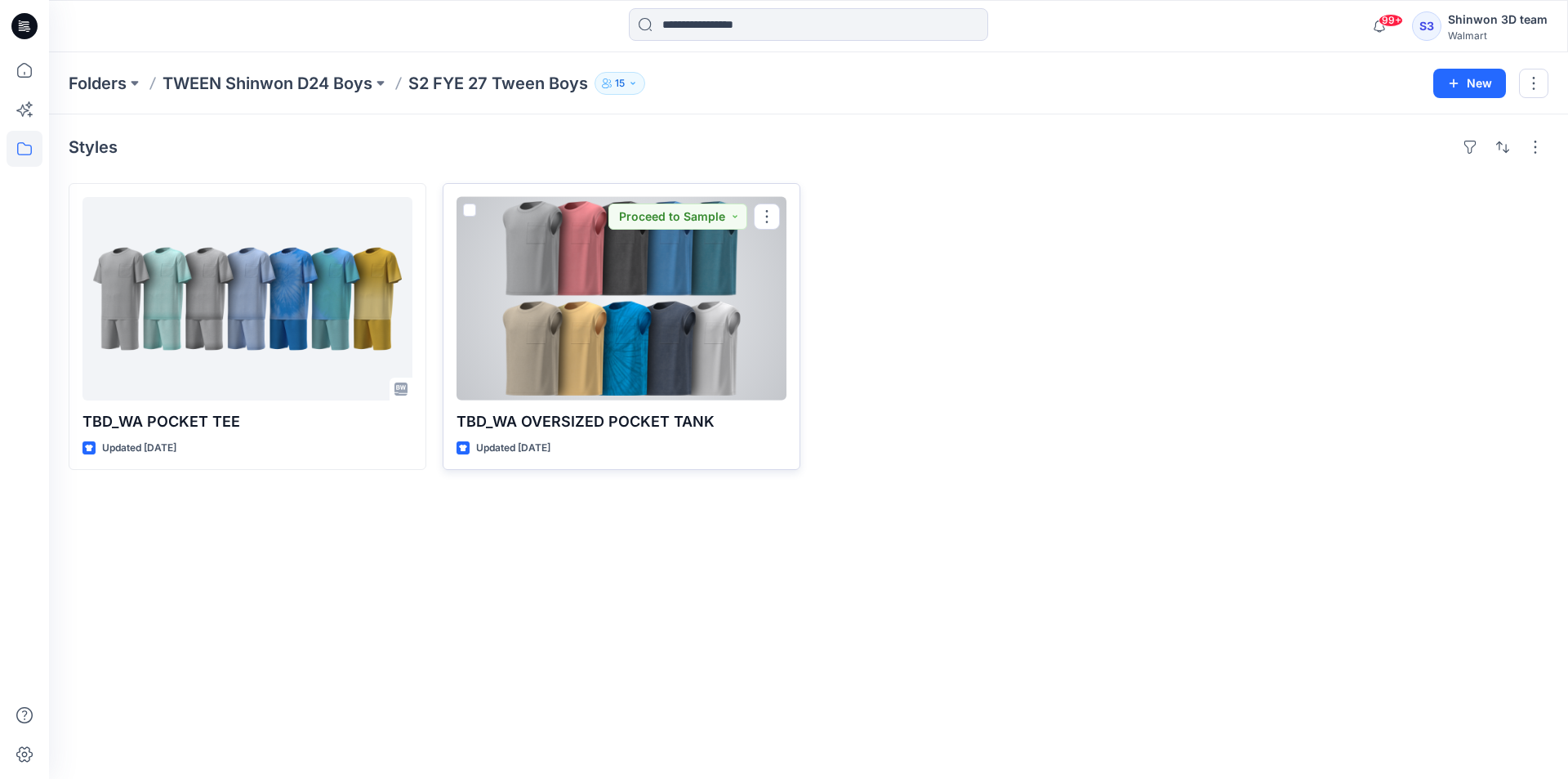
click at [625, 232] on div at bounding box center [621, 299] width 330 height 203
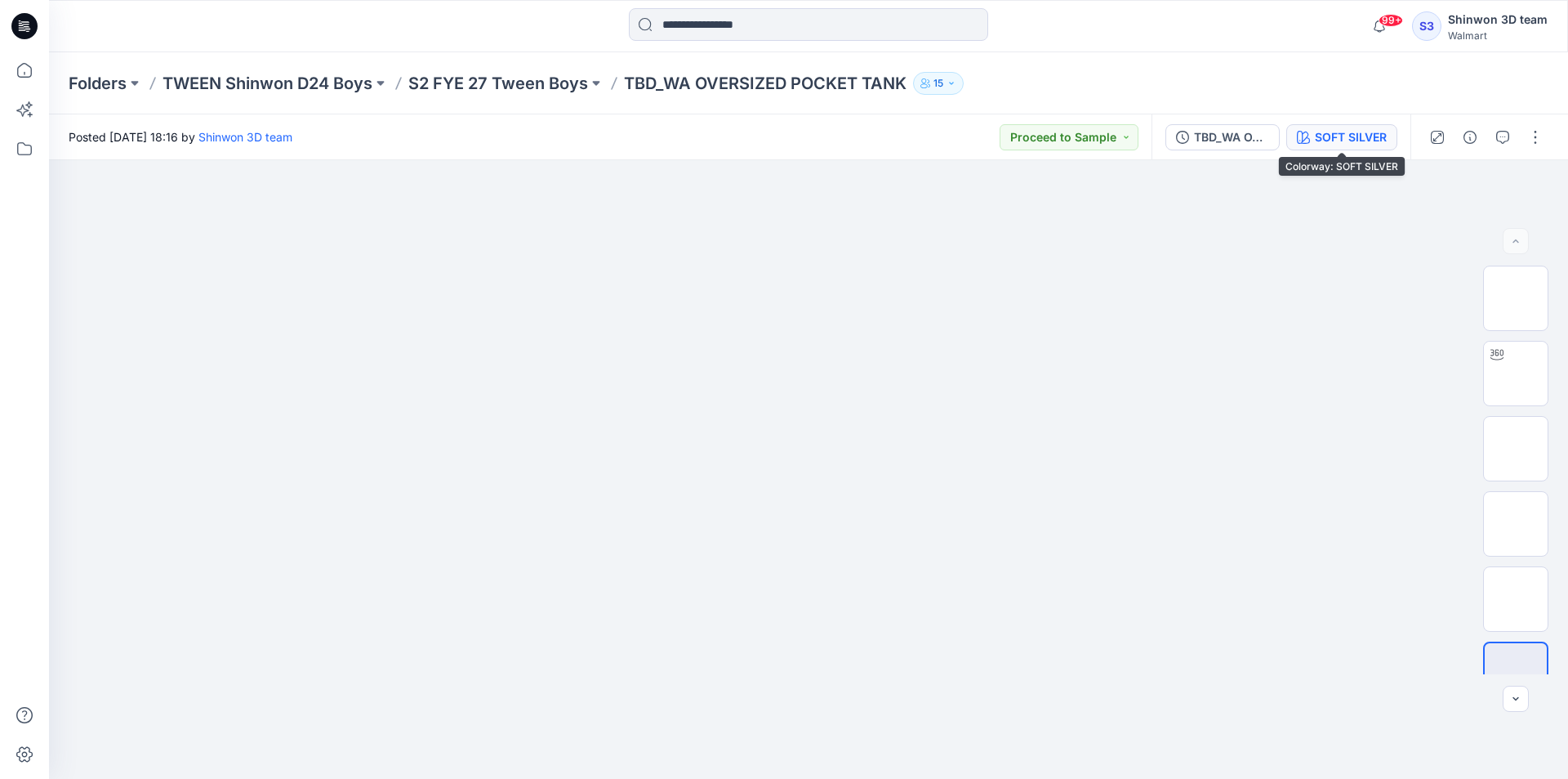
click at [1358, 129] on div "SOFT SILVER" at bounding box center [1351, 137] width 72 height 18
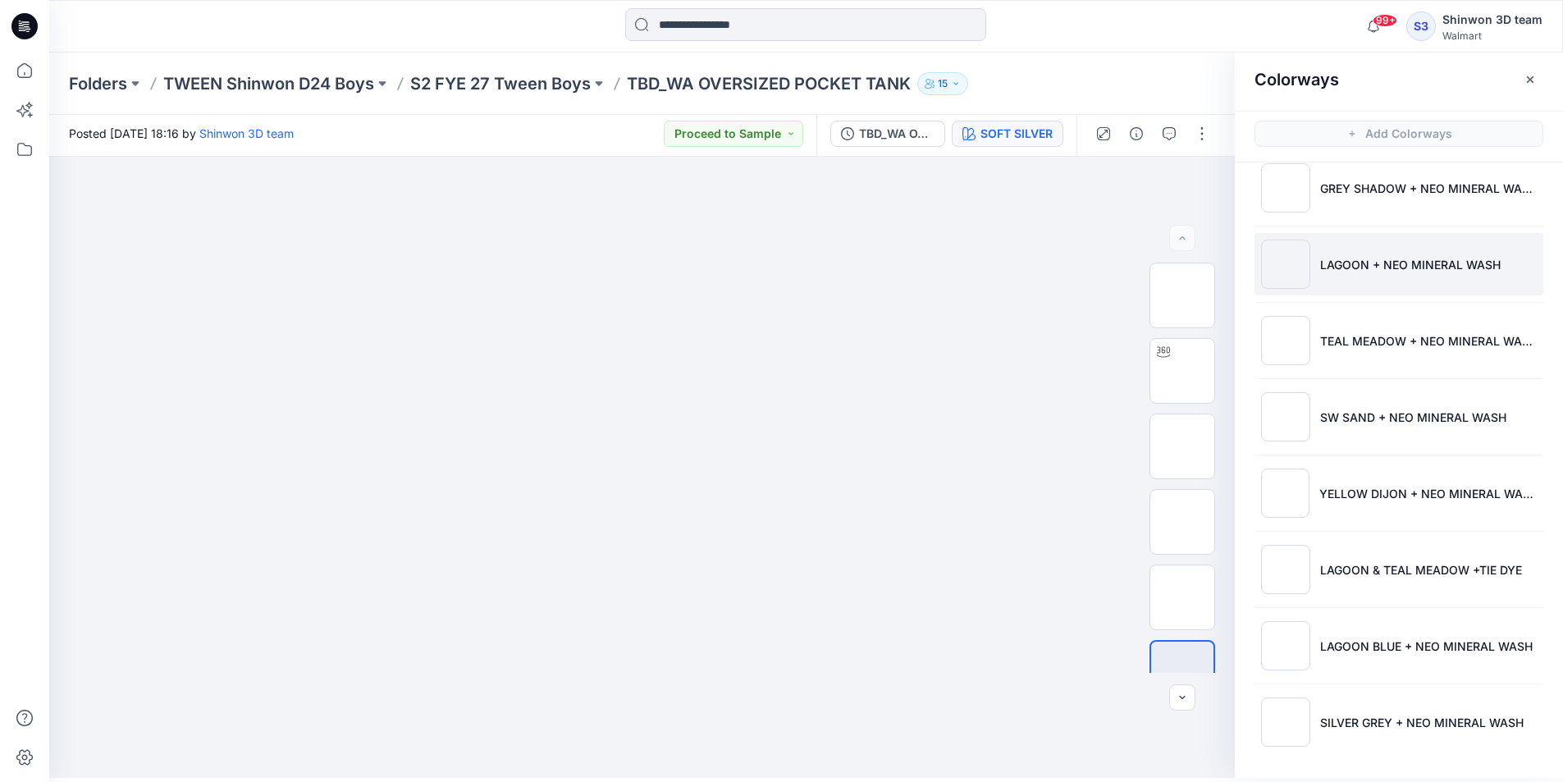
scroll to position [5, 0]
click at [537, 90] on p "S2 FYE 27 Tween Boys" at bounding box center [500, 83] width 180 height 23
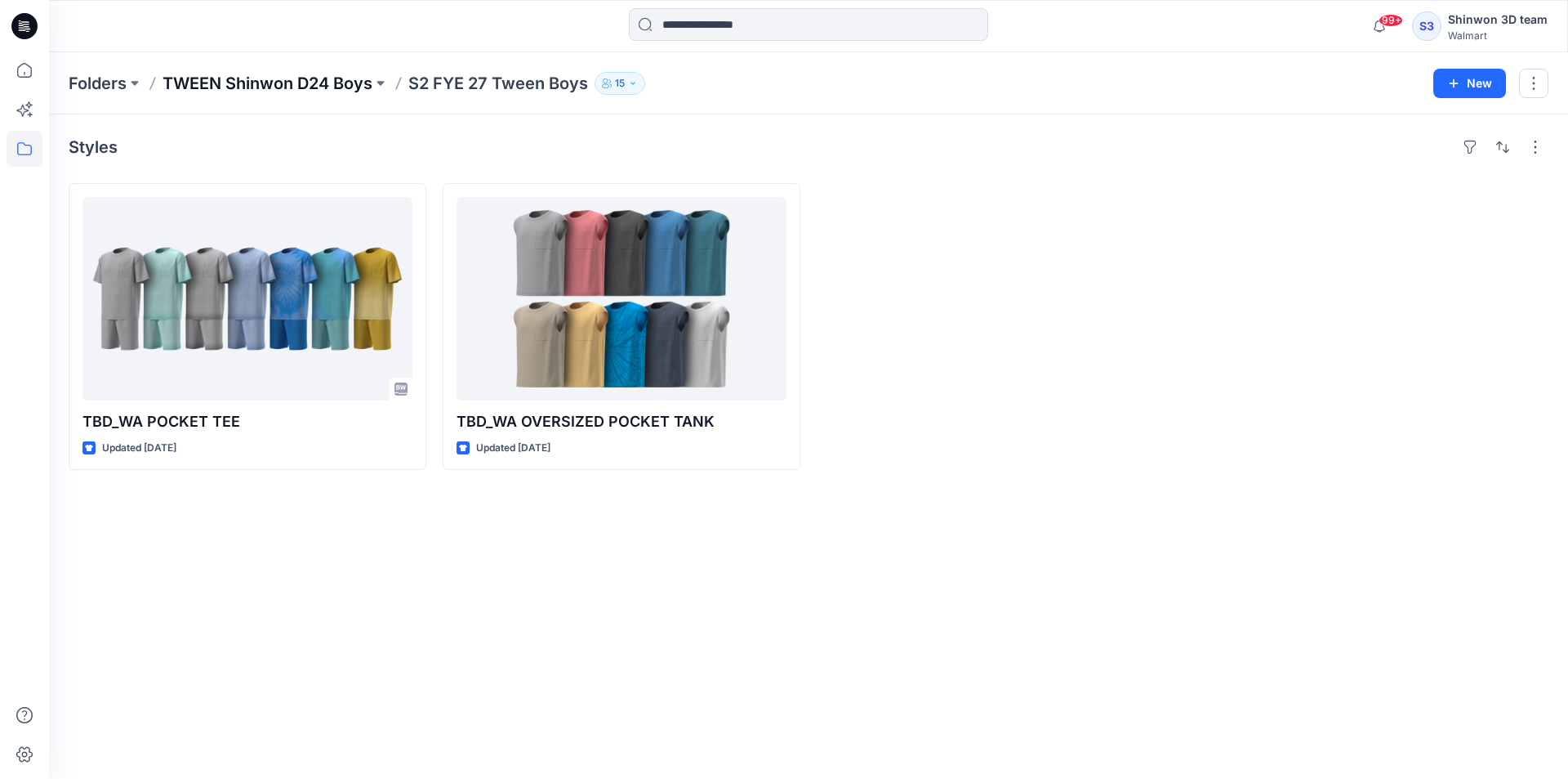
click at [360, 94] on p "TWEEN Shinwon D24 Boys" at bounding box center [267, 83] width 210 height 23
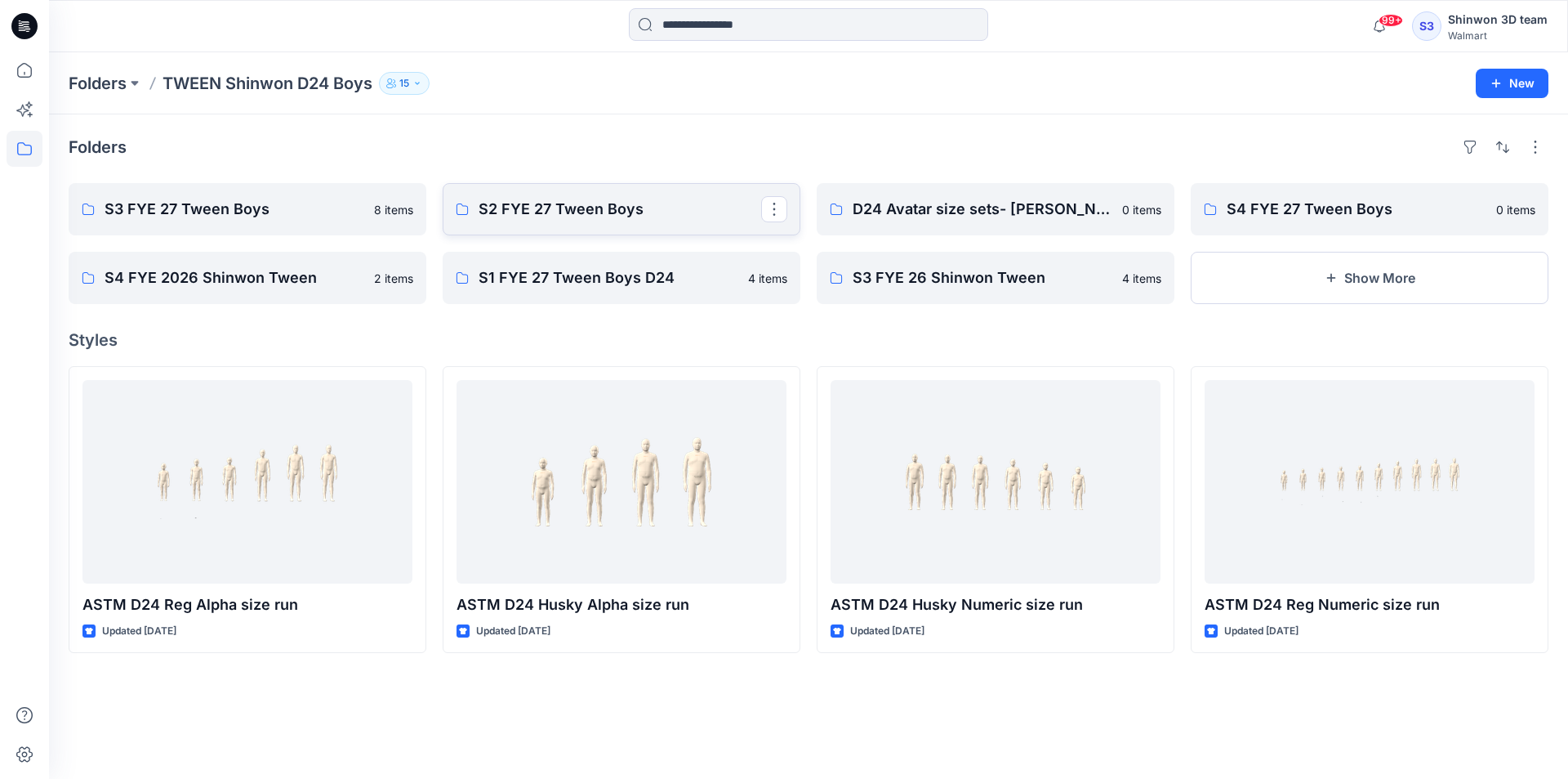
click at [617, 225] on link "S2 FYE 27 Tween Boys" at bounding box center [621, 209] width 357 height 53
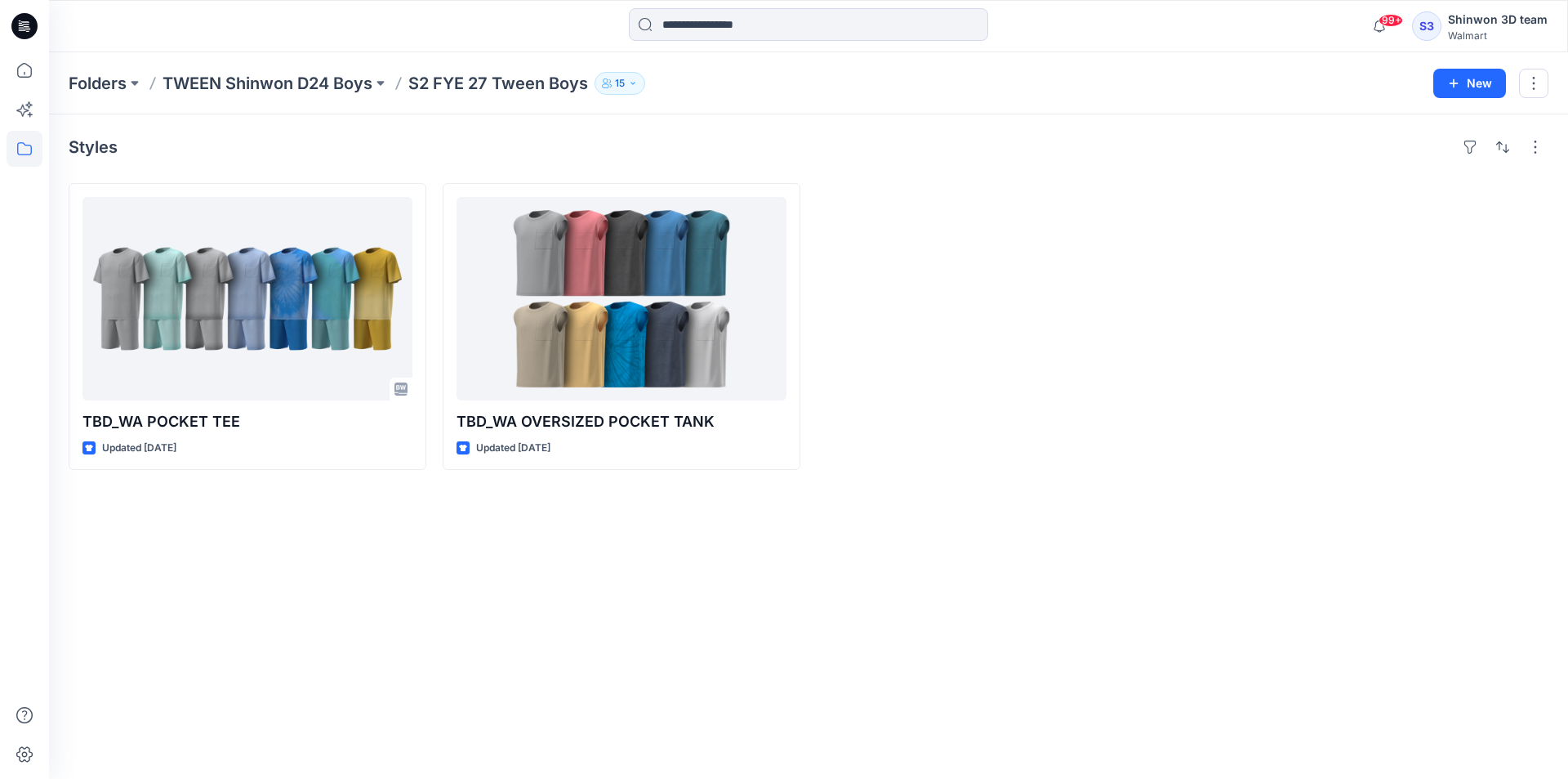
click at [263, 80] on p "TWEEN Shinwon D24 Boys" at bounding box center [267, 83] width 210 height 23
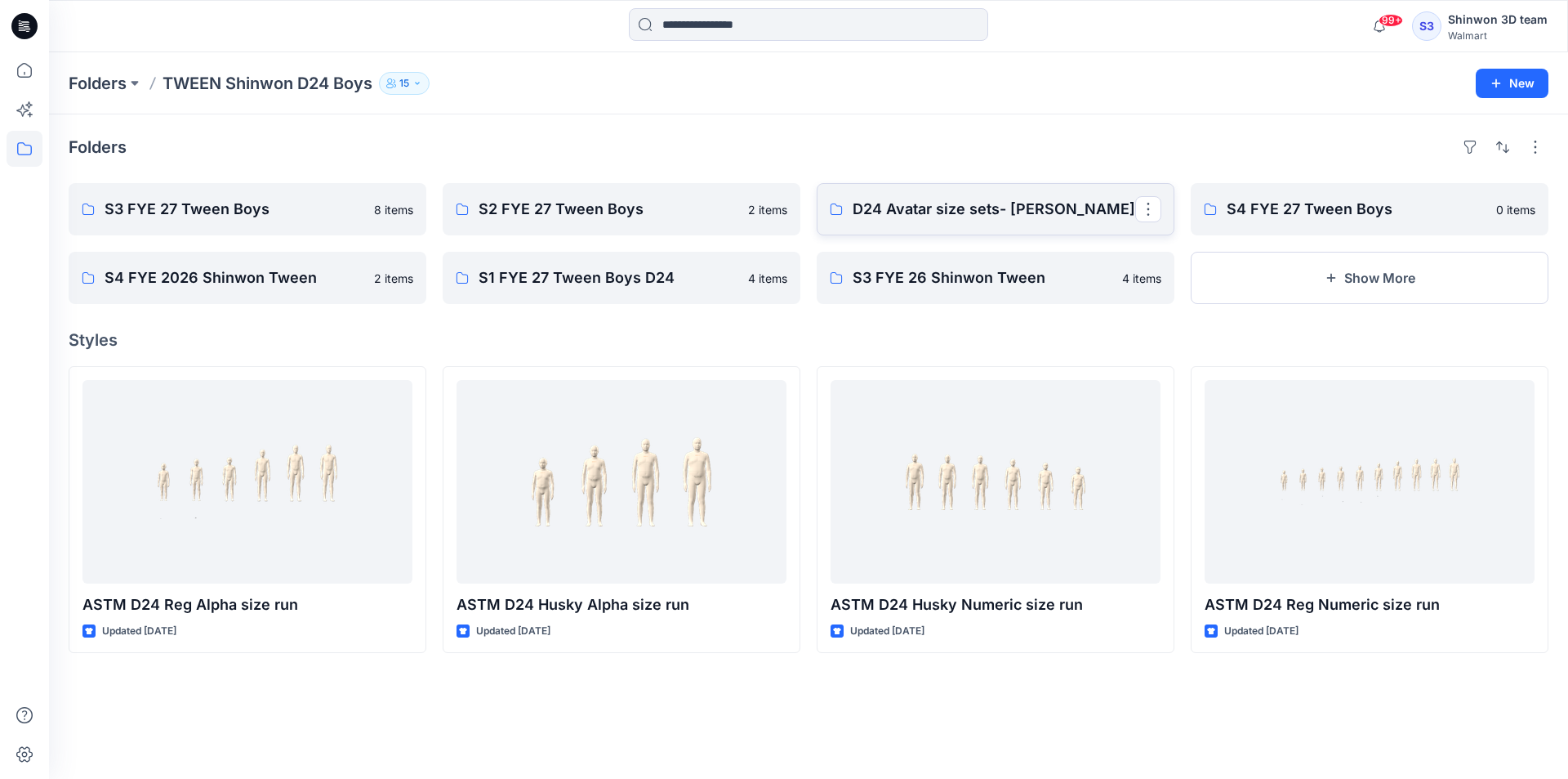
click at [880, 198] on p "D24 Avatar size sets- Shinwon" at bounding box center [995, 209] width 283 height 23
click at [1350, 206] on p "S4 FYE 27 Tween Boys" at bounding box center [1368, 209] width 283 height 23
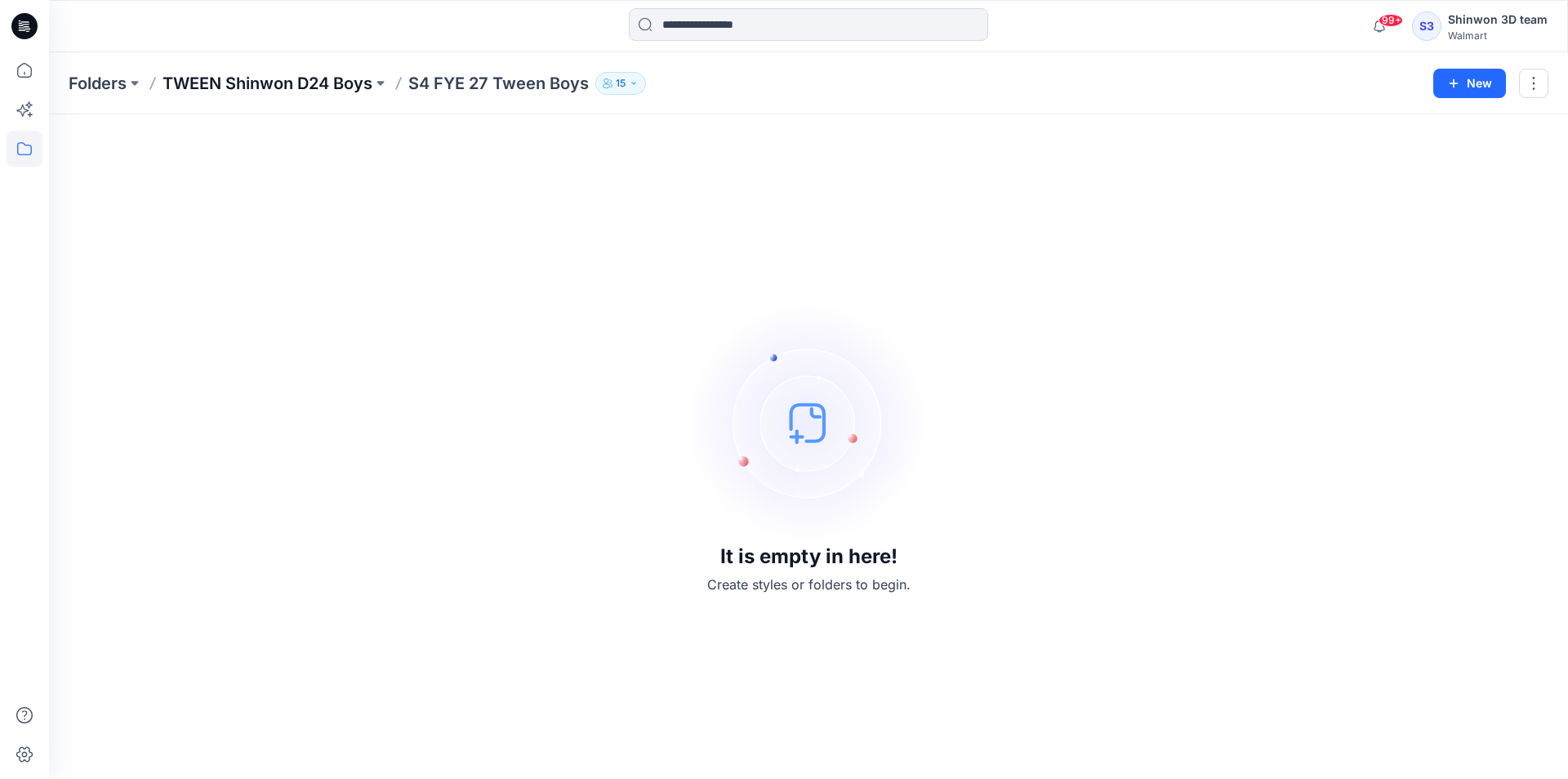
click at [253, 87] on p "TWEEN Shinwon D24 Boys" at bounding box center [267, 83] width 210 height 23
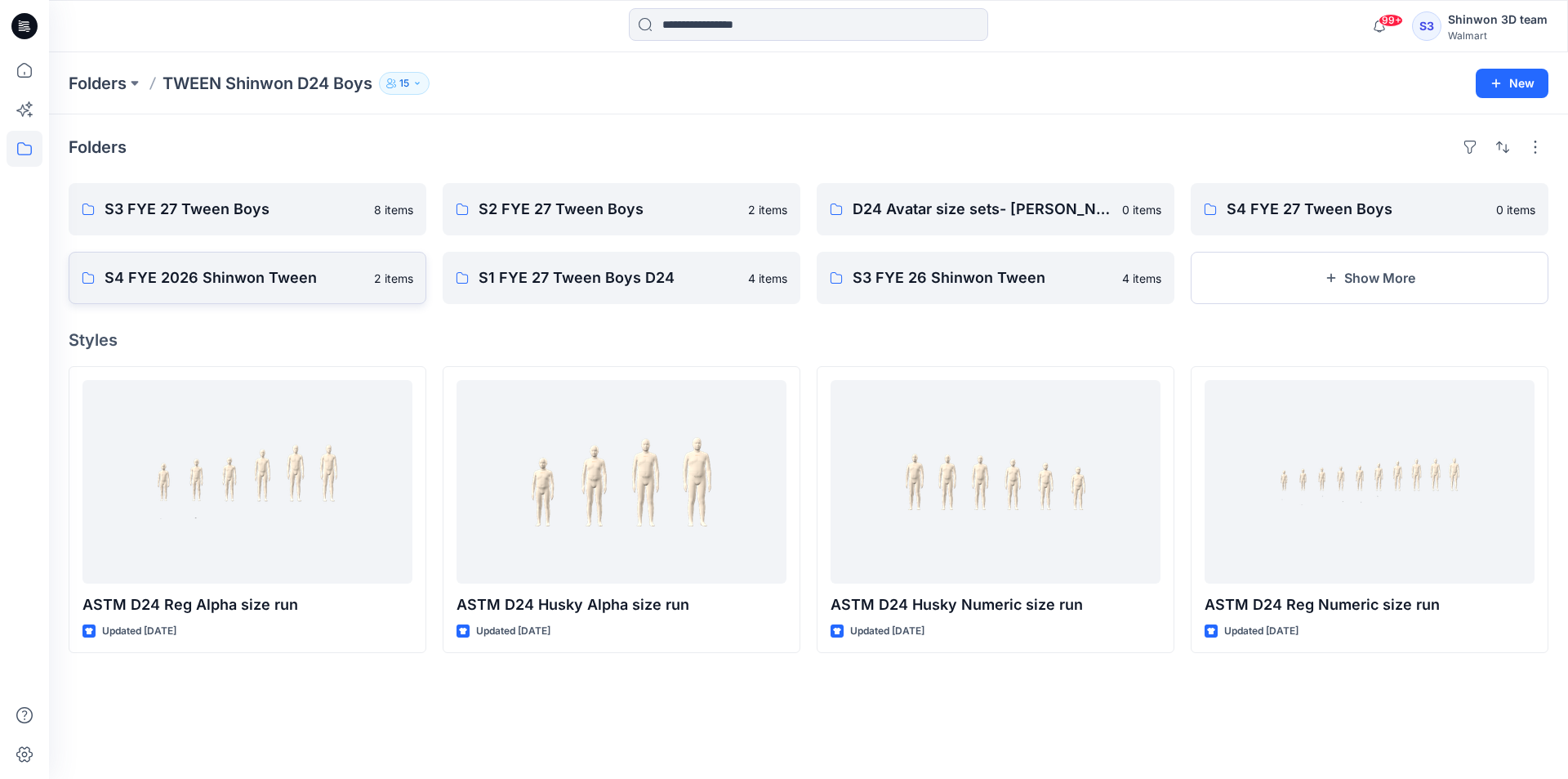
click at [238, 291] on link "S4 FYE 2026 Shinwon Tween 2 items" at bounding box center [247, 278] width 357 height 53
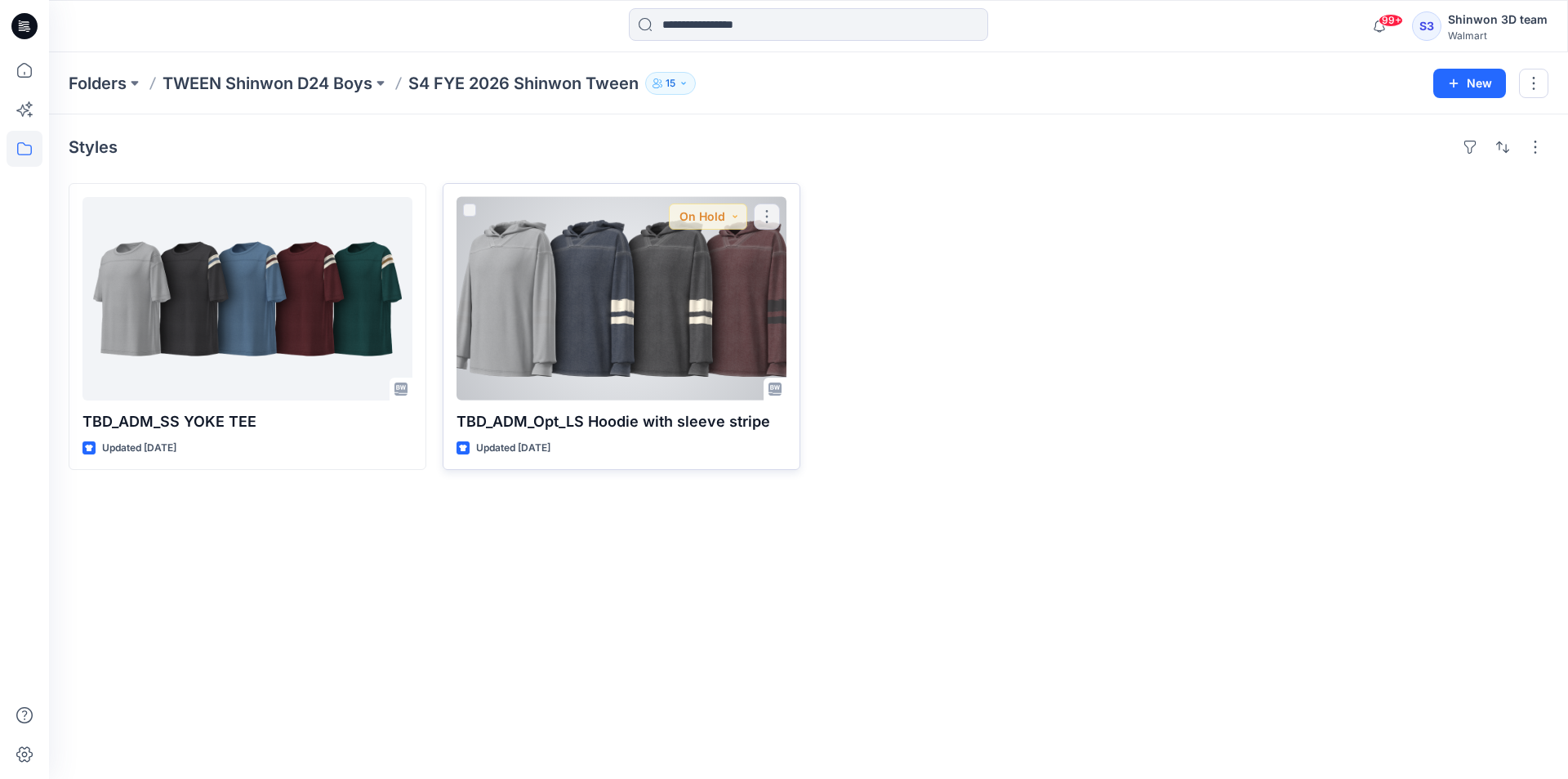
click at [531, 294] on div at bounding box center [621, 299] width 330 height 203
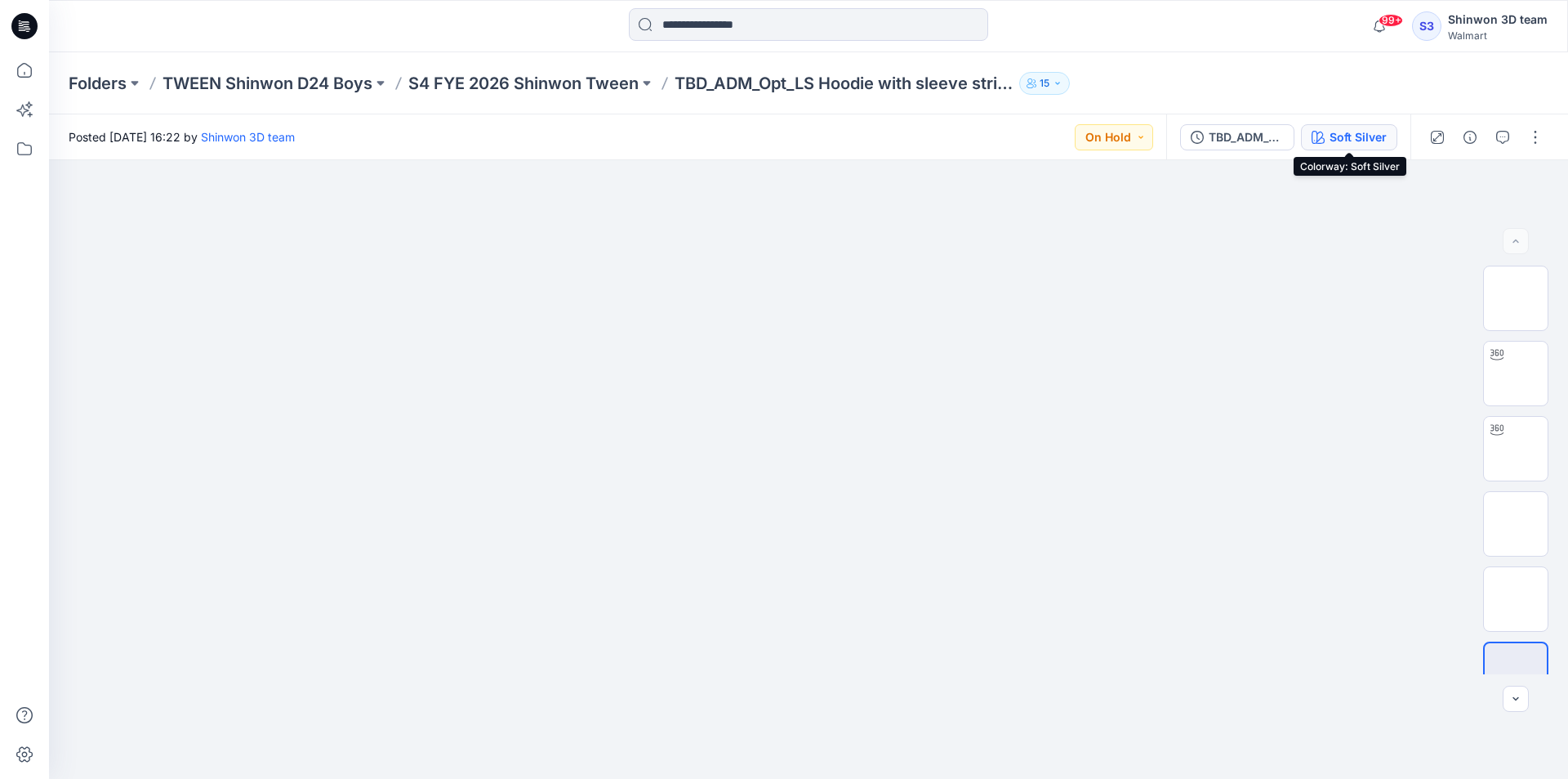
click at [1335, 133] on div "Soft Silver" at bounding box center [1358, 137] width 57 height 18
